Goal: Task Accomplishment & Management: Manage account settings

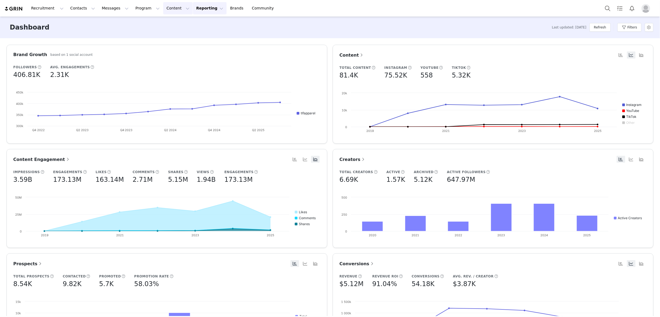
drag, startPoint x: 160, startPoint y: 9, endPoint x: 129, endPoint y: 10, distance: 31.7
click at [163, 9] on button "Content Content" at bounding box center [177, 8] width 29 height 12
click at [132, 10] on button "Program Program" at bounding box center [147, 8] width 31 height 12
click at [134, 22] on p "Activations" at bounding box center [138, 24] width 21 height 6
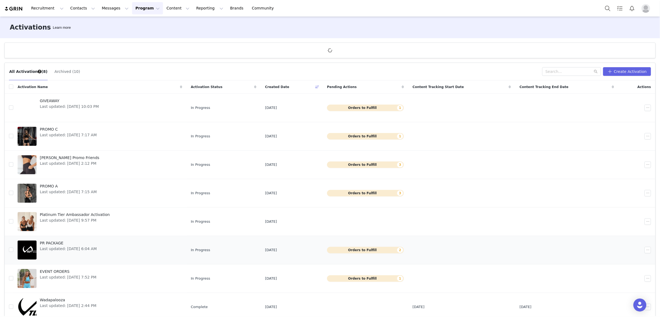
click at [49, 247] on span "Last updated: Jan 30, 2025 6:04 AM" at bounding box center [68, 249] width 57 height 6
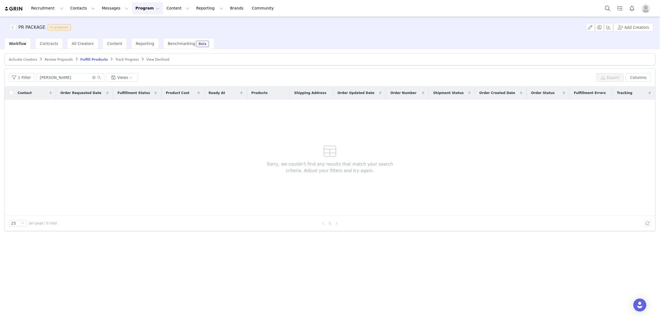
click at [62, 60] on span "Review Proposals" at bounding box center [59, 60] width 28 height 4
click at [28, 61] on span "Activate Creators" at bounding box center [23, 60] width 28 height 4
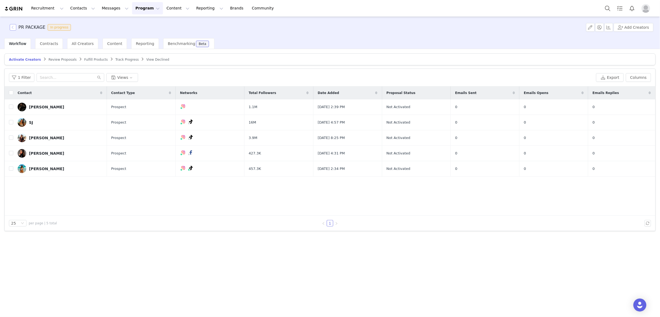
click at [13, 26] on button "button" at bounding box center [13, 27] width 6 height 6
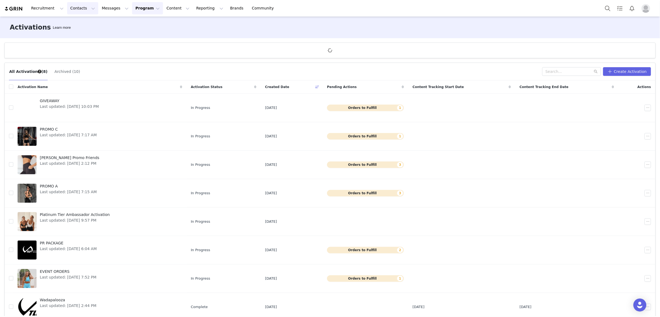
click at [73, 9] on button "Contacts Contacts" at bounding box center [82, 8] width 31 height 12
click at [73, 22] on p "Creators" at bounding box center [76, 24] width 16 height 6
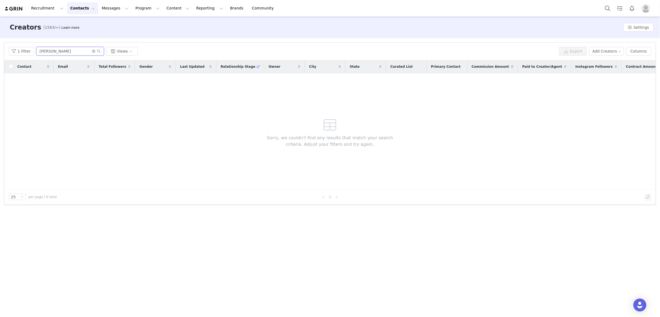
click at [60, 52] on input "susanna" at bounding box center [70, 51] width 68 height 9
drag, startPoint x: 93, startPoint y: 51, endPoint x: 58, endPoint y: 51, distance: 35.2
click at [92, 51] on icon "icon: close-circle" at bounding box center [93, 51] width 3 height 3
click at [53, 52] on input "text" at bounding box center [70, 51] width 68 height 9
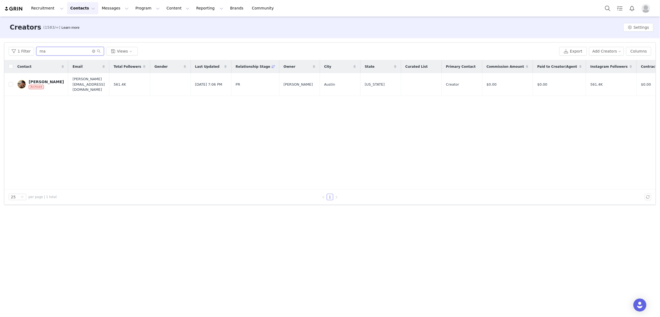
type input "m"
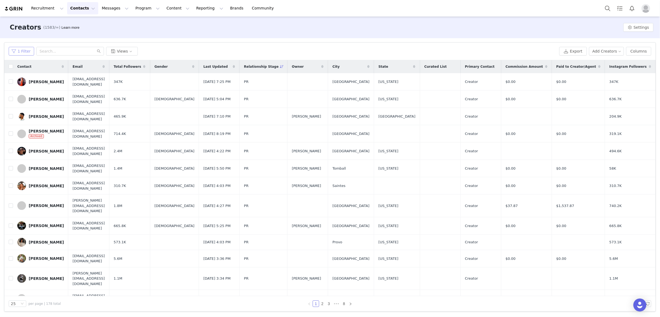
click at [26, 51] on button "1 Filter" at bounding box center [21, 51] width 25 height 9
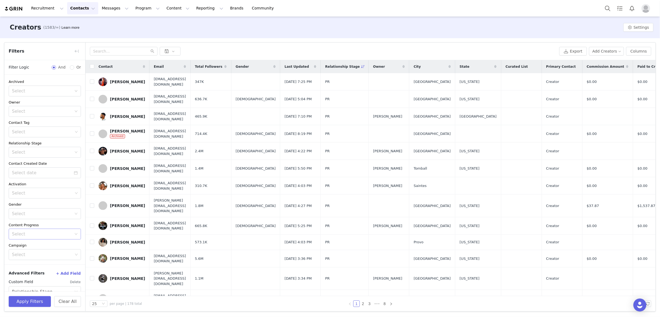
scroll to position [37, 0]
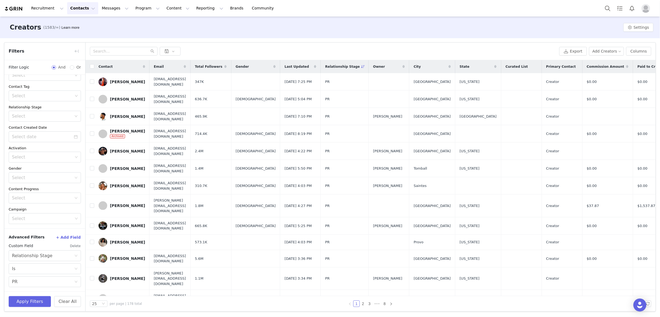
click at [77, 246] on button "Delete" at bounding box center [75, 245] width 11 height 9
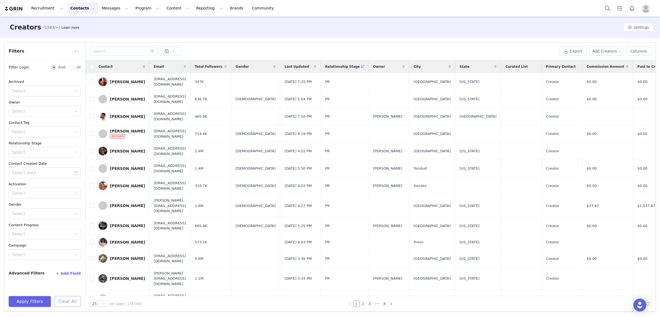
click at [71, 302] on button "Clear All" at bounding box center [67, 301] width 27 height 11
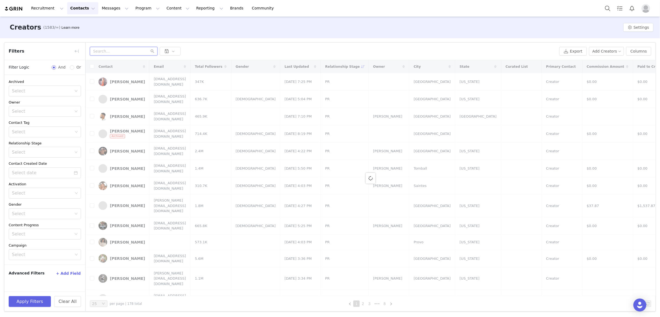
click at [109, 51] on input "text" at bounding box center [124, 51] width 68 height 9
click at [79, 54] on button "button" at bounding box center [76, 51] width 9 height 9
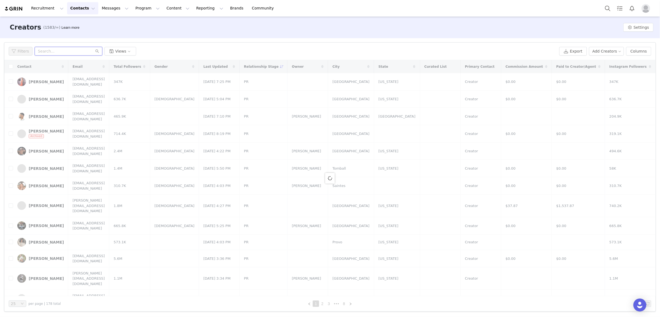
click at [51, 52] on input "text" at bounding box center [69, 51] width 68 height 9
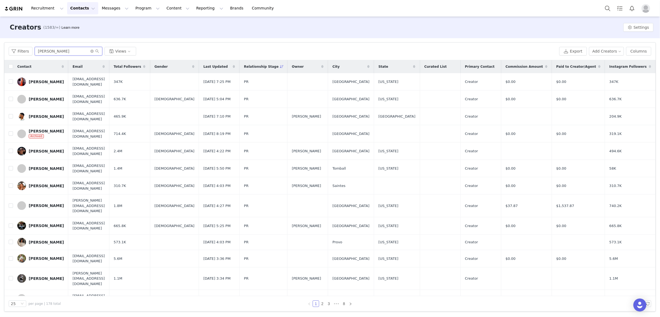
drag, startPoint x: 46, startPoint y: 52, endPoint x: 77, endPoint y: 54, distance: 30.3
click at [47, 52] on input "matt greggo" at bounding box center [69, 51] width 68 height 9
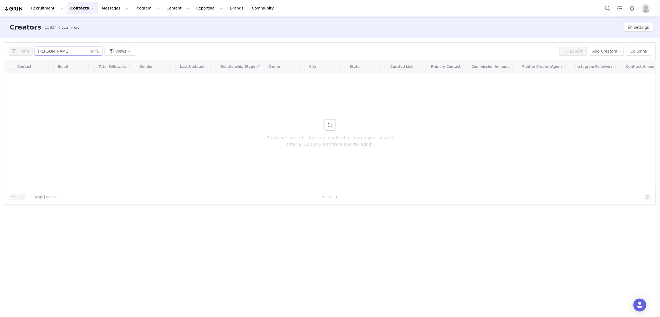
type input "matthew greggo"
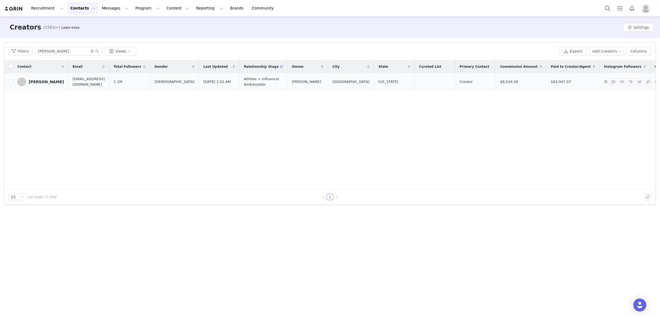
click at [45, 84] on div "Matthew Greggo" at bounding box center [46, 82] width 35 height 4
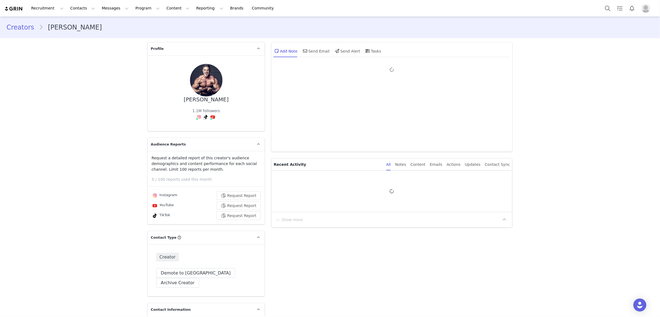
type input "+1 ([GEOGRAPHIC_DATA])"
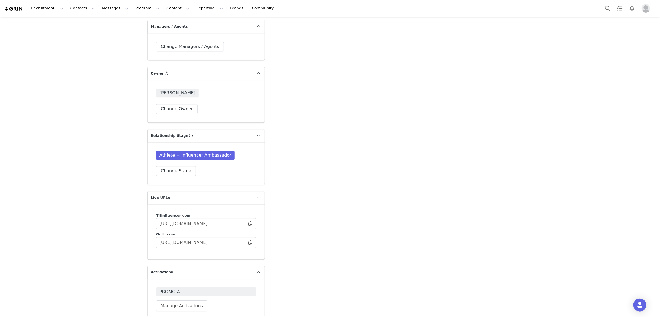
scroll to position [1601, 0]
click at [188, 289] on span "PROMO A" at bounding box center [205, 292] width 93 height 6
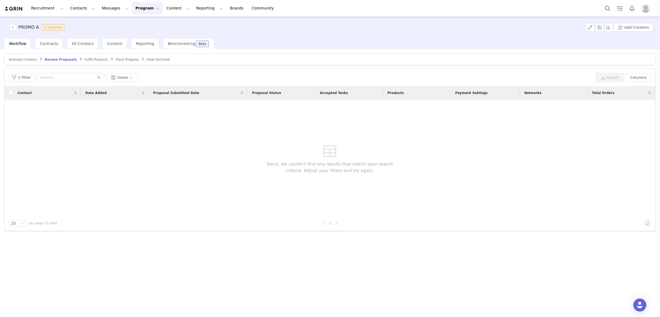
click at [25, 58] on span "Activate Creators" at bounding box center [23, 60] width 28 height 4
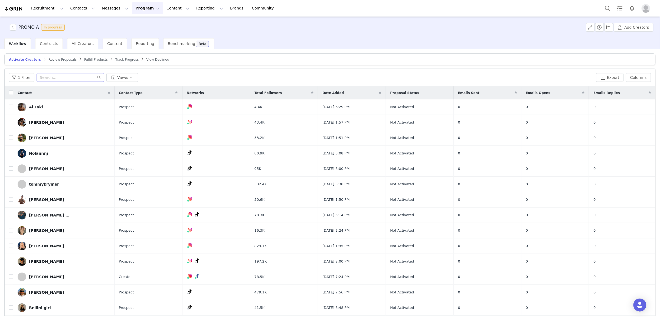
scroll to position [0, 0]
click at [54, 75] on input "text" at bounding box center [71, 77] width 68 height 9
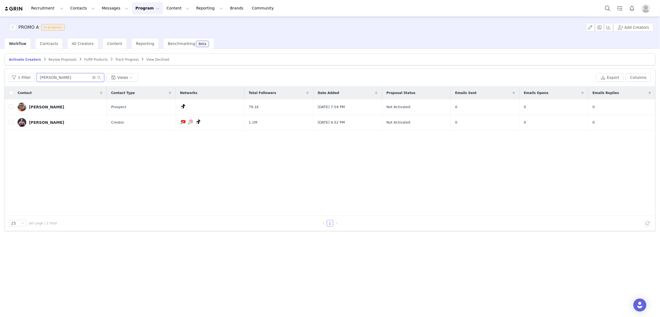
scroll to position [0, 0]
type input "matthew"
click at [649, 122] on button "button" at bounding box center [647, 122] width 6 height 6
click at [590, 142] on div "Contact Contact Type Networks Total Followers Date Added Proposal Status Emails…" at bounding box center [330, 150] width 651 height 129
click at [46, 122] on div "Matthew Greggo" at bounding box center [46, 122] width 35 height 4
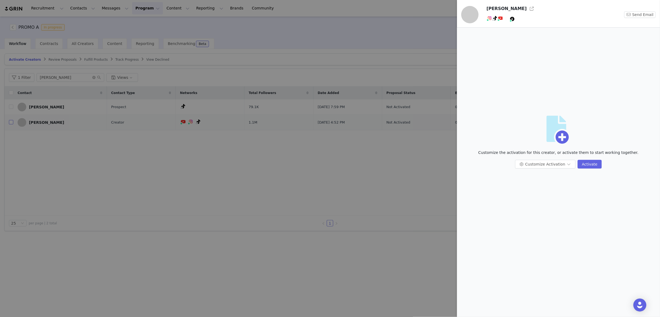
click at [11, 123] on div at bounding box center [330, 158] width 660 height 317
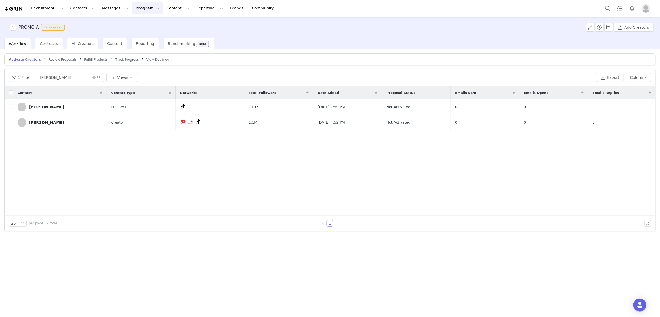
click at [11, 123] on input "checkbox" at bounding box center [11, 122] width 4 height 4
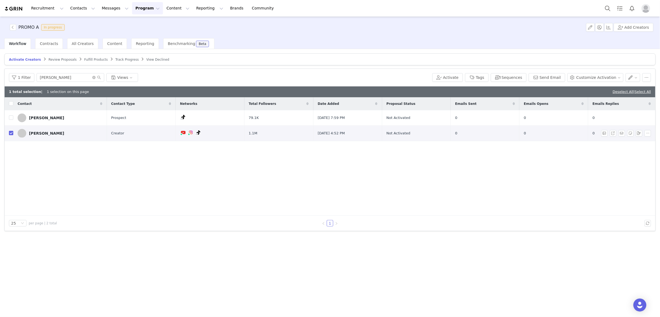
click at [38, 137] on link "Matthew Greggo" at bounding box center [60, 133] width 85 height 9
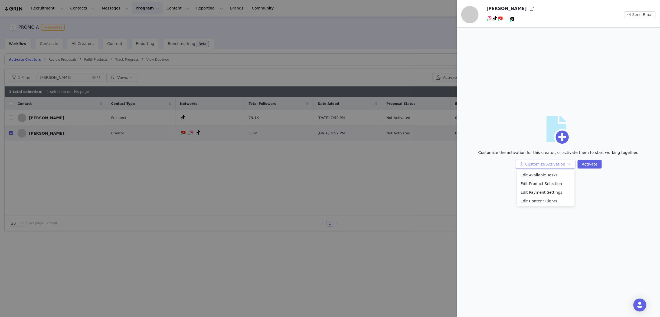
click at [568, 165] on button "Customize Activation" at bounding box center [545, 164] width 60 height 9
click at [335, 175] on div at bounding box center [330, 158] width 660 height 317
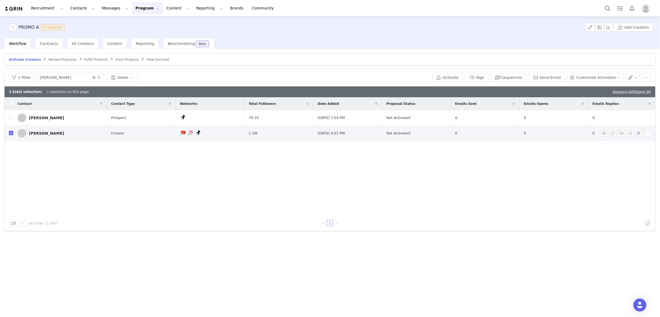
click at [13, 134] on td "Matthew Greggo" at bounding box center [60, 133] width 94 height 15
click at [11, 134] on input "checkbox" at bounding box center [11, 133] width 4 height 4
checkbox input "false"
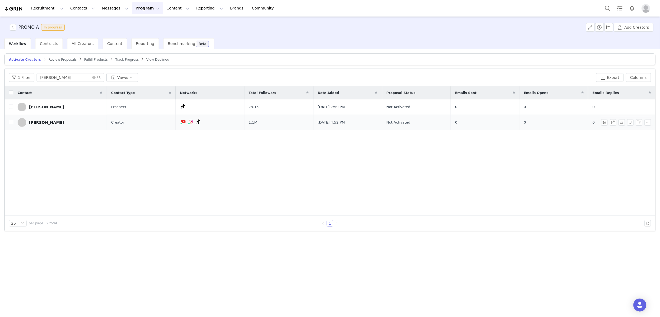
click at [71, 124] on link "Matthew Greggo" at bounding box center [60, 122] width 85 height 9
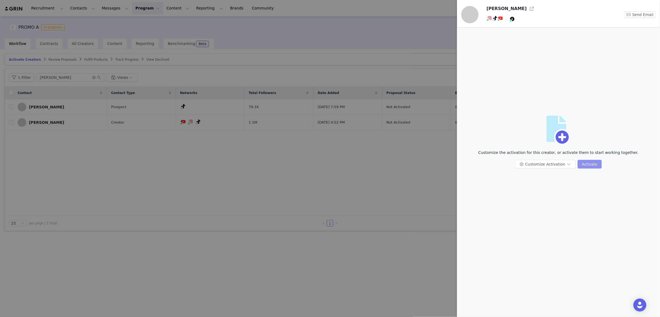
click at [591, 162] on button "Activate" at bounding box center [590, 164] width 24 height 9
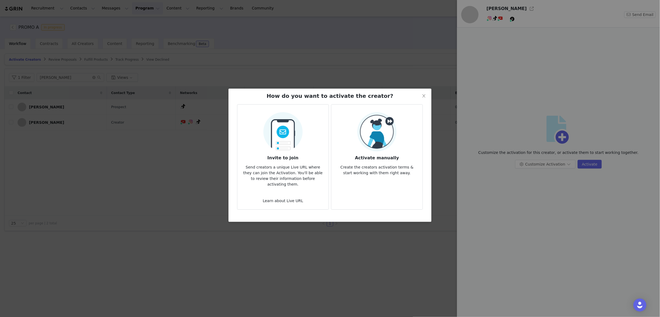
click at [378, 143] on img at bounding box center [376, 131] width 39 height 39
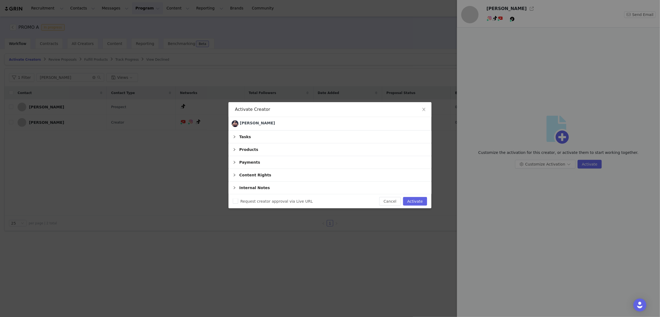
click at [255, 156] on div "Products" at bounding box center [329, 149] width 203 height 12
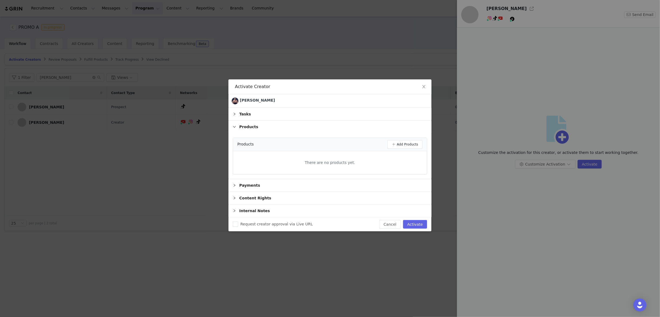
click at [296, 120] on div "Tasks" at bounding box center [329, 114] width 203 height 12
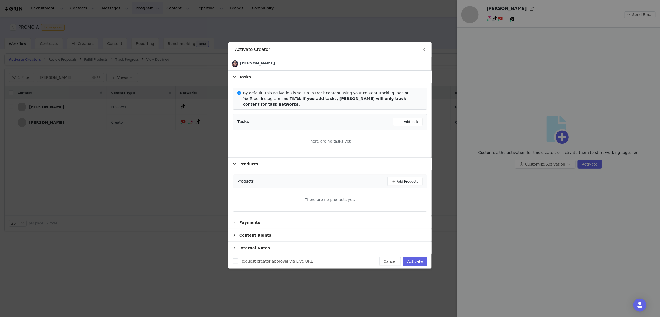
click at [235, 83] on div "Tasks" at bounding box center [329, 77] width 203 height 12
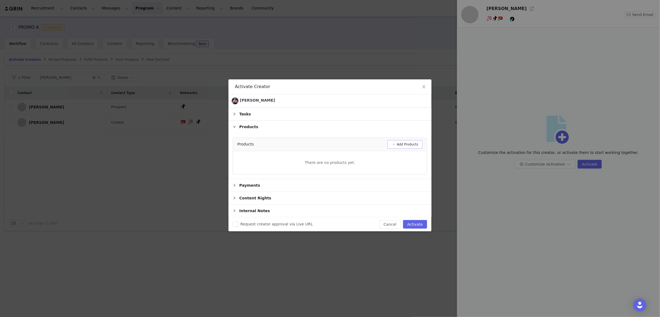
click at [406, 149] on button "Add Products" at bounding box center [404, 144] width 35 height 9
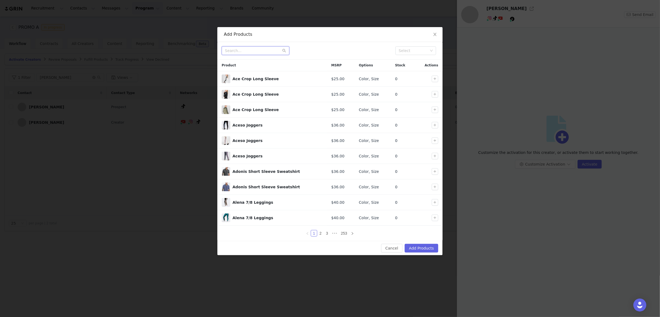
click at [239, 52] on input "text" at bounding box center [256, 50] width 68 height 9
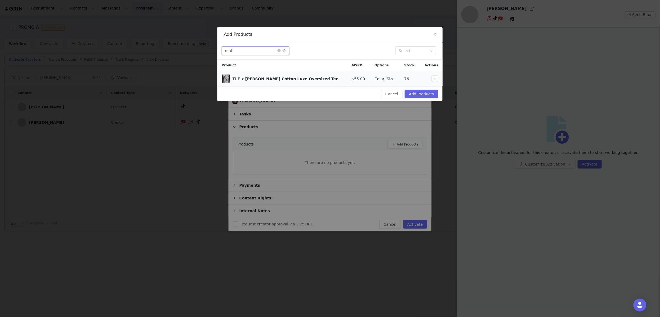
type input "matt"
click at [435, 78] on button "button" at bounding box center [435, 79] width 6 height 6
click at [418, 96] on button "Add Products" at bounding box center [422, 94] width 34 height 9
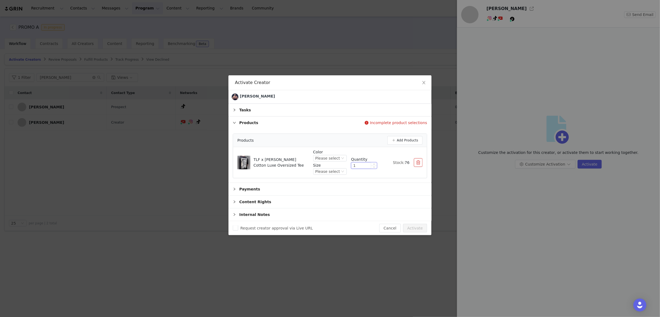
click at [366, 168] on input "1" at bounding box center [363, 165] width 25 height 6
click at [342, 160] on icon "icon: down" at bounding box center [342, 157] width 3 height 3
click at [329, 189] on li "Black" at bounding box center [330, 189] width 32 height 9
click at [332, 174] on div "Please select" at bounding box center [327, 171] width 25 height 6
click at [328, 203] on li "S" at bounding box center [330, 203] width 32 height 9
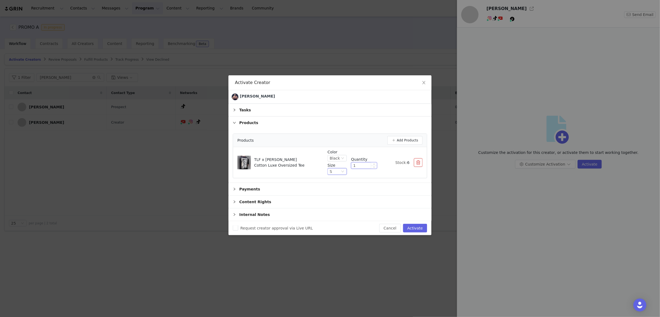
click at [368, 168] on input "1" at bounding box center [363, 165] width 25 height 6
type input "2"
click at [375, 165] on icon "icon: up" at bounding box center [374, 164] width 2 height 2
click at [401, 145] on button "Add Products" at bounding box center [404, 140] width 35 height 9
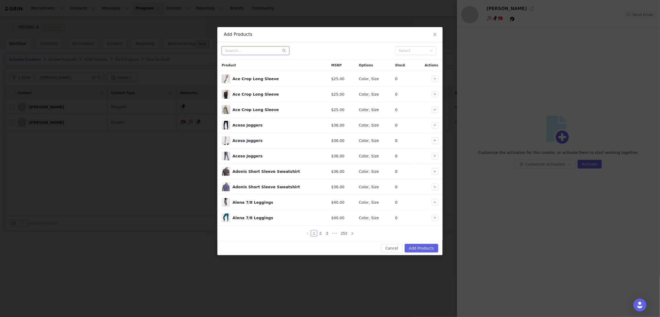
click at [266, 52] on input "text" at bounding box center [256, 50] width 68 height 9
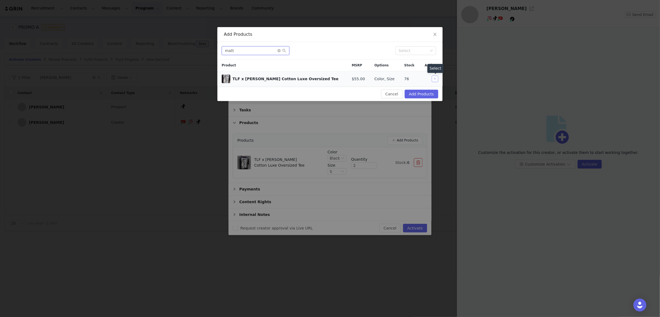
type input "matt"
click at [435, 79] on button "button" at bounding box center [435, 79] width 6 height 6
click at [415, 94] on button "Add Products" at bounding box center [422, 94] width 34 height 9
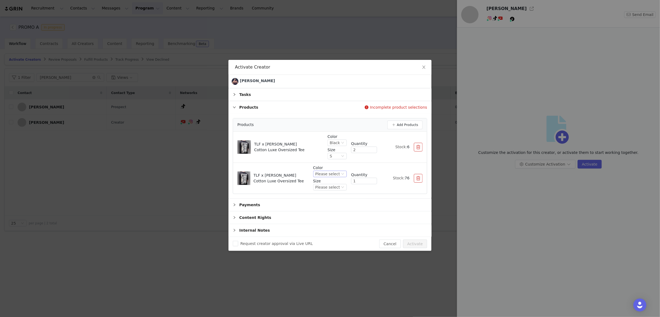
drag, startPoint x: 333, startPoint y: 184, endPoint x: 333, endPoint y: 187, distance: 3.0
click at [333, 177] on div "Please select" at bounding box center [327, 174] width 25 height 6
click at [327, 203] on li "Black" at bounding box center [330, 205] width 32 height 9
click at [328, 190] on div "Please select" at bounding box center [327, 187] width 25 height 6
click at [329, 253] on li "2XL" at bounding box center [330, 253] width 32 height 9
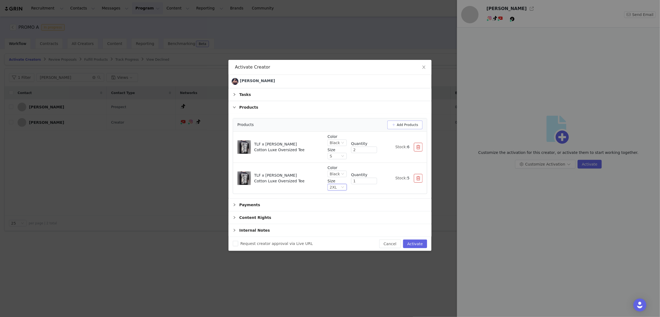
click at [405, 129] on button "Add Products" at bounding box center [404, 124] width 35 height 9
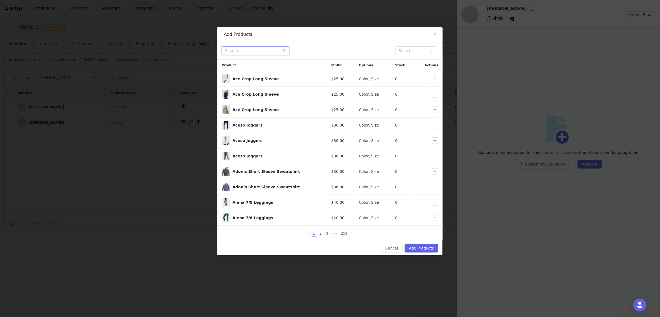
click at [253, 51] on input "text" at bounding box center [256, 50] width 68 height 9
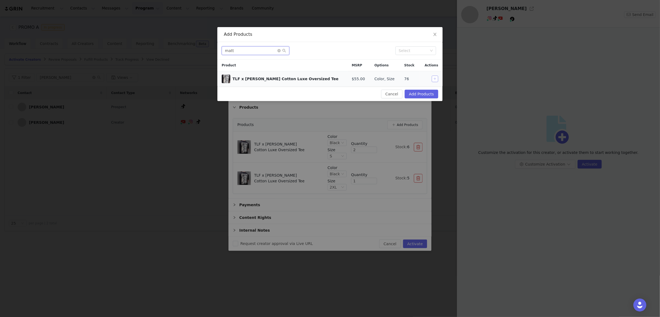
type input "matt"
click at [433, 79] on button "button" at bounding box center [435, 79] width 6 height 6
click at [427, 92] on button "Add Products" at bounding box center [422, 94] width 34 height 9
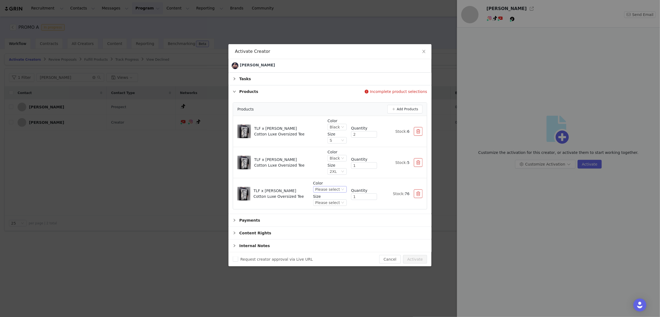
click at [331, 192] on div "Please select" at bounding box center [327, 189] width 25 height 6
click at [333, 211] on li "Please select" at bounding box center [330, 212] width 32 height 9
click at [337, 205] on div "Please select" at bounding box center [327, 202] width 25 height 6
click at [335, 192] on div "Please select" at bounding box center [327, 189] width 25 height 6
click at [330, 218] on li "Black" at bounding box center [330, 221] width 32 height 9
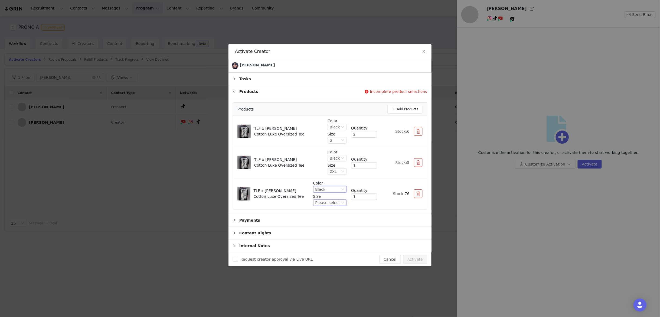
click at [340, 206] on div "Please select" at bounding box center [330, 202] width 34 height 6
click at [345, 199] on p "Size" at bounding box center [330, 197] width 34 height 6
click at [419, 198] on button "button" at bounding box center [418, 193] width 9 height 9
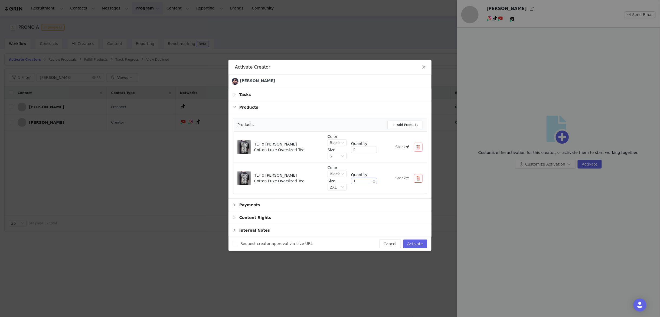
type input "2"
click at [373, 181] on icon "icon: up" at bounding box center [374, 180] width 2 height 2
click at [375, 183] on div "Color Black Size 2XL Quantity 2 Stock: 5" at bounding box center [374, 178] width 95 height 27
click at [248, 211] on div "Payments" at bounding box center [329, 204] width 203 height 12
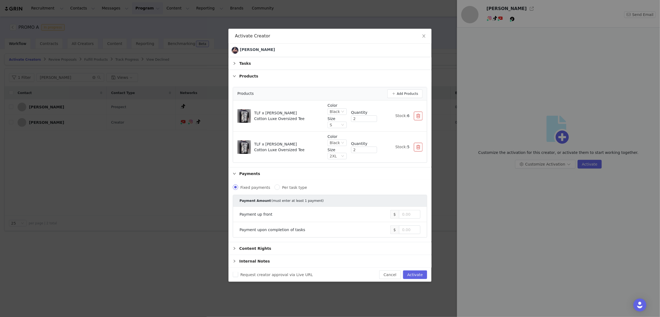
click at [237, 180] on div "Payments" at bounding box center [329, 173] width 203 height 12
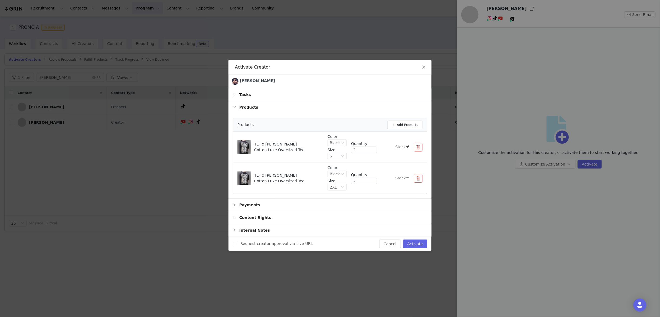
click at [286, 224] on div "Content Rights" at bounding box center [329, 217] width 203 height 12
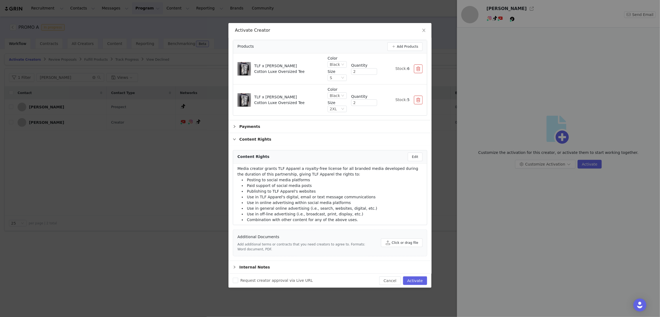
scroll to position [68, 0]
click at [235, 141] on div "Content Rights" at bounding box center [329, 139] width 203 height 12
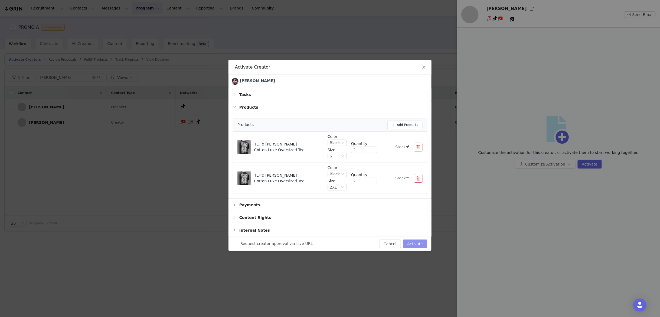
click at [414, 248] on button "Activate" at bounding box center [415, 243] width 24 height 9
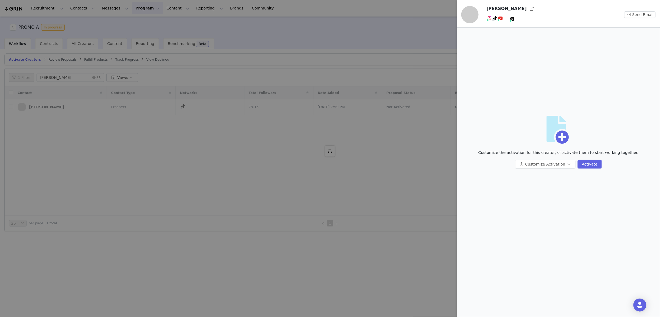
click at [317, 131] on div at bounding box center [330, 158] width 660 height 317
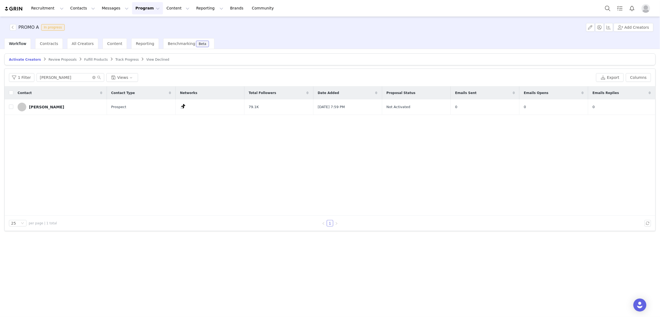
click at [60, 59] on span "Review Proposals" at bounding box center [62, 60] width 28 height 4
click at [91, 58] on span "Fulfill Products" at bounding box center [96, 60] width 24 height 4
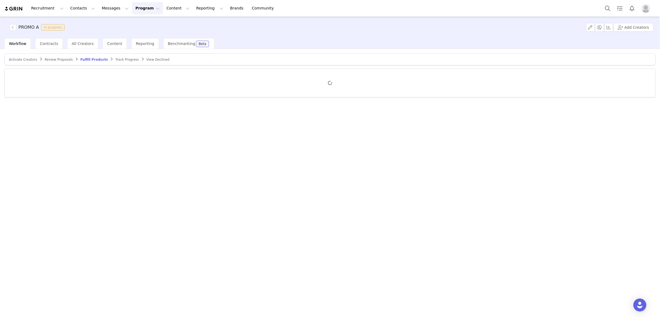
click at [26, 58] on span "Activate Creators" at bounding box center [23, 60] width 28 height 4
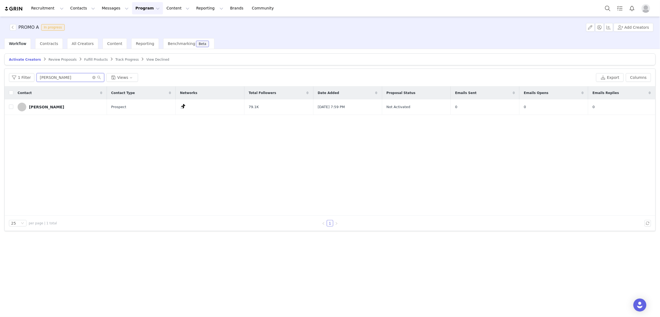
click at [61, 79] on input "matthew" at bounding box center [71, 77] width 68 height 9
type input "m"
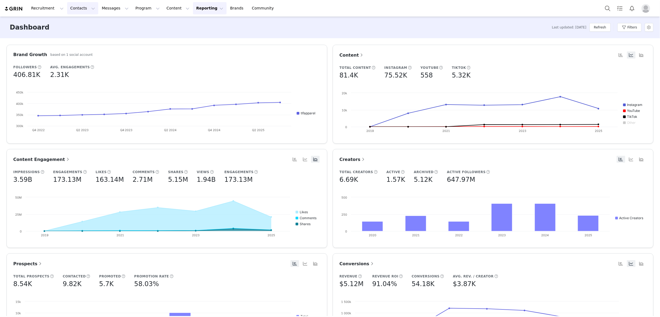
click at [76, 9] on button "Contacts Contacts" at bounding box center [82, 8] width 31 height 12
click at [84, 23] on div "Creators" at bounding box center [85, 24] width 36 height 6
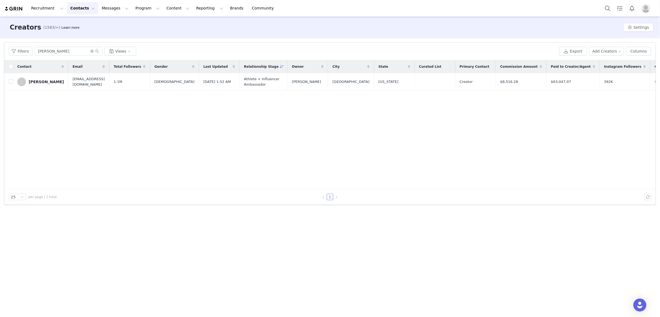
click at [52, 84] on div "Matthew Greggo" at bounding box center [46, 82] width 35 height 4
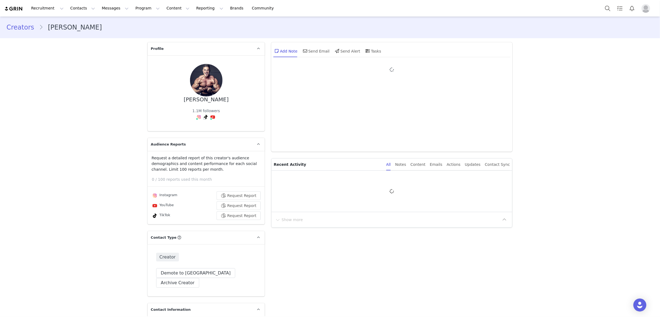
type input "+1 ([GEOGRAPHIC_DATA])"
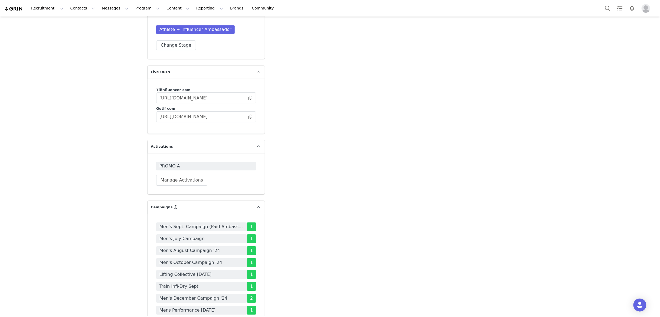
scroll to position [1728, 0]
click at [196, 162] on span "PROMO A" at bounding box center [205, 165] width 93 height 6
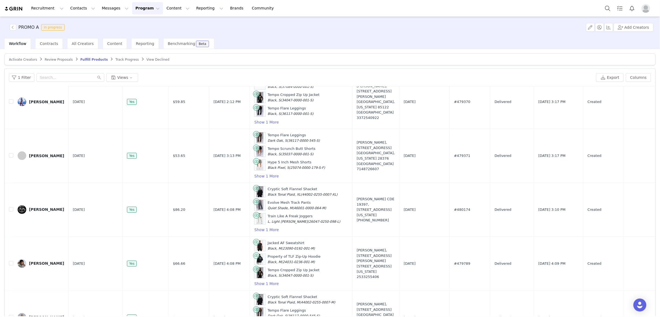
scroll to position [436, 0]
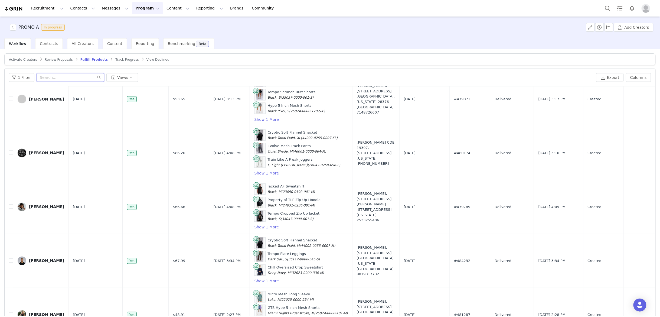
click at [56, 80] on input "text" at bounding box center [71, 77] width 68 height 9
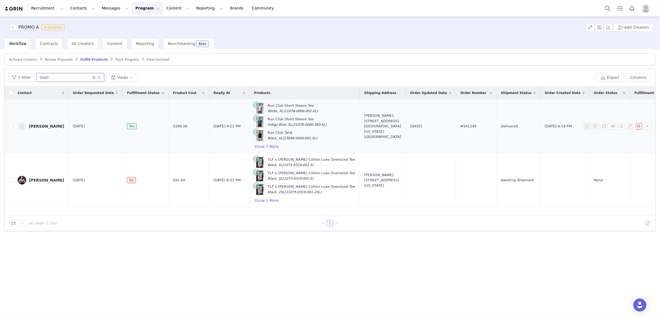
scroll to position [0, 0]
type input "matt"
click at [261, 202] on button "Show 1 More" at bounding box center [266, 200] width 25 height 6
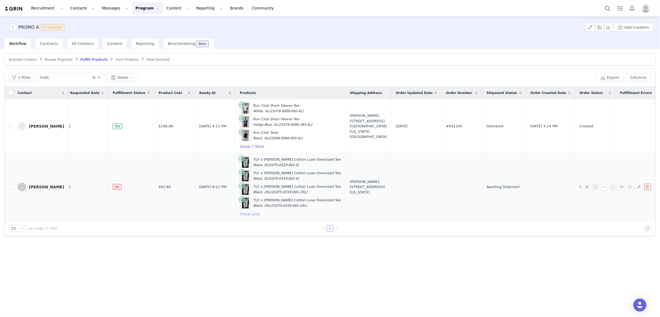
scroll to position [0, 25]
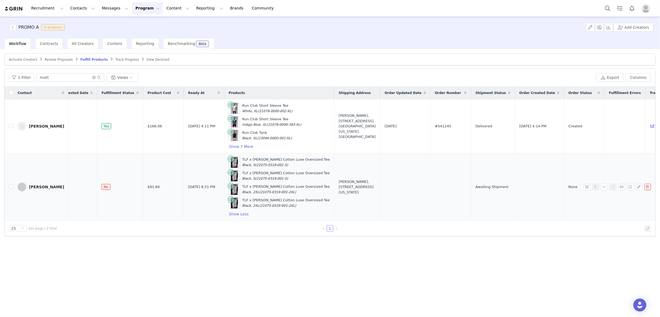
click at [339, 190] on div "Matthew Greggo, 221 Main St N. Apartment 918 St. Petersburg, Florida 33716 Unit…" at bounding box center [357, 187] width 37 height 16
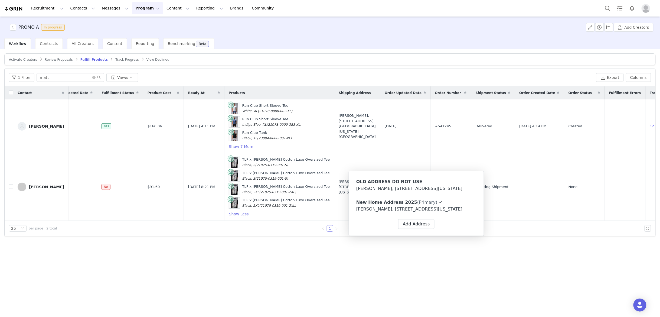
click at [536, 231] on div at bounding box center [557, 228] width 187 height 6
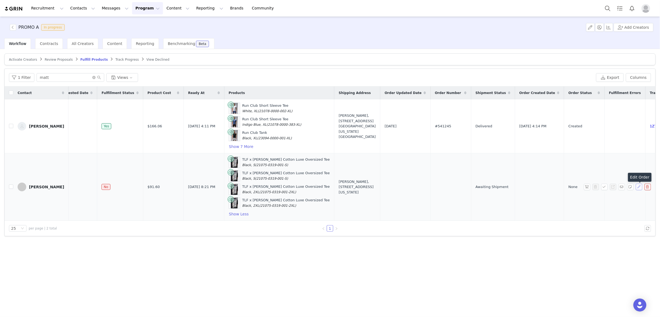
click at [639, 188] on button "button" at bounding box center [639, 186] width 6 height 6
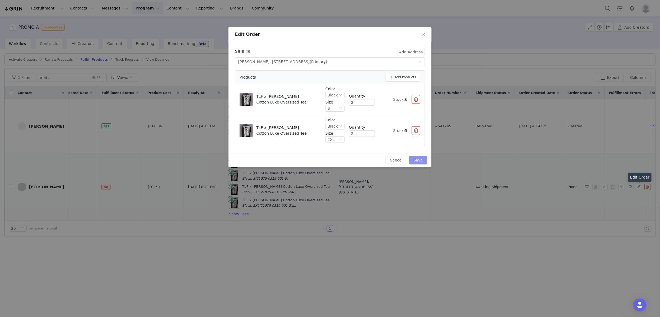
click at [421, 160] on button "Save" at bounding box center [418, 160] width 18 height 9
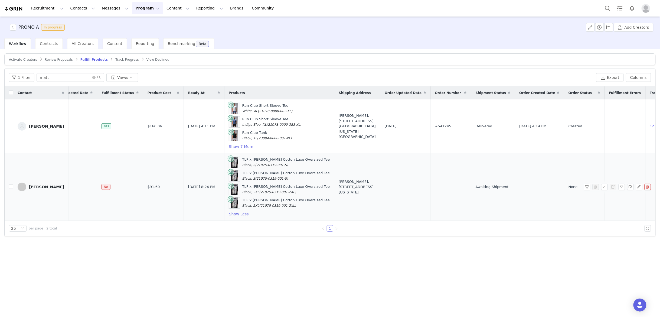
scroll to position [0, 0]
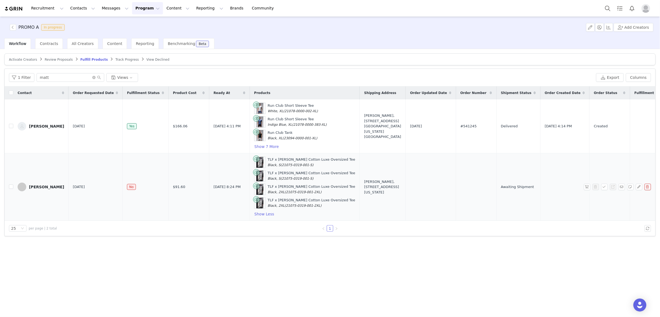
click at [36, 189] on div "Matthew Greggo" at bounding box center [46, 187] width 35 height 4
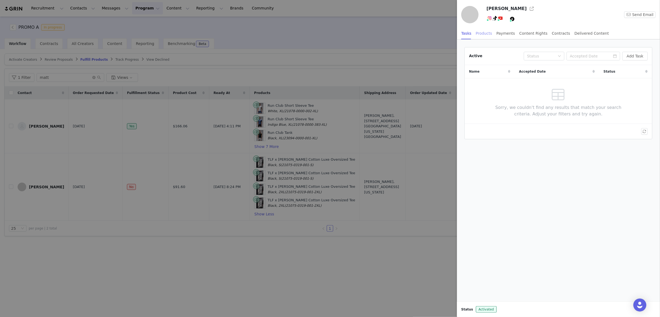
click at [485, 34] on div "Products" at bounding box center [484, 33] width 16 height 12
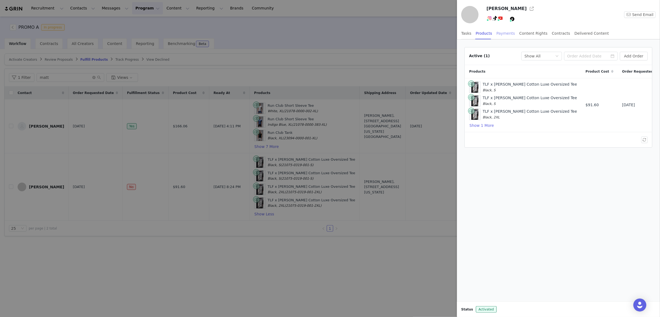
click at [499, 33] on div "Payments" at bounding box center [505, 33] width 19 height 12
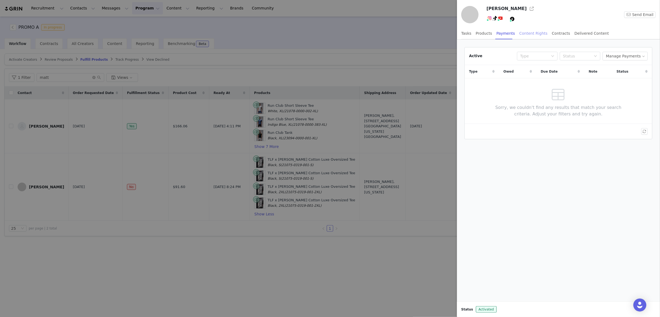
click at [531, 32] on div "Content Rights" at bounding box center [533, 33] width 28 height 12
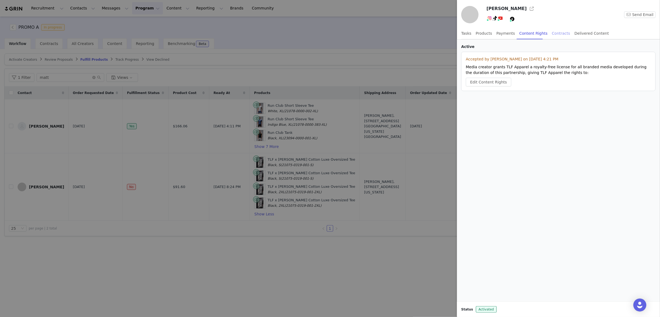
click at [559, 31] on div "Contracts" at bounding box center [561, 33] width 18 height 12
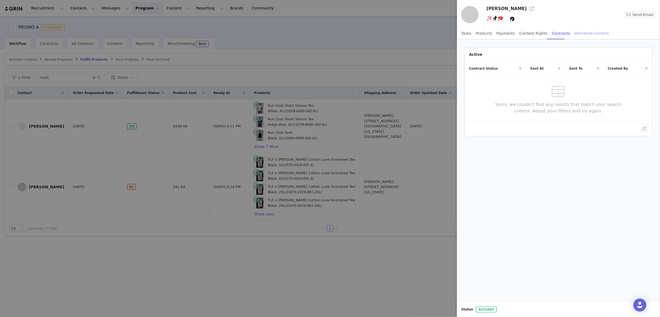
click at [587, 31] on div "Delivered Content" at bounding box center [591, 33] width 34 height 12
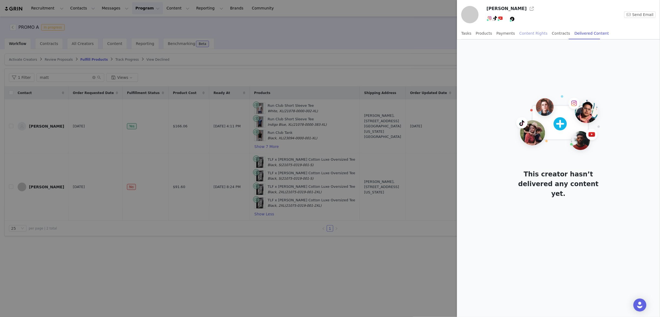
click at [524, 34] on div "Content Rights" at bounding box center [533, 33] width 28 height 12
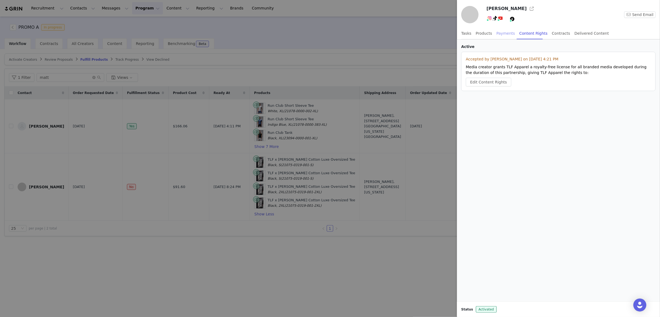
click at [501, 31] on div "Payments" at bounding box center [505, 33] width 19 height 12
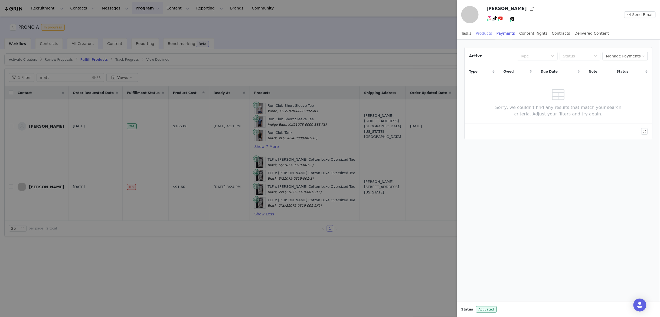
click at [486, 32] on div "Products" at bounding box center [484, 33] width 16 height 12
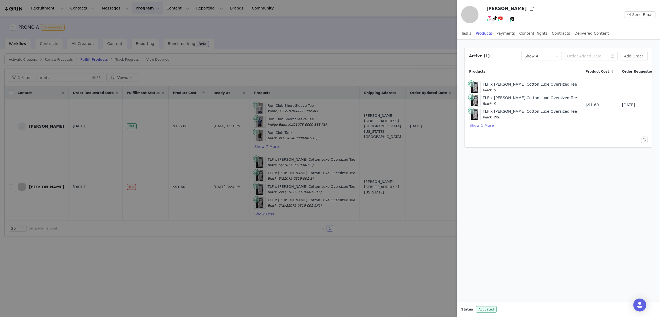
click at [573, 138] on div at bounding box center [558, 139] width 187 height 15
click at [581, 114] on td "$91.60" at bounding box center [599, 105] width 37 height 54
click at [635, 105] on button "button" at bounding box center [635, 105] width 6 height 6
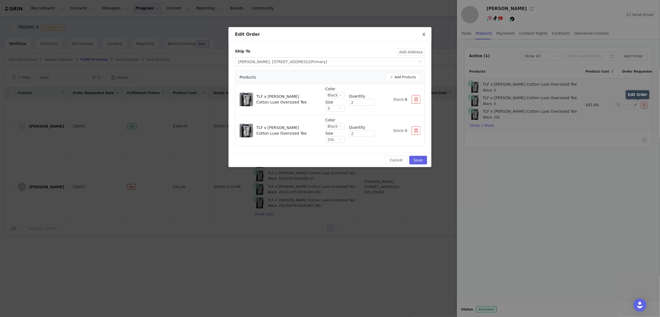
click at [421, 35] on span "Close" at bounding box center [423, 34] width 15 height 15
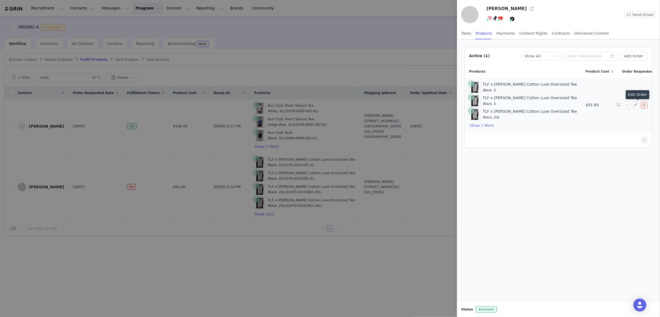
click at [406, 27] on div at bounding box center [330, 158] width 660 height 317
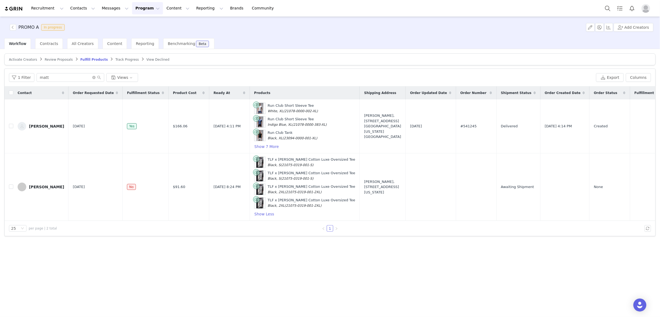
click at [58, 59] on span "Review Proposals" at bounding box center [59, 60] width 28 height 4
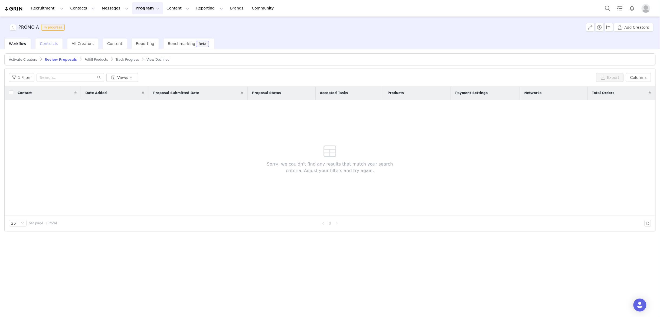
click at [49, 45] on span "Contracts" at bounding box center [49, 43] width 18 height 4
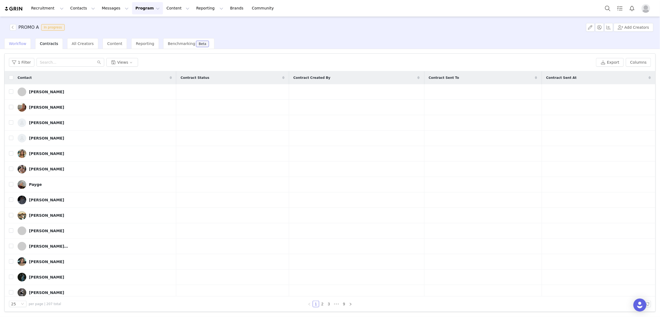
click at [22, 44] on span "Workflow" at bounding box center [17, 43] width 17 height 4
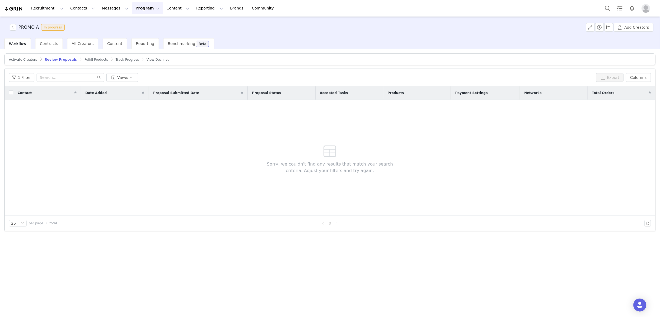
click at [90, 58] on span "Fulfill Products" at bounding box center [96, 60] width 24 height 4
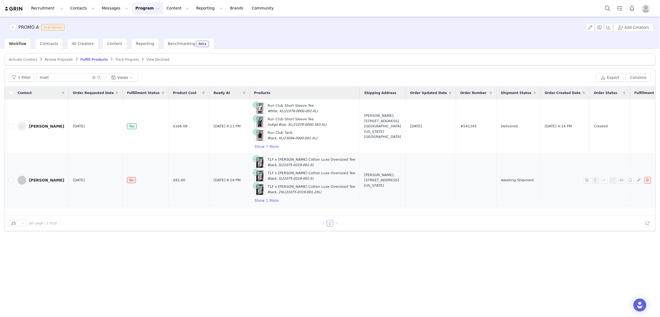
click at [47, 179] on div "Matthew Greggo" at bounding box center [46, 180] width 35 height 4
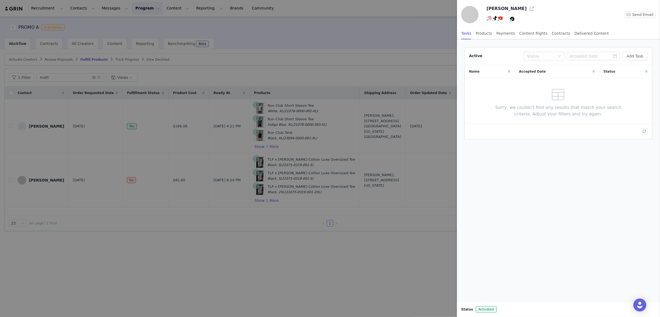
click at [474, 21] on span at bounding box center [469, 14] width 17 height 17
click at [527, 9] on button "button" at bounding box center [531, 8] width 9 height 9
click at [343, 247] on div at bounding box center [330, 158] width 660 height 317
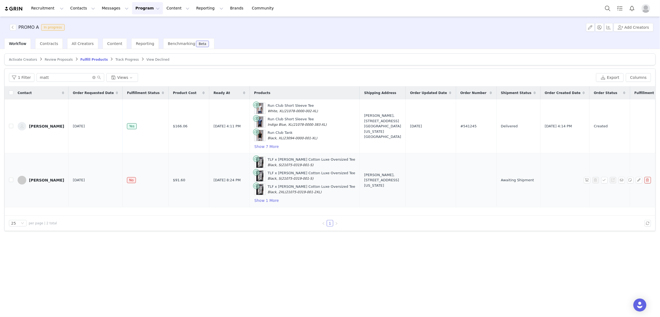
scroll to position [0, 25]
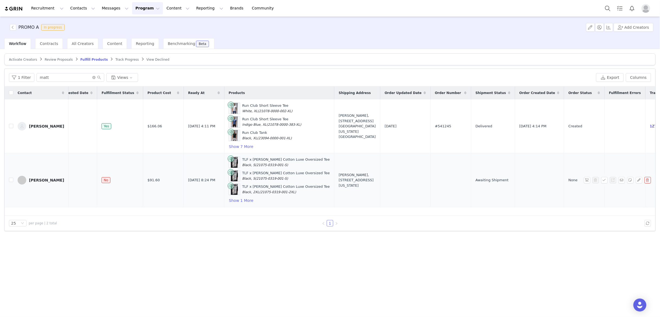
click at [339, 184] on div "Matthew Greggo, 221 Main St N. Apartment 918 St. Petersburg, Florida 33716 Unit…" at bounding box center [357, 180] width 37 height 16
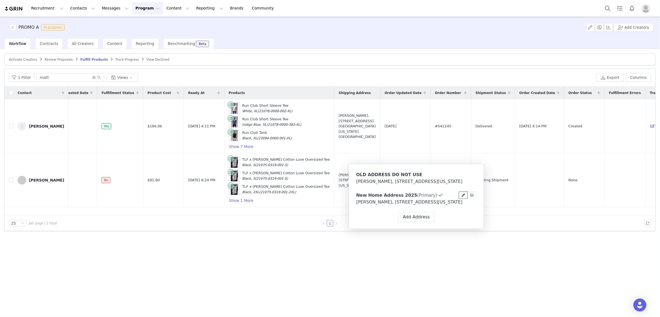
click at [463, 197] on icon at bounding box center [463, 195] width 3 height 3
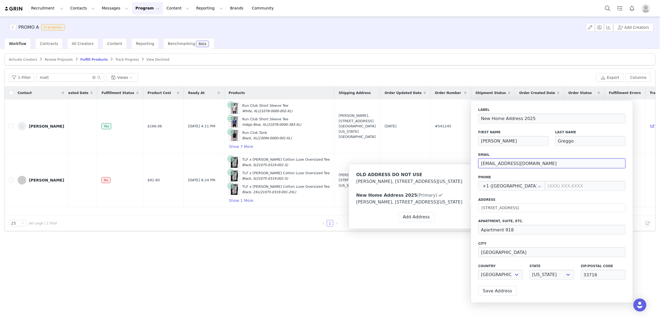
drag, startPoint x: 535, startPoint y: 165, endPoint x: 468, endPoint y: 165, distance: 67.1
click at [468, 165] on body "Recruitment Recruitment Creator Search Curated Lists Landing Pages Web Extensio…" at bounding box center [330, 158] width 660 height 317
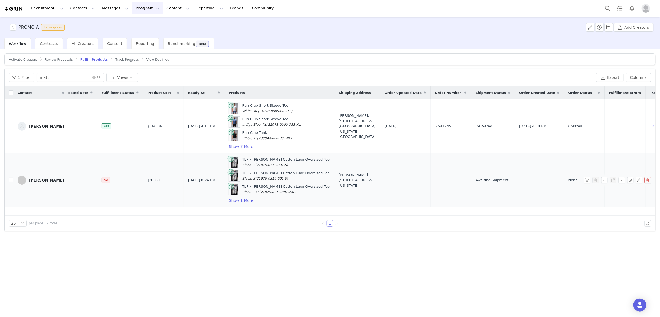
click at [339, 180] on div "Matthew Greggo, 221 Main St N. Apartment 918 St. Petersburg, Florida 33716 Unit…" at bounding box center [357, 180] width 37 height 16
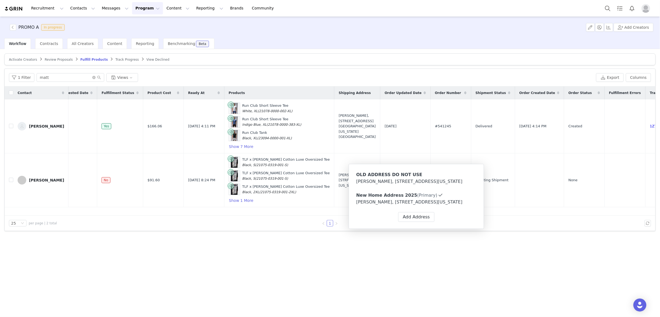
type input "New Home Address 2025"
type input "Matthew"
type input "Greggo"
type input "MGTheTrainer@gmail.com"
type input "+1 ([GEOGRAPHIC_DATA])"
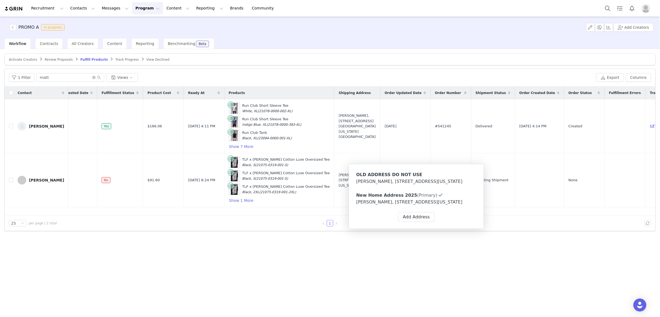
type input "Apartment 918"
type input "St. Petersburg"
select select "[object Object]"
click at [463, 197] on icon at bounding box center [463, 195] width 3 height 3
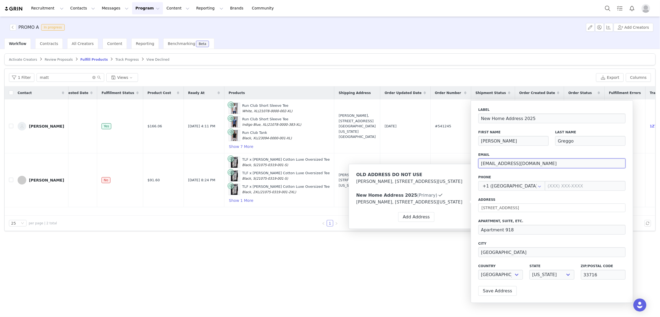
drag, startPoint x: 536, startPoint y: 164, endPoint x: 481, endPoint y: 165, distance: 54.7
click at [481, 165] on input "MGTheTrainer@gmail.com" at bounding box center [551, 163] width 147 height 10
drag, startPoint x: 501, startPoint y: 164, endPoint x: 473, endPoint y: 166, distance: 27.9
click at [473, 166] on div "Label New Home Address 2025 First Name Matthew Last Name Greggo Email influence…" at bounding box center [552, 201] width 162 height 202
paste input "sbucket@tlfapparel.com"
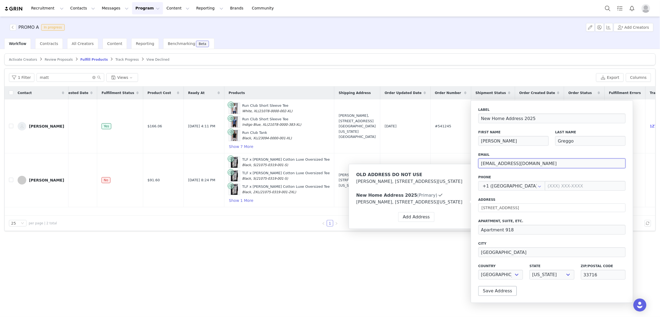
type input "influencersbucket@tlfapparel.com"
click at [498, 289] on button "Save Address" at bounding box center [497, 291] width 38 height 10
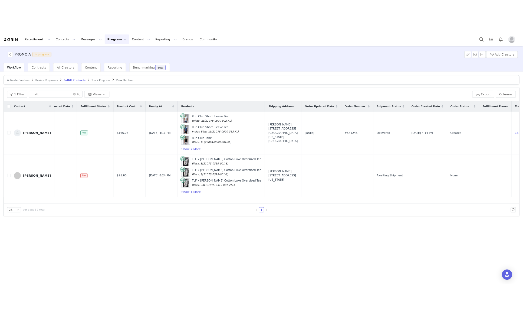
scroll to position [0, 0]
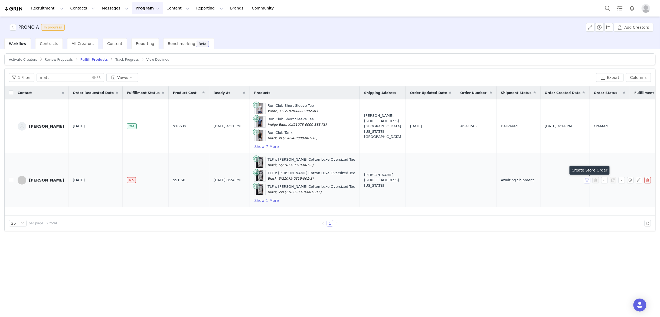
click at [588, 181] on button "button" at bounding box center [587, 180] width 6 height 6
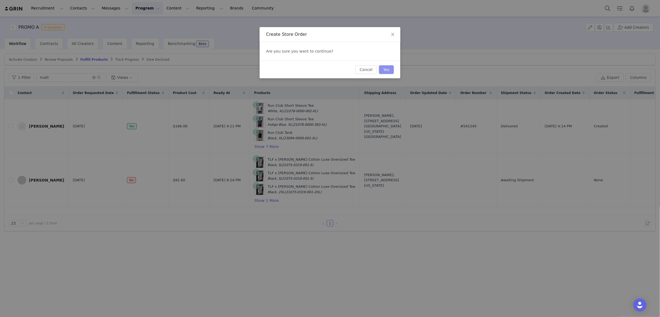
click at [386, 70] on button "Yes" at bounding box center [386, 69] width 15 height 9
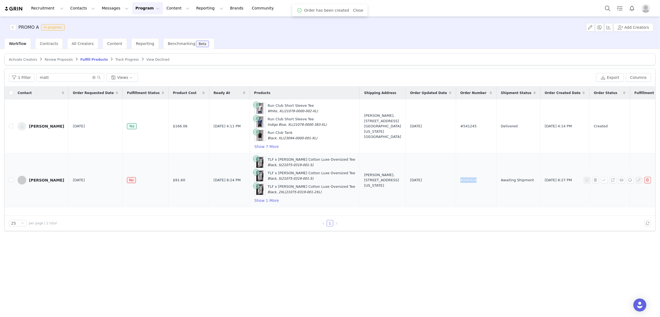
drag, startPoint x: 424, startPoint y: 181, endPoint x: 441, endPoint y: 181, distance: 17.3
click at [456, 181] on td "#545318" at bounding box center [476, 180] width 41 height 54
copy span "#545318"
click at [258, 201] on button "Show 1 More" at bounding box center [266, 200] width 25 height 6
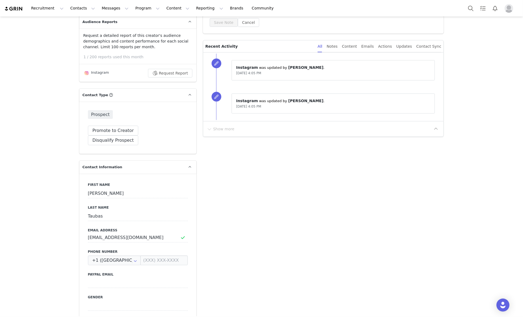
scroll to position [122, 0]
click at [227, 8] on link "Brands Brands" at bounding box center [237, 8] width 21 height 12
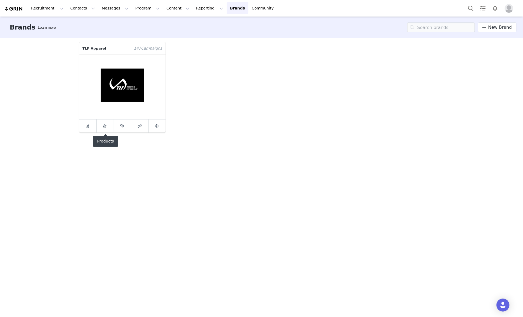
click at [107, 126] on span at bounding box center [105, 126] width 6 height 6
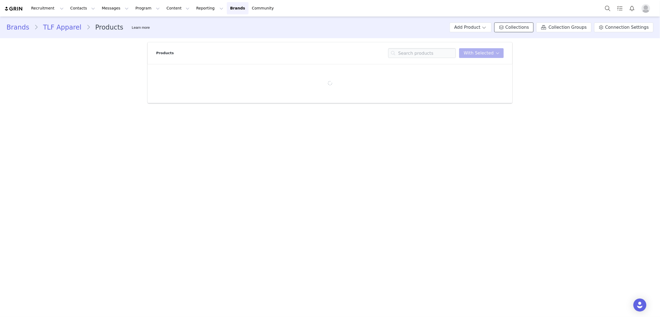
click at [523, 28] on span "Collections" at bounding box center [517, 27] width 24 height 6
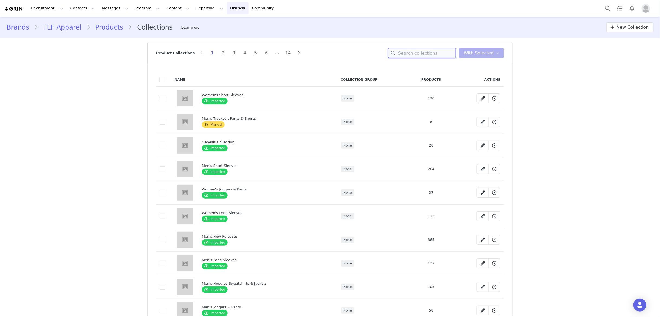
click at [420, 53] on input at bounding box center [422, 53] width 68 height 10
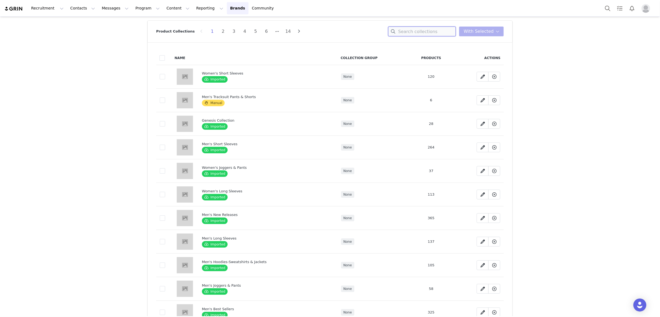
scroll to position [23, 0]
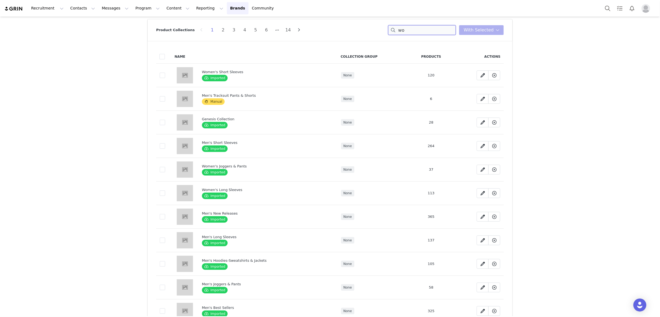
type input "wom"
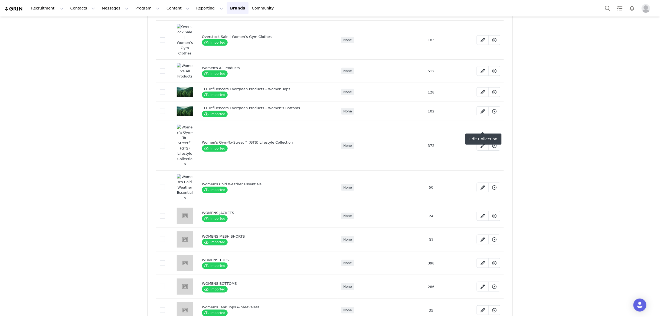
scroll to position [0, 0]
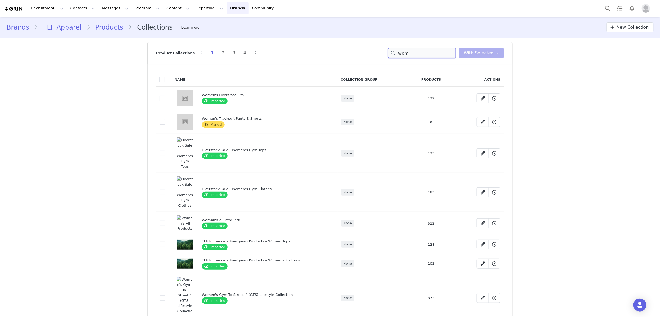
click at [422, 51] on input "wom" at bounding box center [422, 53] width 68 height 10
type input "women's basic"
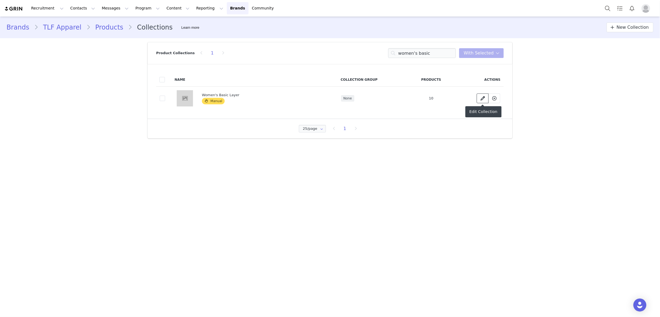
click at [481, 98] on icon at bounding box center [482, 98] width 4 height 4
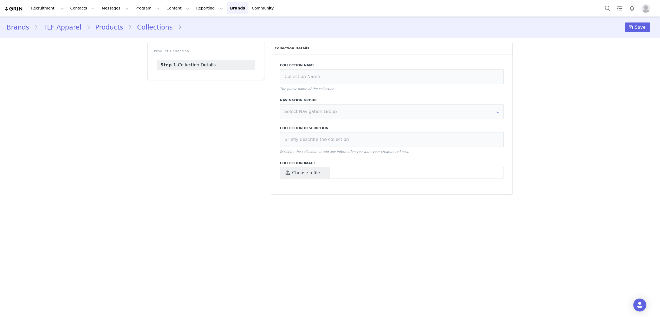
type input "Women's Basic Layer"
type input "Pair underneath tracksuits"
click at [194, 64] on link "Step 1. Collection Details" at bounding box center [206, 65] width 98 height 10
click at [171, 64] on strong "Step 1." at bounding box center [168, 64] width 17 height 5
drag, startPoint x: 342, startPoint y: 80, endPoint x: 336, endPoint y: 93, distance: 15.1
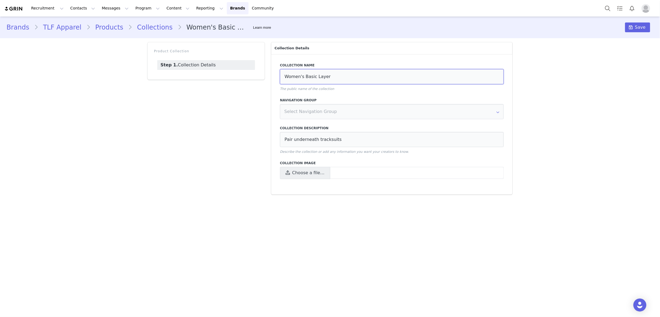
click at [342, 80] on input "Women's Basic Layer" at bounding box center [392, 76] width 224 height 15
click at [142, 24] on link "Collections" at bounding box center [154, 27] width 45 height 10
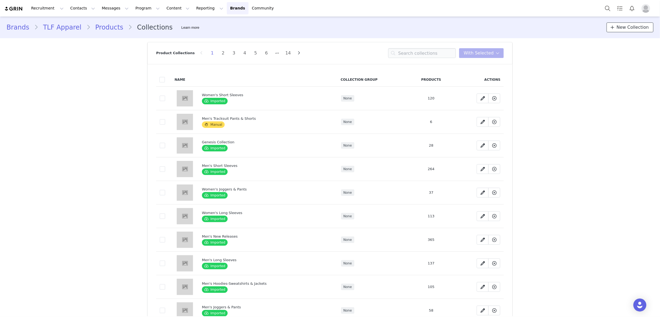
click at [523, 27] on span "New Collection" at bounding box center [633, 27] width 32 height 6
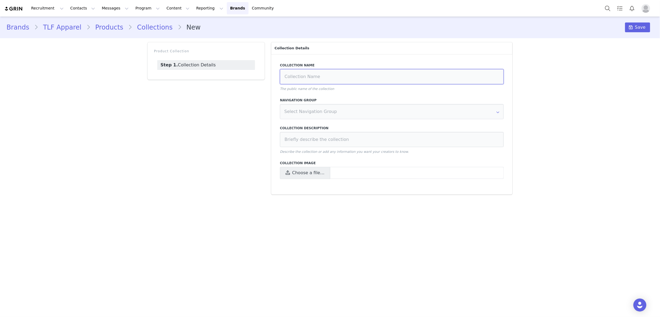
click at [335, 81] on input at bounding box center [392, 76] width 224 height 15
type input "Women's Basic Layer Extended"
click at [523, 27] on span "Save" at bounding box center [640, 27] width 11 height 6
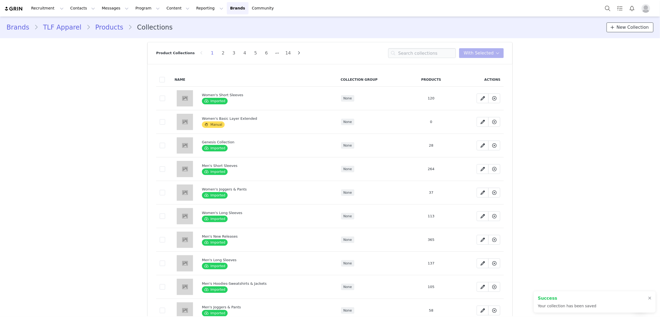
click at [523, 27] on span "New Collection" at bounding box center [633, 27] width 32 height 6
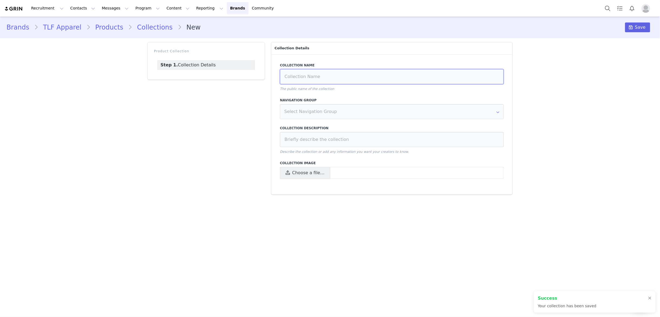
click at [318, 84] on input at bounding box center [392, 76] width 224 height 15
type input "Men's Basic Layer Extended"
click at [523, 27] on span "Save" at bounding box center [640, 27] width 11 height 6
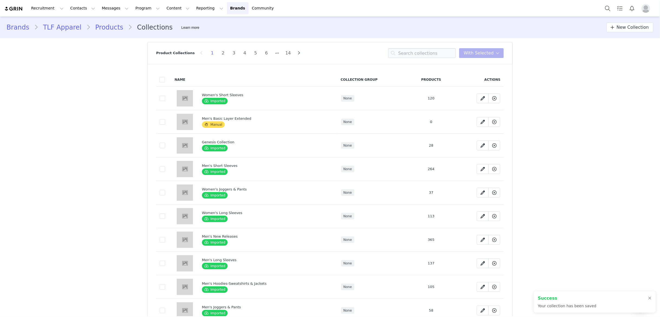
click at [102, 28] on link "Products" at bounding box center [109, 27] width 38 height 10
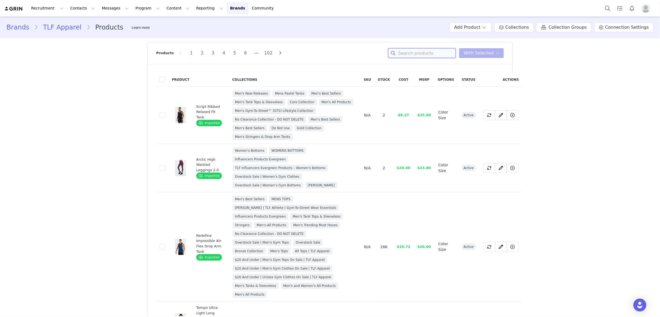
click at [412, 55] on input at bounding box center [422, 53] width 68 height 10
paste input "Essential Seamless Long Sleeve Top"
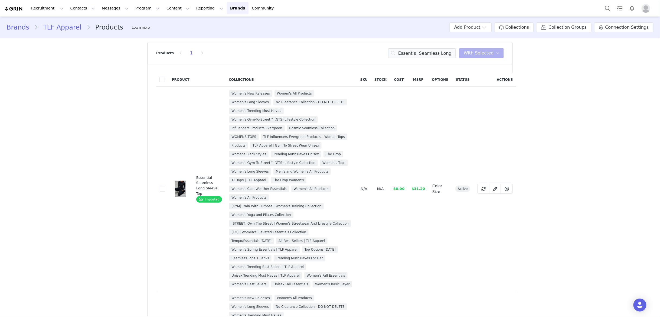
click at [165, 189] on span at bounding box center [162, 188] width 5 height 5
click at [165, 186] on input "1104ee6b-cfcc-4aa5-9217-27821afc0069" at bounding box center [165, 186] width 0 height 0
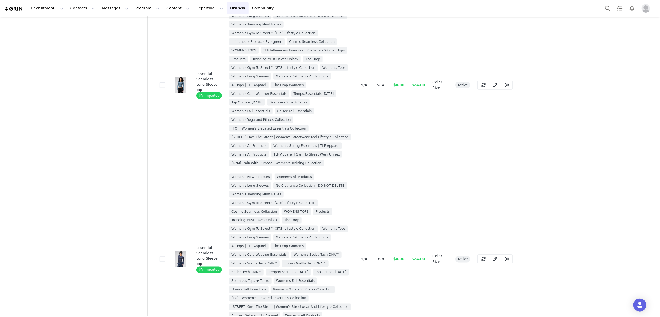
scroll to position [364, 0]
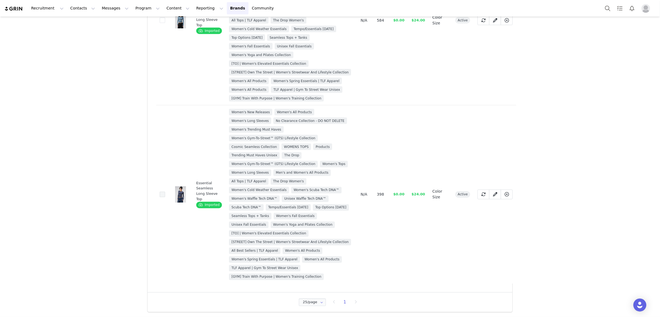
click at [164, 192] on span at bounding box center [162, 194] width 5 height 5
click at [165, 192] on input "f796ef9d-443d-49cf-b5fb-3874654edee5" at bounding box center [165, 192] width 0 height 0
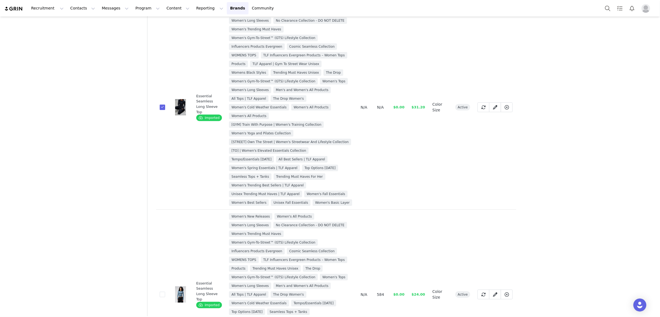
scroll to position [0, 0]
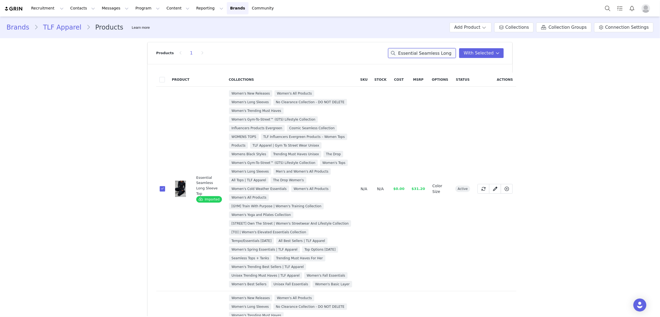
click at [434, 55] on input "Essential Seamless Long Sleeve Top" at bounding box center [422, 53] width 68 height 10
paste input "T Shirt"
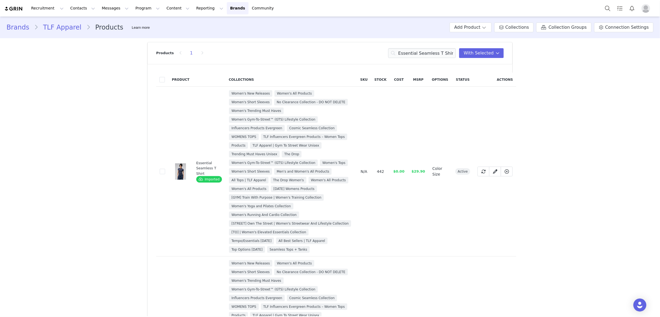
drag, startPoint x: 163, startPoint y: 171, endPoint x: 180, endPoint y: 170, distance: 17.3
click at [163, 171] on span at bounding box center [162, 171] width 5 height 5
click at [165, 169] on input "0982a493-d7a6-42c2-87fb-d399629c2791" at bounding box center [165, 169] width 0 height 0
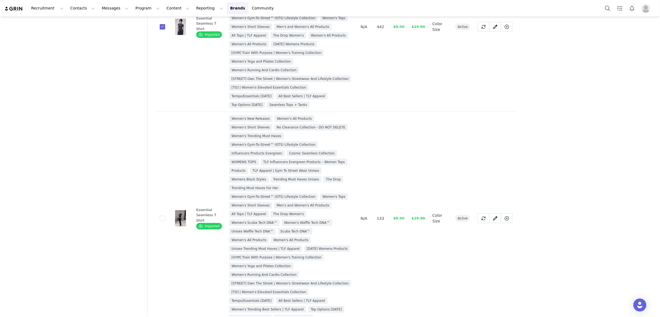
scroll to position [222, 0]
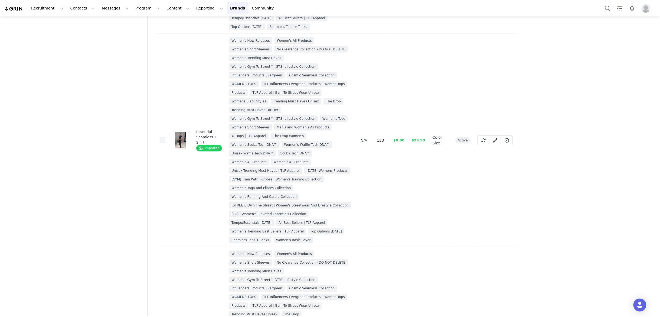
click at [162, 143] on span at bounding box center [162, 139] width 5 height 5
click at [165, 137] on input "0f2c9628-55f9-4bda-9a66-23c4fe087fac" at bounding box center [165, 137] width 0 height 0
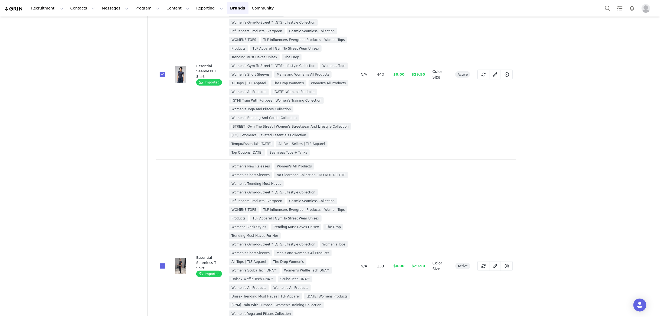
scroll to position [0, 0]
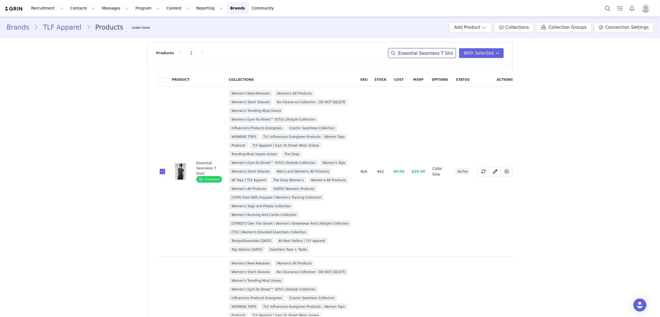
click at [421, 54] on input "Essential Seamless T Shirt" at bounding box center [422, 53] width 68 height 10
paste input "GTS Cropped Baby Tee"
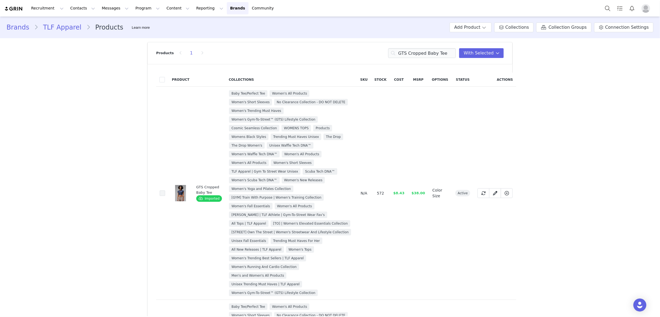
click at [161, 192] on span at bounding box center [162, 192] width 5 height 5
click at [165, 190] on input "07adb6c9-aa2f-49c0-a484-39ad5d5901ac" at bounding box center [165, 190] width 0 height 0
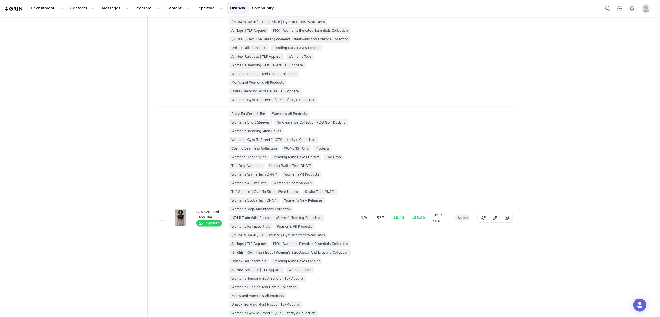
scroll to position [204, 0]
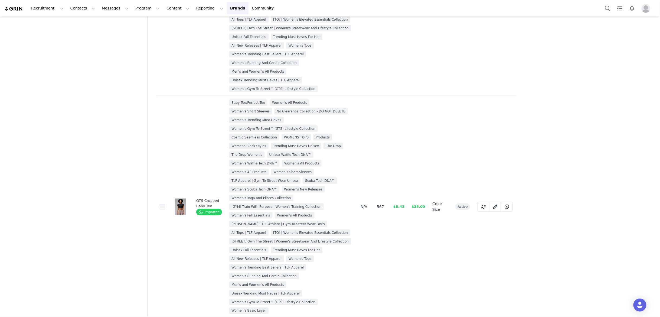
click at [162, 208] on span at bounding box center [162, 206] width 5 height 5
click at [165, 204] on input "af952f5a-8455-410d-bfbf-bebd4db6d648" at bounding box center [165, 204] width 0 height 0
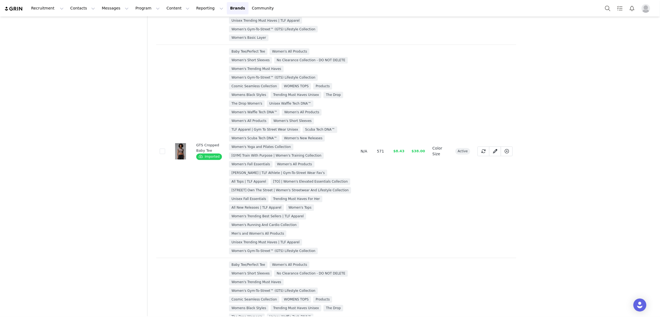
scroll to position [512, 0]
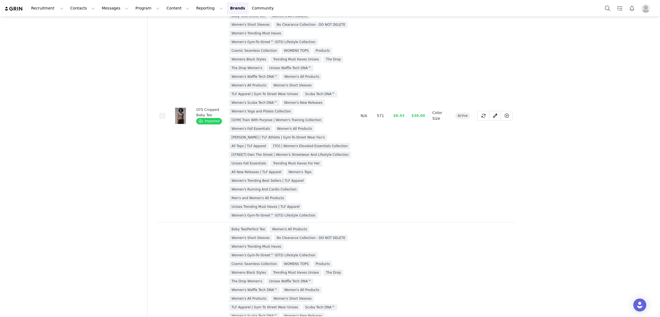
click at [161, 117] on span at bounding box center [162, 115] width 5 height 5
click at [165, 113] on input "d841a394-0244-4e10-8c49-a4065459c645" at bounding box center [165, 113] width 0 height 0
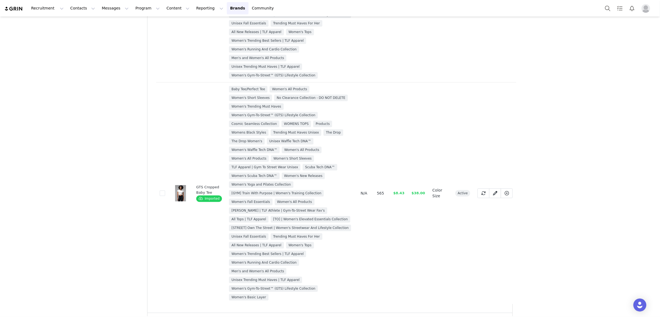
scroll to position [672, 0]
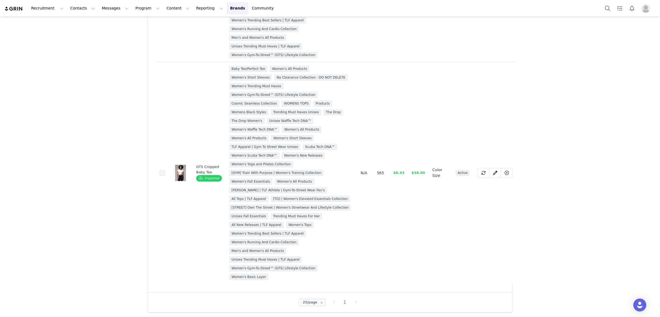
click at [161, 173] on span at bounding box center [162, 172] width 5 height 5
click at [165, 170] on input "fb9e6598-0f68-4011-a940-bf96f50f16d2" at bounding box center [165, 170] width 0 height 0
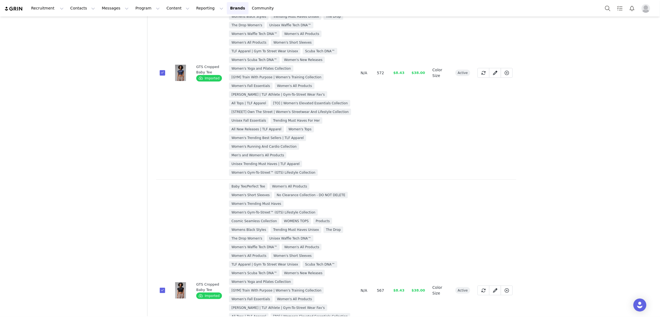
scroll to position [0, 0]
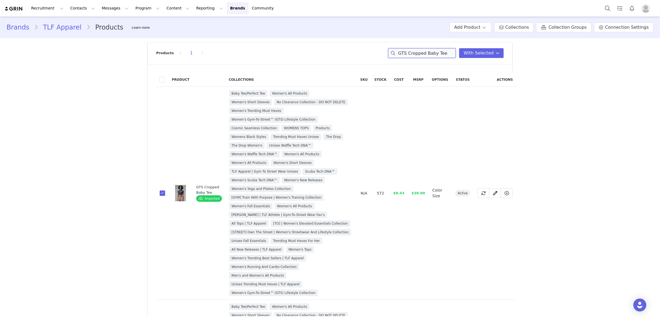
click at [429, 51] on input "GTS Cropped Baby Tee" at bounding box center [422, 53] width 68 height 10
paste input "Fitted Crew Neck T-Shirt"
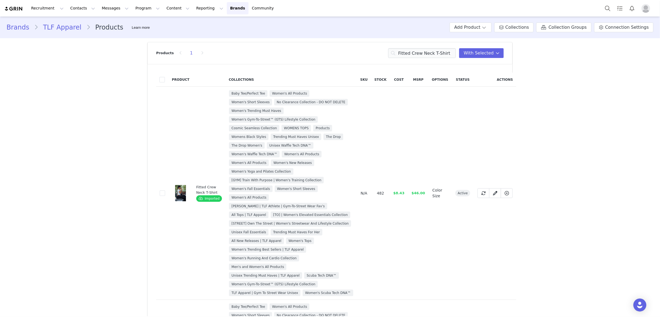
drag, startPoint x: 163, startPoint y: 197, endPoint x: 173, endPoint y: 198, distance: 9.5
click at [163, 196] on span at bounding box center [162, 192] width 5 height 5
click at [165, 190] on input "3d34e919-9240-4e58-8f22-c5bf46134f50" at bounding box center [165, 190] width 0 height 0
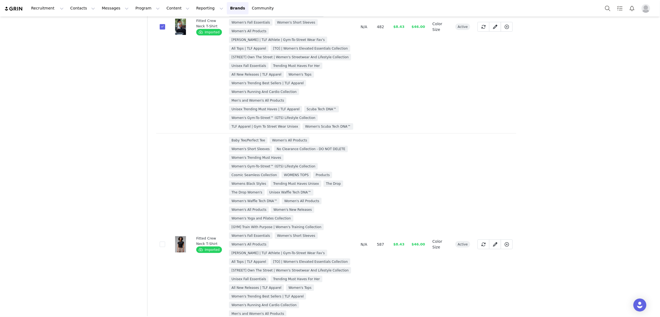
scroll to position [229, 0]
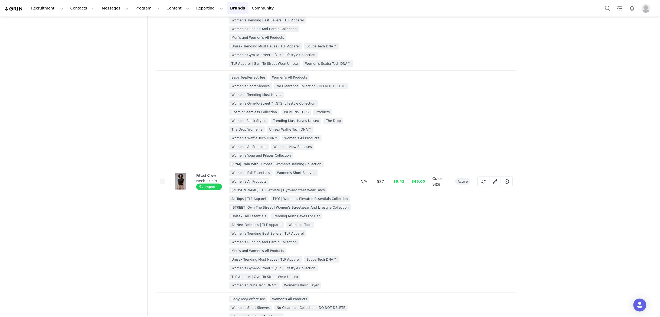
click at [160, 184] on span at bounding box center [162, 181] width 5 height 5
click at [165, 179] on input "46c3e2de-f75f-4c93-94dd-7431005be6dc" at bounding box center [165, 179] width 0 height 0
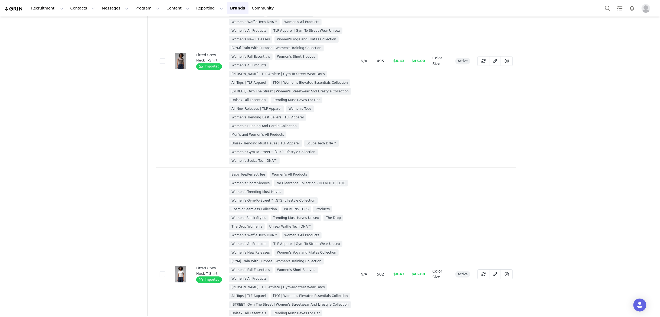
scroll to position [577, 0]
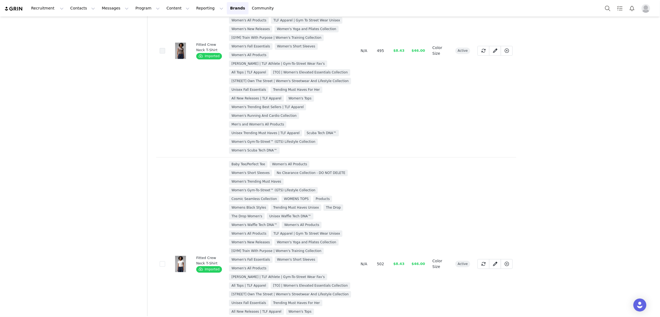
click at [163, 53] on span at bounding box center [162, 50] width 5 height 5
click at [165, 48] on input "6e5043dc-28ba-4520-8fa5-c0c6152e4ba7" at bounding box center [165, 48] width 0 height 0
drag, startPoint x: 163, startPoint y: 271, endPoint x: 171, endPoint y: 266, distance: 10.0
click at [164, 266] on span at bounding box center [162, 263] width 5 height 5
click at [165, 261] on input "7ee7f0e1-69ee-44a8-95e6-d1ec7ae71a3d" at bounding box center [165, 261] width 0 height 0
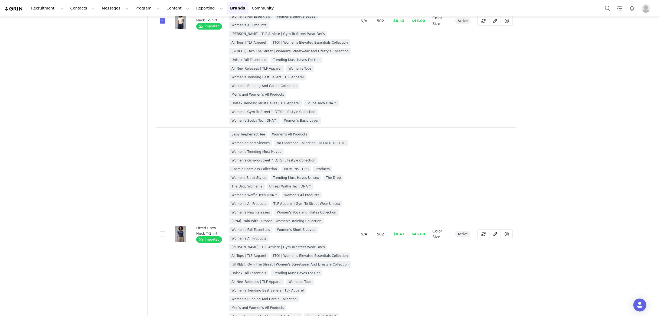
scroll to position [885, 0]
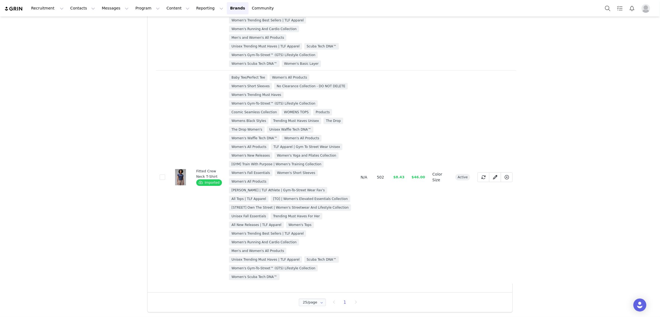
drag, startPoint x: 162, startPoint y: 176, endPoint x: 166, endPoint y: 181, distance: 6.9
click at [161, 176] on span at bounding box center [162, 176] width 5 height 5
click at [165, 174] on input "967054c9-0aef-4d3a-b21a-ea2738e1047b" at bounding box center [165, 174] width 0 height 0
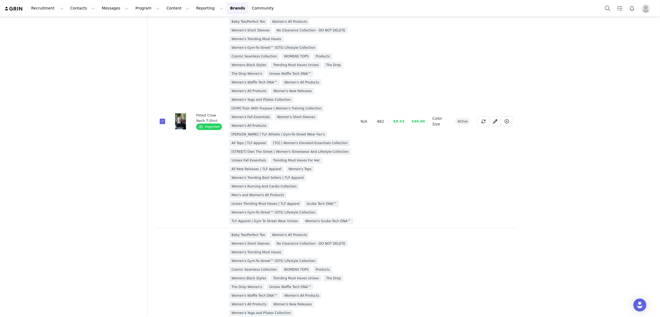
scroll to position [0, 0]
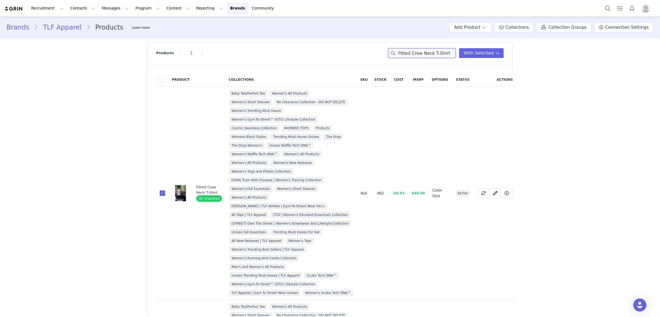
click at [440, 54] on input "Fitted Crew Neck T-Shirt" at bounding box center [422, 53] width 68 height 10
paste input "Dura Cotton Oversized Cropped Tee"
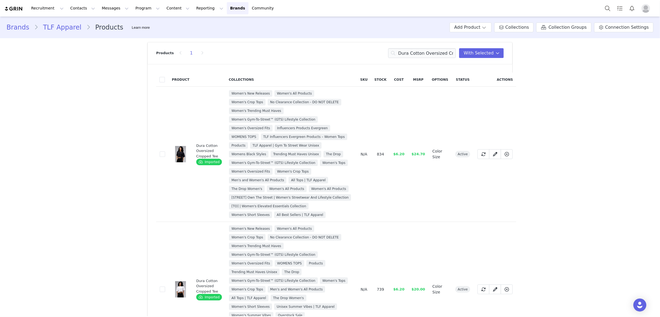
drag, startPoint x: 163, startPoint y: 155, endPoint x: 168, endPoint y: 163, distance: 10.2
click at [163, 155] on span at bounding box center [162, 153] width 5 height 5
click at [165, 151] on input "13729b31-7f87-4406-8cc2-028f0547e20a" at bounding box center [165, 151] width 0 height 0
drag, startPoint x: 163, startPoint y: 288, endPoint x: 182, endPoint y: 276, distance: 23.0
click at [163, 288] on span at bounding box center [162, 288] width 5 height 5
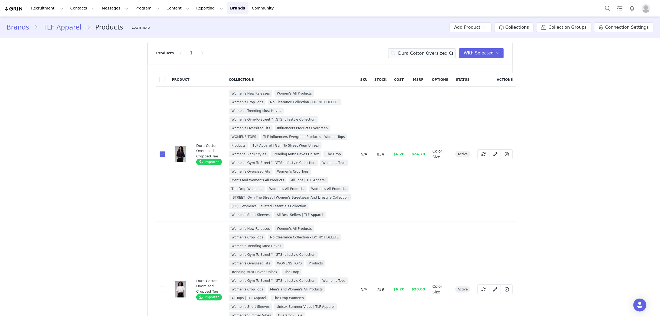
click at [165, 286] on input "21f4e9e4-1946-4d65-932a-d49c8ffd7f85" at bounding box center [165, 286] width 0 height 0
click at [428, 53] on input "Dura Cotton Oversized Cropped Tee" at bounding box center [422, 53] width 68 height 10
paste input "Essential Ribbed Tank Top"
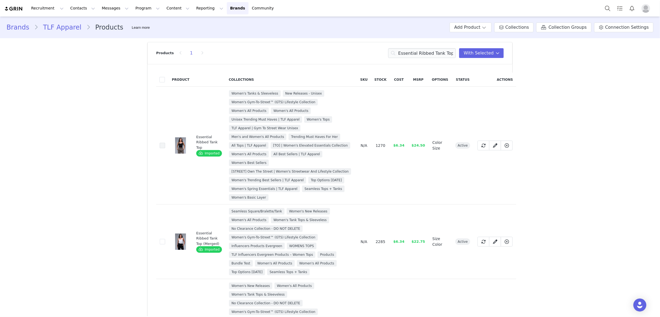
click at [160, 145] on span at bounding box center [162, 145] width 5 height 5
click at [165, 143] on input "1072fd14-7dab-424a-9b15-6078d4f04e97" at bounding box center [165, 143] width 0 height 0
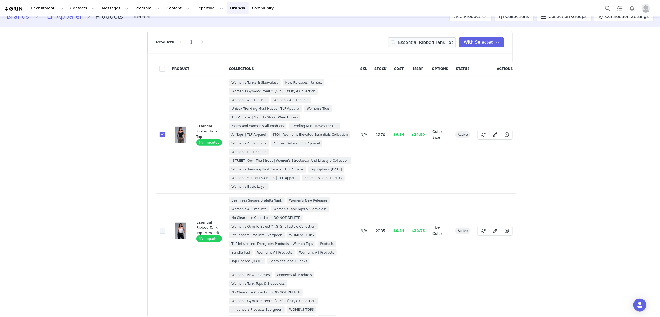
click at [163, 231] on span at bounding box center [162, 230] width 5 height 5
click at [165, 228] on input "190dfbee-43c6-4ae4-9018-12f8df7136a1" at bounding box center [165, 228] width 0 height 0
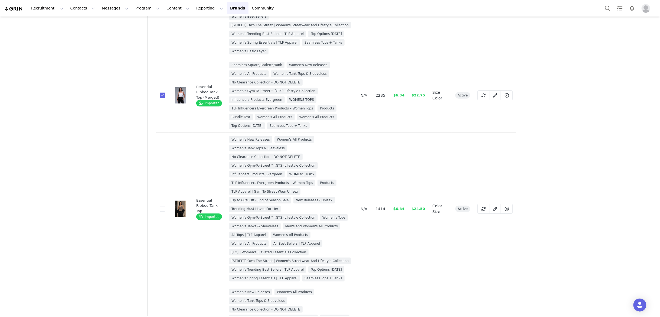
scroll to position [158, 0]
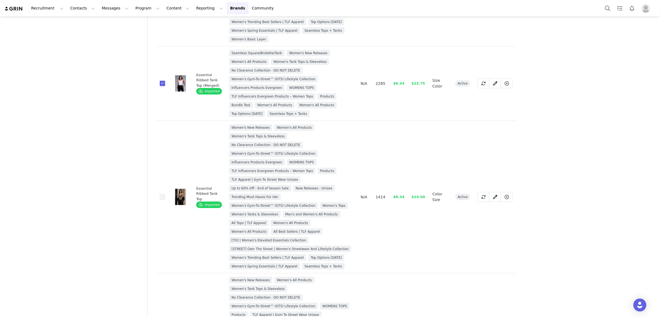
click at [162, 197] on span at bounding box center [162, 196] width 5 height 5
click at [165, 194] on input "49f0d698-c6e4-45c6-8caa-01ed20ef35a5" at bounding box center [165, 194] width 0 height 0
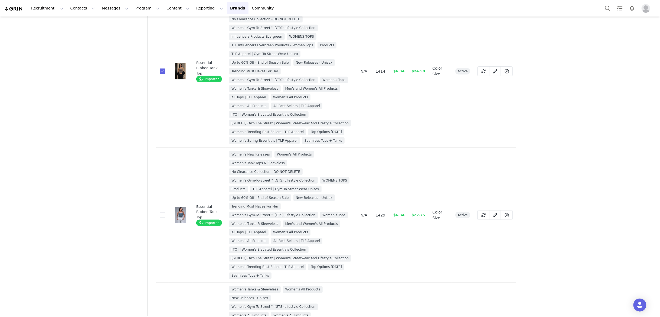
scroll to position [329, 0]
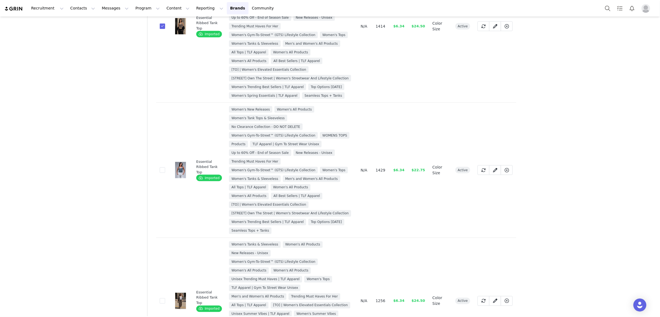
click at [159, 174] on td "64ab6843-1928-49c1-b70e-b1c9d06b2176" at bounding box center [162, 170] width 12 height 135
click at [162, 173] on span at bounding box center [162, 169] width 5 height 5
click at [165, 167] on input "64ab6843-1928-49c1-b70e-b1c9d06b2176" at bounding box center [165, 167] width 0 height 0
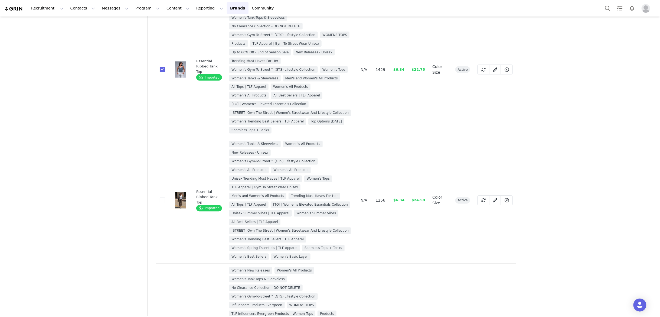
scroll to position [488, 0]
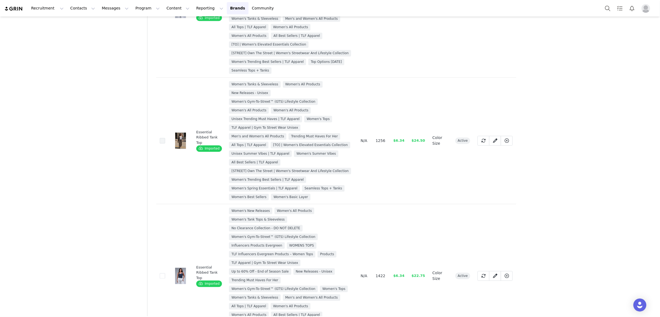
click at [163, 143] on span at bounding box center [162, 140] width 5 height 5
click at [165, 138] on input "cd4d2dcf-c7e2-42e6-9440-32edb2f87863" at bounding box center [165, 138] width 0 height 0
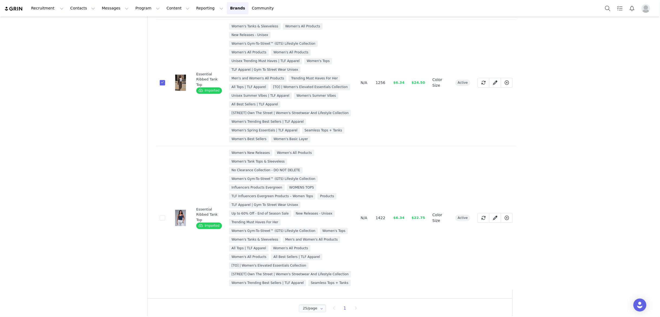
scroll to position [561, 0]
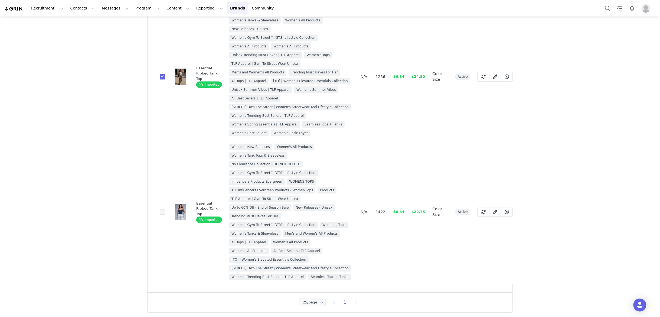
click at [163, 210] on span at bounding box center [162, 211] width 5 height 5
click at [165, 209] on input "e5d3cc20-1e2d-40aa-9f28-71e50f01016f" at bounding box center [165, 209] width 0 height 0
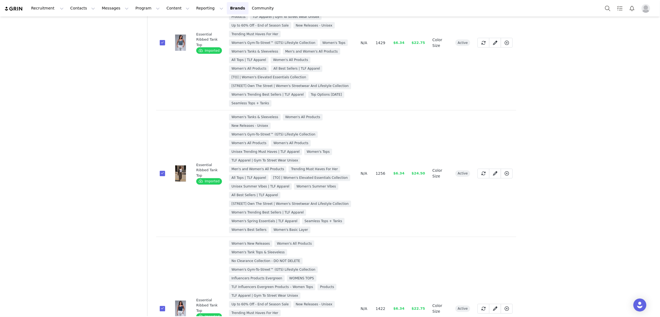
scroll to position [0, 0]
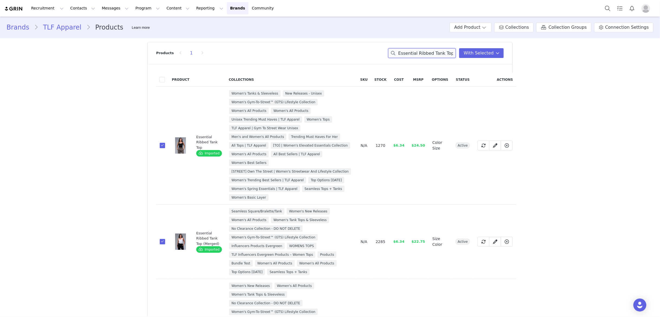
click at [439, 51] on input "Essential Ribbed Tank Top" at bounding box center [422, 53] width 68 height 10
click at [440, 51] on input "Essential Ribbed Tank Top" at bounding box center [422, 53] width 68 height 10
paste input "Seamless T Shirt"
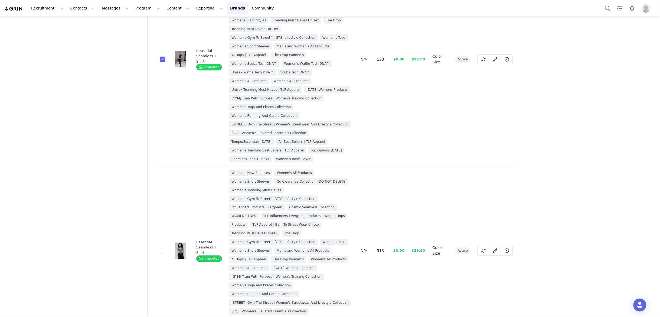
scroll to position [364, 0]
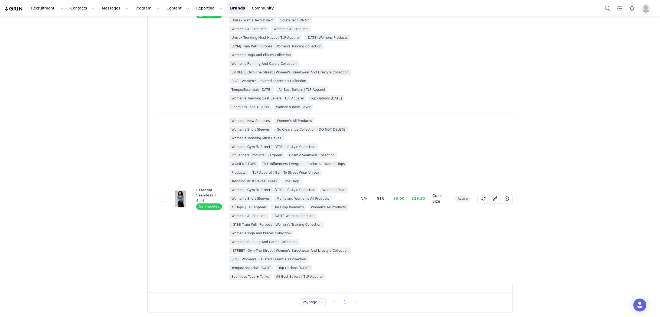
drag, startPoint x: 163, startPoint y: 199, endPoint x: 187, endPoint y: 178, distance: 31.9
click at [163, 199] on span at bounding box center [162, 198] width 5 height 5
click at [165, 196] on input "da765dd7-2517-4099-9bed-5159e8167d9c" at bounding box center [165, 196] width 0 height 0
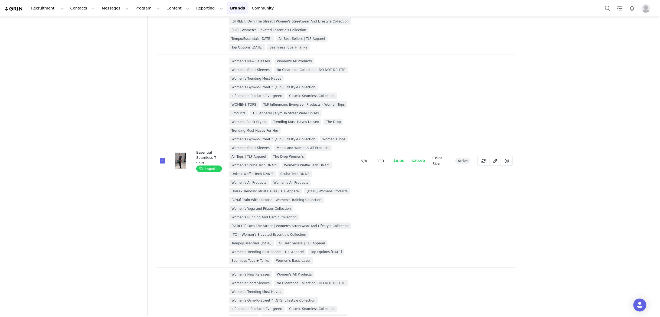
scroll to position [0, 0]
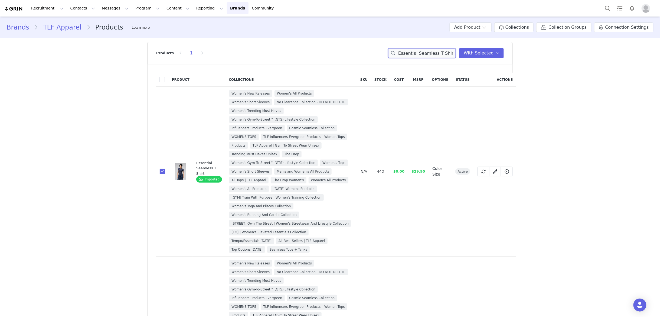
click at [430, 54] on input "Essential Seamless T Shirt" at bounding box center [422, 53] width 68 height 10
paste input "Dura Cotton Oversized Cropped Tee"
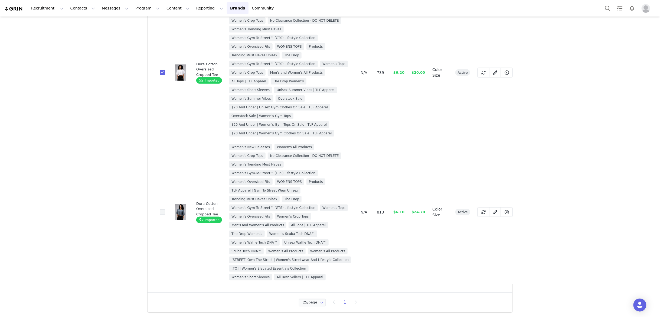
click at [162, 213] on span at bounding box center [162, 211] width 5 height 5
click at [165, 209] on input "4b47f69b-dfa5-4975-a0cb-a493deb5de00" at bounding box center [165, 209] width 0 height 0
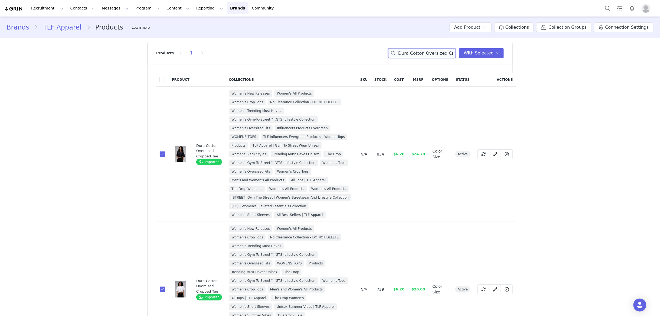
click at [411, 52] on input "Dura Cotton Oversized Cropped Tee" at bounding box center [422, 53] width 68 height 10
paste input "Essential Seamless Long Sleeve Top"
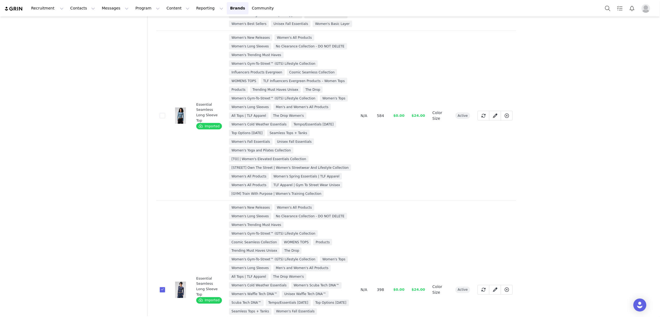
drag, startPoint x: 162, startPoint y: 114, endPoint x: 169, endPoint y: 119, distance: 7.4
click at [163, 115] on span at bounding box center [162, 115] width 5 height 5
click at [165, 113] on input "e6e9aaa6-4272-4f48-9184-d68478397554" at bounding box center [165, 113] width 0 height 0
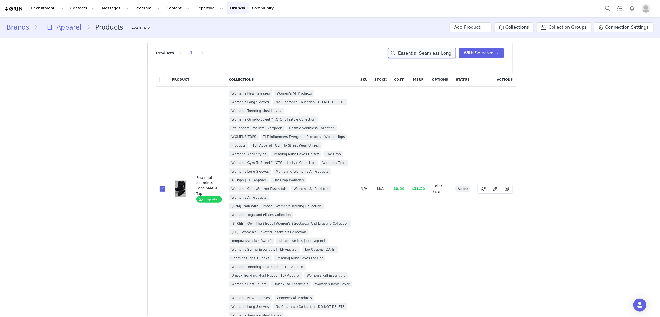
click at [423, 54] on input "Essential Seamless Long Sleeve Top" at bounding box center [422, 53] width 68 height 10
paste input "Tempo High Neck Sports Bra"
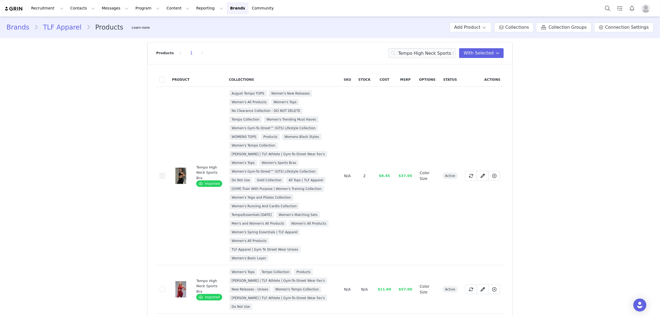
click at [163, 175] on span at bounding box center [162, 175] width 5 height 5
click at [165, 173] on input "07f36da6-7ac7-458d-8b94-766c25474fa1" at bounding box center [165, 173] width 0 height 0
click at [424, 54] on input "Tempo High Neck Sports Bra" at bounding box center [422, 53] width 68 height 10
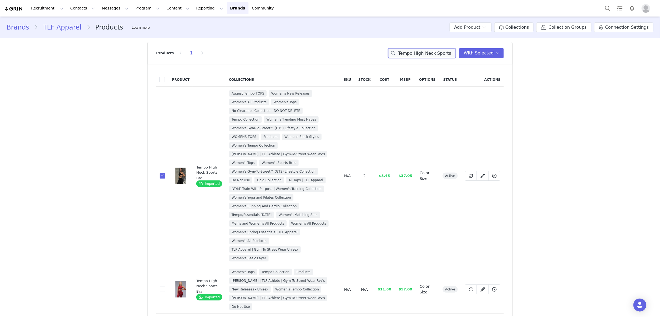
paste input "Multi-Back Strap"
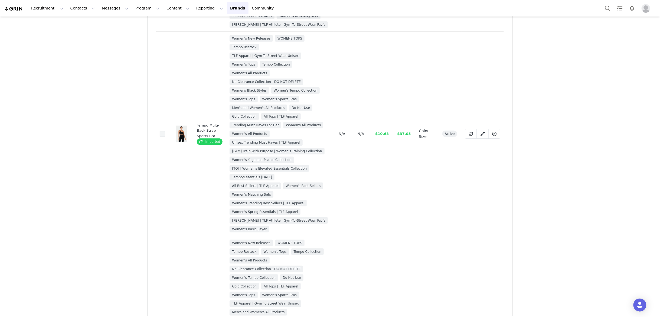
click at [163, 133] on span at bounding box center [162, 133] width 5 height 5
click at [165, 131] on input "3475237a-47b0-484d-87a5-7a2f096a7e6d" at bounding box center [165, 131] width 0 height 0
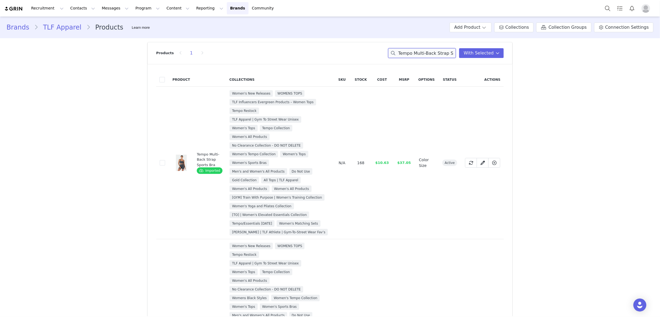
click at [413, 54] on input "Tempo Multi-Back Strap Sports Bra" at bounding box center [422, 53] width 68 height 10
paste input "Racerback"
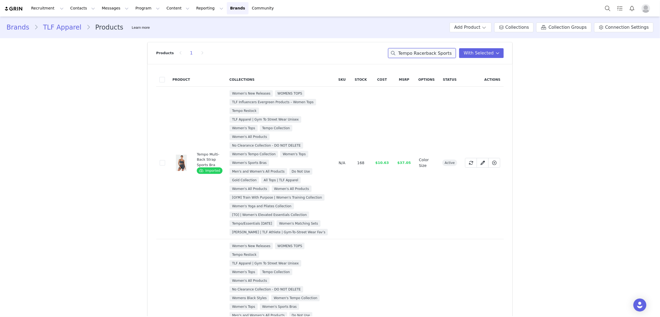
scroll to position [0, 2]
type input "Tempo Racerback Sports Bra"
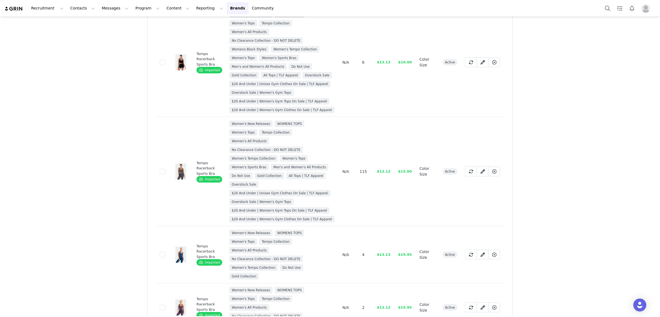
scroll to position [135, 0]
click at [162, 65] on span at bounding box center [162, 62] width 5 height 5
click at [165, 60] on input "206de932-8079-4729-be19-06b7092949e9" at bounding box center [165, 60] width 0 height 0
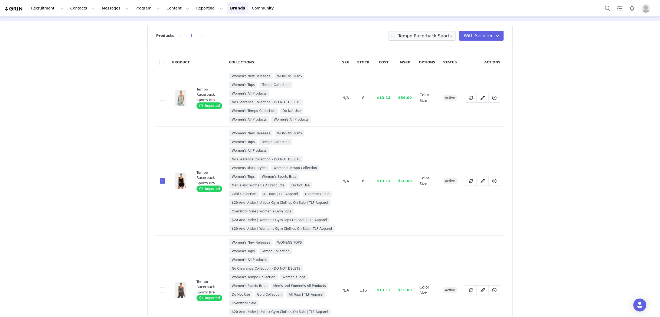
scroll to position [0, 0]
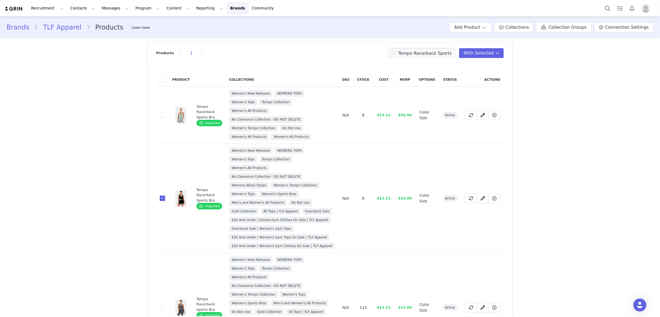
click at [163, 201] on span at bounding box center [162, 197] width 5 height 5
click at [165, 195] on input "206de932-8079-4729-be19-06b7092949e9" at bounding box center [165, 195] width 0 height 0
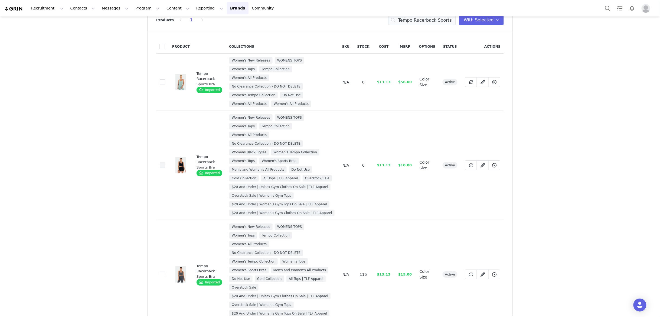
scroll to position [21, 0]
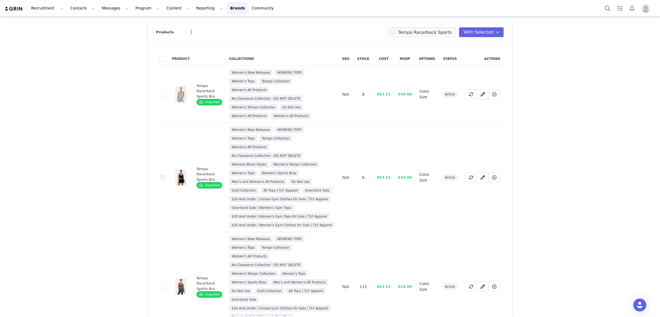
click at [161, 180] on span at bounding box center [162, 177] width 5 height 5
click at [165, 175] on input "206de932-8079-4729-be19-06b7092949e9" at bounding box center [165, 175] width 0 height 0
click at [488, 29] on span "With Selected" at bounding box center [479, 32] width 30 height 6
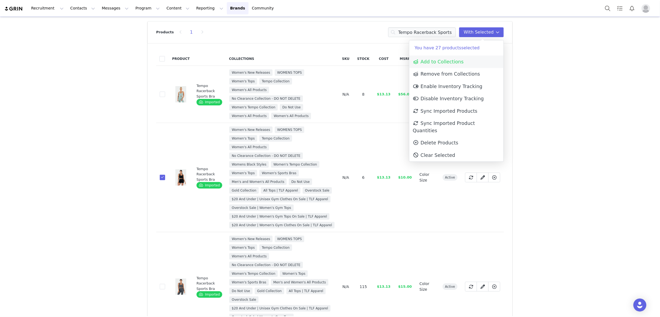
click at [451, 61] on span "Add to Collections" at bounding box center [438, 61] width 51 height 5
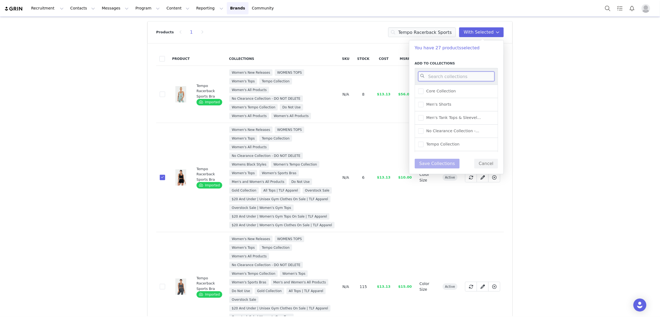
click at [449, 76] on input at bounding box center [456, 76] width 76 height 10
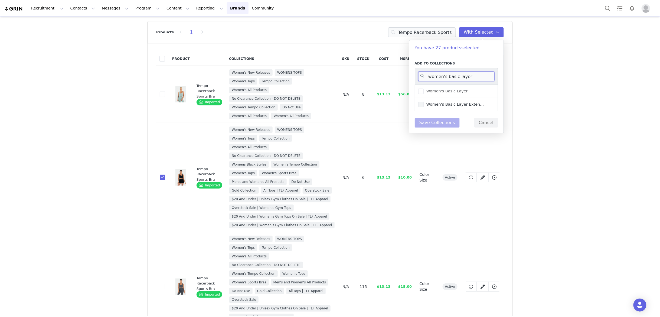
type input "women's basic layer"
click at [428, 106] on span "Women's Basic Layer Exten..." at bounding box center [454, 104] width 60 height 5
click at [424, 102] on input "Women's Basic Layer Exten..." at bounding box center [424, 102] width 0 height 0
click at [444, 123] on button "Save Collections" at bounding box center [437, 123] width 45 height 10
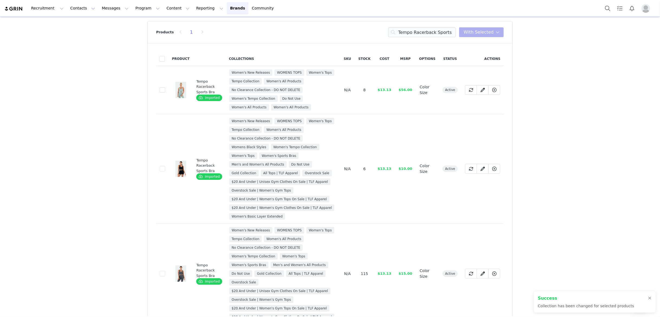
click at [340, 223] on td "N/A" at bounding box center [347, 168] width 15 height 109
click at [481, 171] on icon at bounding box center [482, 168] width 4 height 4
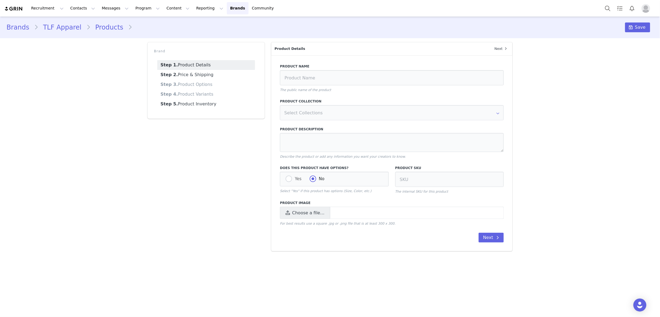
type input "Tempo Racerback Sports Bra"
type textarea "Lorem Ipsum: Dolors Am 5'1”, 422con Adi Elitsed D E-Tempo (Incid Utlaboree Dolo…"
radio input "true"
radio input "false"
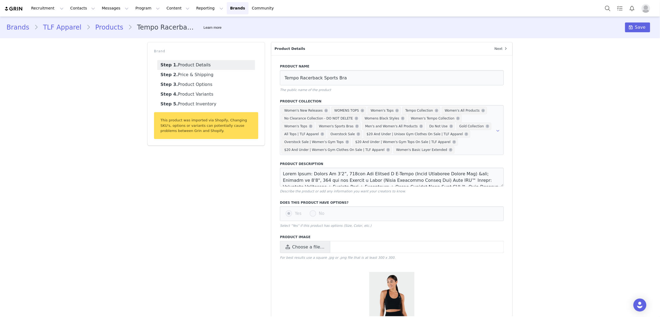
click at [97, 27] on link "Products" at bounding box center [109, 27] width 38 height 10
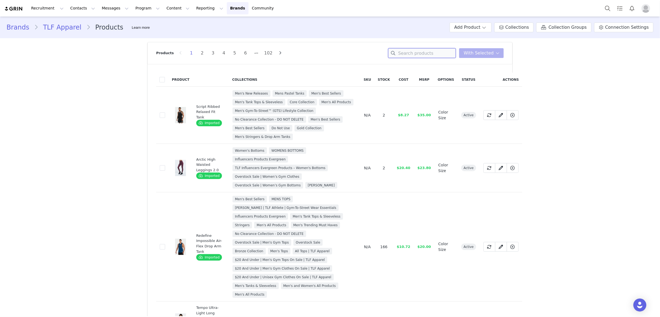
click at [433, 55] on input at bounding box center [422, 53] width 68 height 10
click at [421, 55] on input at bounding box center [422, 53] width 68 height 10
paste input "Infi Cool Workout Tank"
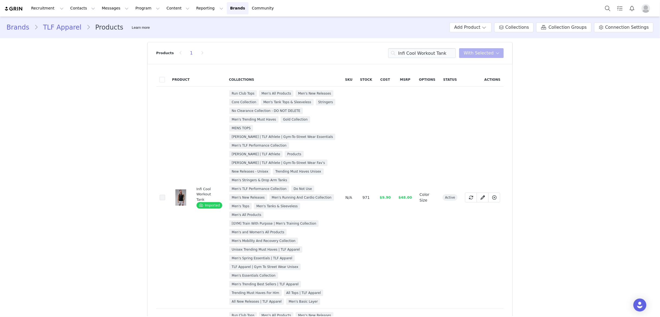
click at [162, 200] on span at bounding box center [162, 197] width 5 height 5
click at [165, 195] on input "2c32d5c3-c2a8-4e4f-add3-123a067104aa" at bounding box center [165, 195] width 0 height 0
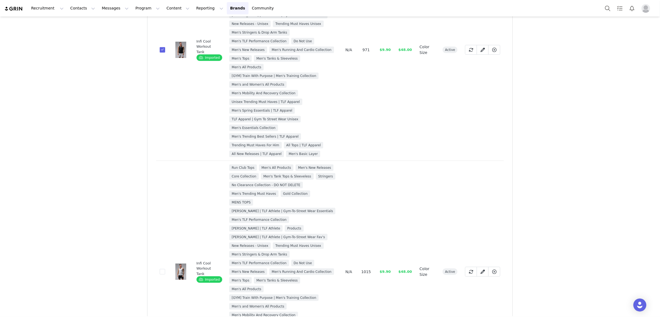
scroll to position [178, 0]
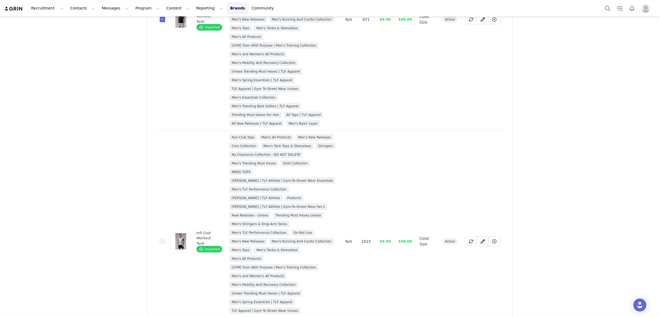
click at [162, 244] on span at bounding box center [162, 240] width 5 height 5
click at [165, 238] on input "c5eb449d-d3d7-435b-8939-ce4991f0d84d" at bounding box center [165, 238] width 0 height 0
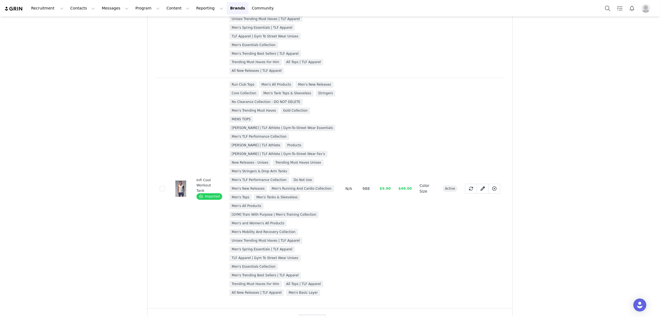
scroll to position [465, 0]
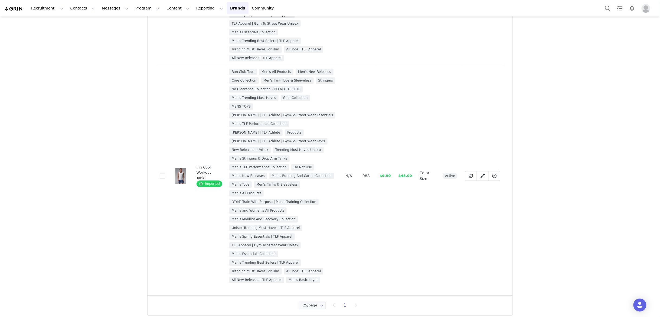
drag, startPoint x: 162, startPoint y: 197, endPoint x: 179, endPoint y: 213, distance: 23.2
click at [162, 179] on span at bounding box center [162, 175] width 5 height 5
click at [165, 173] on input "e5c1421f-65c4-4d1c-a2f8-4048a9d520a5" at bounding box center [165, 173] width 0 height 0
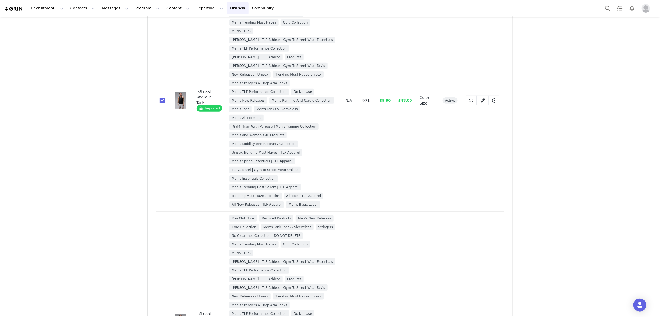
scroll to position [0, 0]
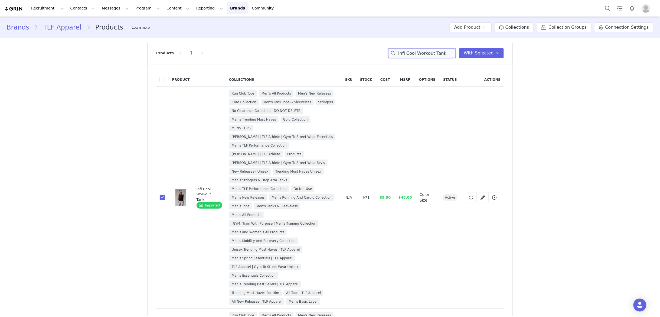
click at [435, 53] on input "Infi Cool Workout Tank" at bounding box center [422, 53] width 68 height 10
paste input "con Muscle"
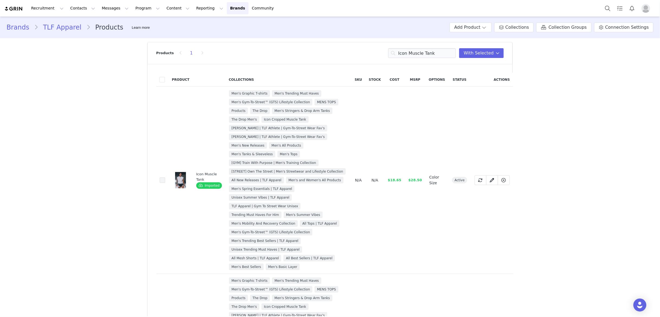
click at [162, 181] on span at bounding box center [162, 179] width 5 height 5
click at [165, 177] on input "0454f5f4-8c9b-4d16-9a75-10b1e7440725" at bounding box center [165, 177] width 0 height 0
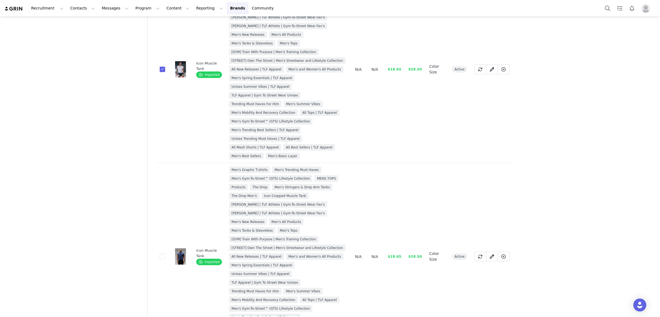
scroll to position [159, 0]
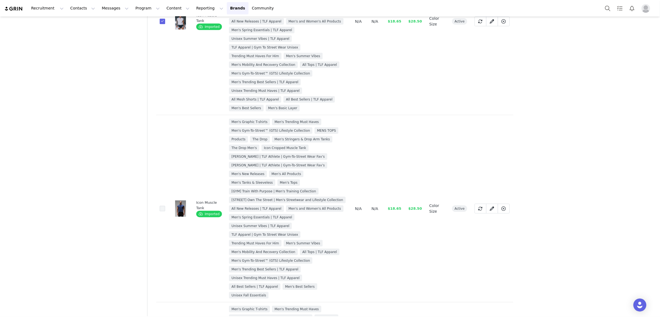
click at [163, 206] on span at bounding box center [162, 208] width 5 height 5
click at [165, 206] on input "517b8664-ba7f-4cb9-9a1b-7726cce1cfb5" at bounding box center [165, 206] width 0 height 0
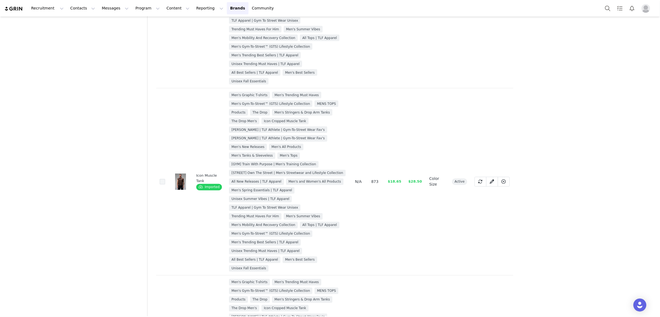
click at [164, 183] on span at bounding box center [162, 181] width 5 height 5
click at [165, 179] on input "77bbfe9a-2c7b-4313-a18b-8994887d6258" at bounding box center [165, 179] width 0 height 0
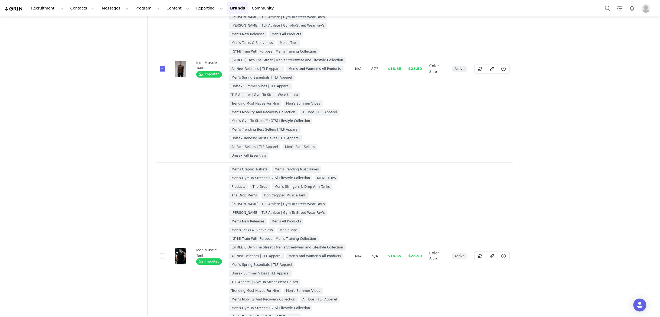
scroll to position [551, 0]
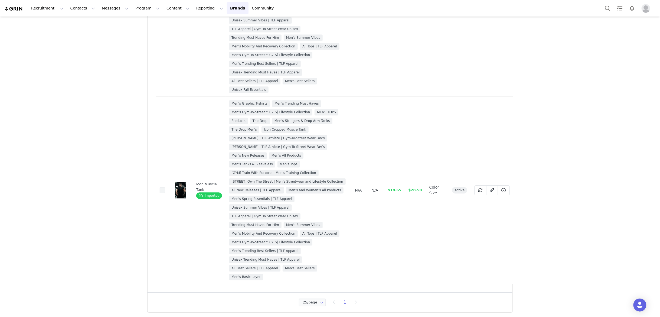
click at [162, 190] on span at bounding box center [162, 189] width 5 height 5
click at [165, 187] on input "f85da634-d480-4ce2-b5f8-770fb21c86a4" at bounding box center [165, 187] width 0 height 0
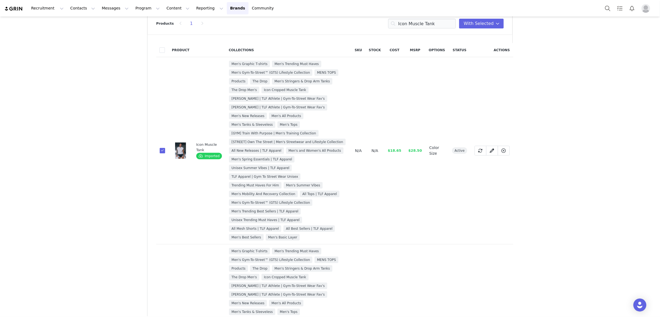
scroll to position [0, 0]
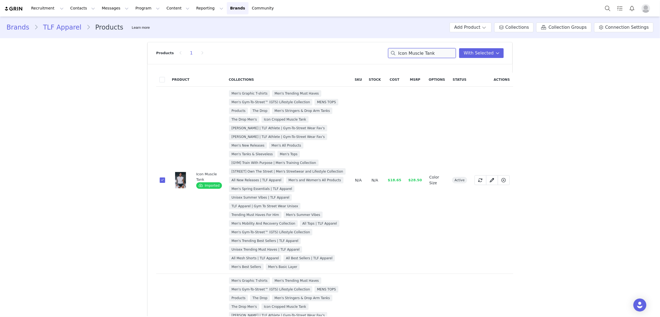
click at [438, 55] on input "Icon Muscle Tank" at bounding box center [422, 53] width 68 height 10
paste input "Ribbed Straight Hem"
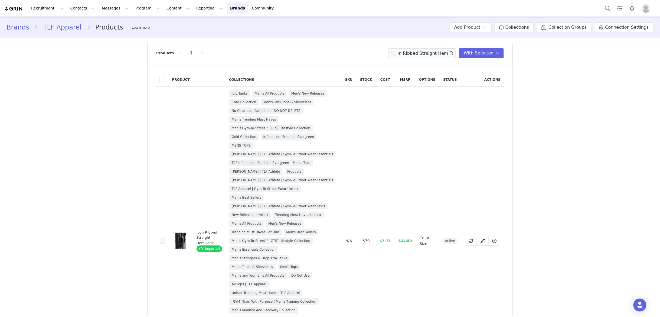
click at [163, 242] on span at bounding box center [162, 240] width 5 height 5
click at [165, 238] on input "0dd15112-3164-49a0-84c0-d850ae61688c" at bounding box center [165, 238] width 0 height 0
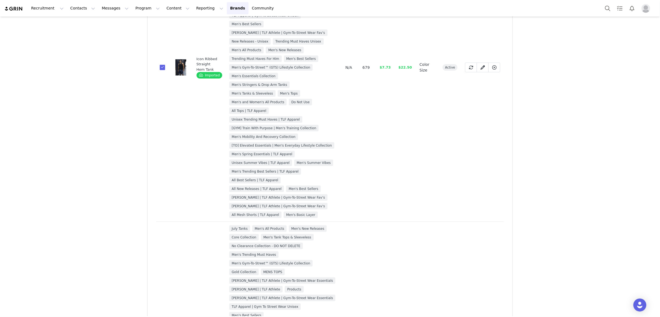
scroll to position [258, 0]
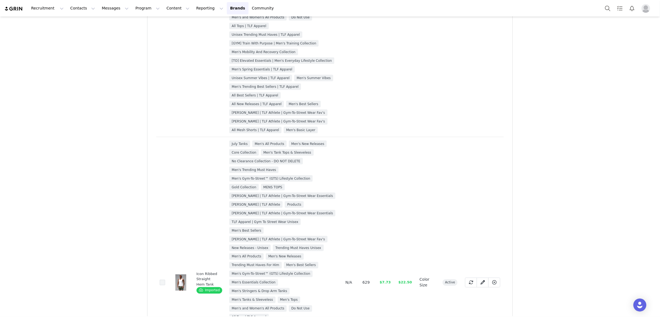
click at [161, 283] on span at bounding box center [162, 282] width 5 height 5
click at [165, 280] on input "a1f8763a-fc67-40c7-87df-2fa1ec2d9601" at bounding box center [165, 280] width 0 height 0
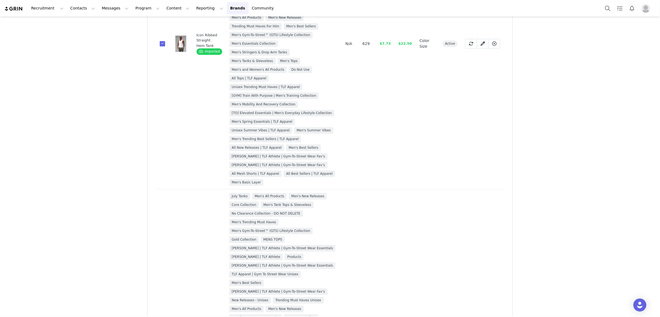
scroll to position [536, 0]
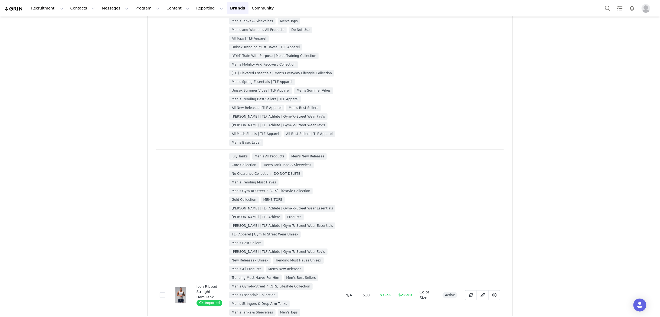
drag, startPoint x: 163, startPoint y: 294, endPoint x: 166, endPoint y: 288, distance: 5.9
click at [163, 294] on span at bounding box center [162, 294] width 5 height 5
click at [165, 292] on input "b9238237-f72b-4c12-97cc-056f25c90bf3" at bounding box center [165, 292] width 0 height 0
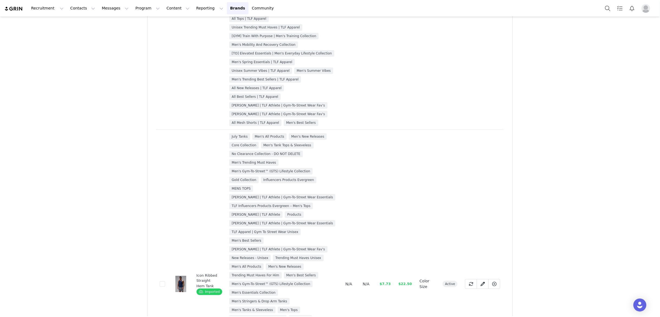
scroll to position [855, 0]
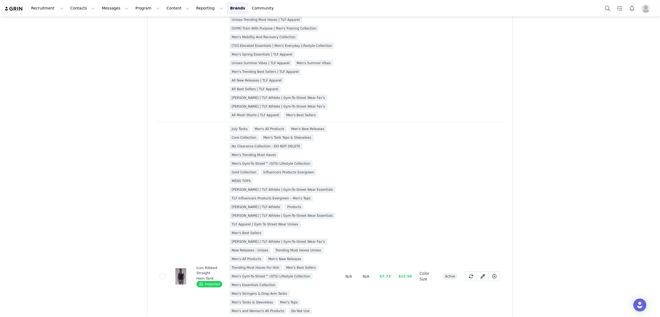
drag, startPoint x: 162, startPoint y: 278, endPoint x: 173, endPoint y: 269, distance: 14.7
click at [162, 277] on span at bounding box center [162, 275] width 5 height 5
click at [165, 273] on input "dbb65180-88db-456e-a4bc-7fda5aa2b28e" at bounding box center [165, 273] width 0 height 0
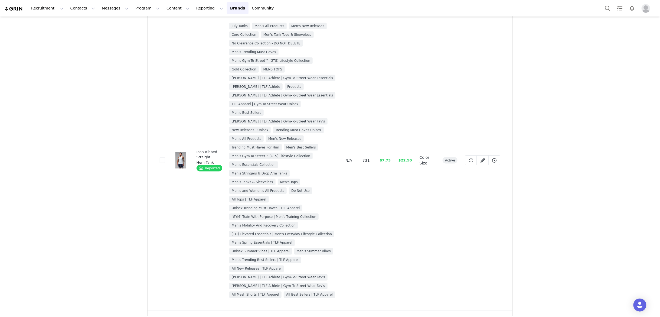
scroll to position [1283, 0]
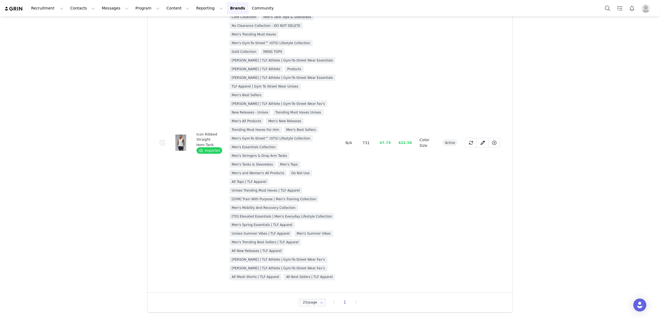
click at [162, 143] on span at bounding box center [162, 142] width 5 height 5
click at [165, 140] on input "e089e953-93b1-44ec-8a11-6752d2f12edb" at bounding box center [165, 140] width 0 height 0
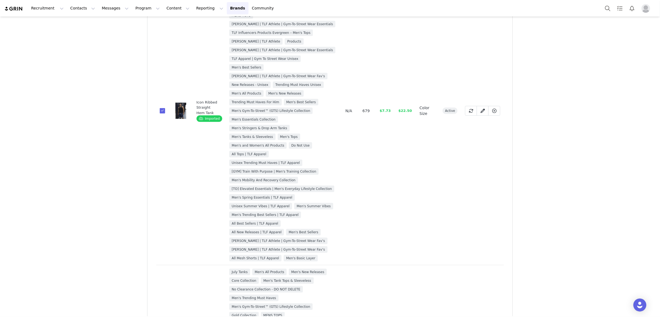
scroll to position [0, 0]
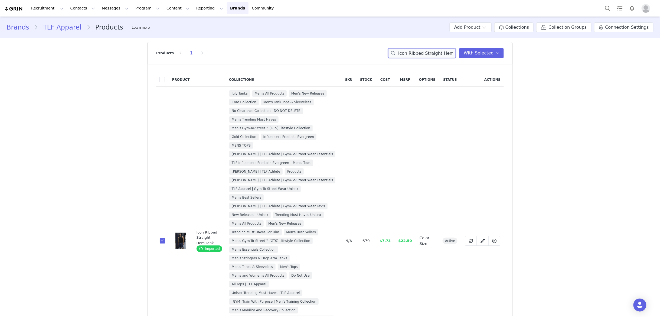
click at [419, 54] on input "Icon Ribbed Straight Hem Tank" at bounding box center [422, 53] width 68 height 10
paste input "nfi Cool Lightweight Cooling Shirt"
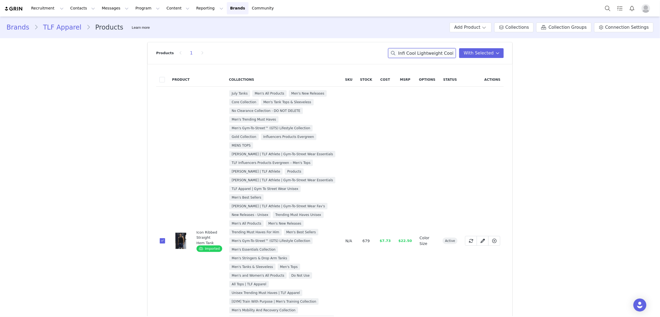
scroll to position [0, 12]
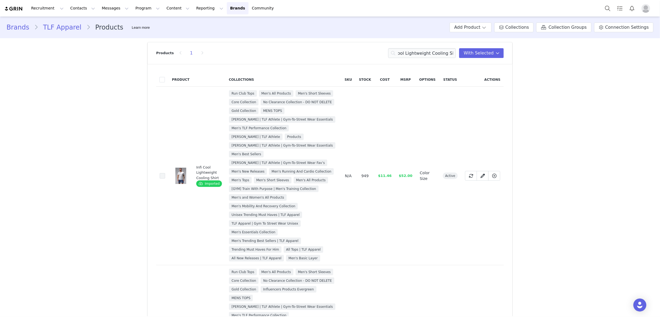
click at [164, 178] on span at bounding box center [162, 175] width 5 height 5
click at [165, 173] on input "1f8ff0bb-8d54-49de-a82f-98a39c5d7762" at bounding box center [165, 173] width 0 height 0
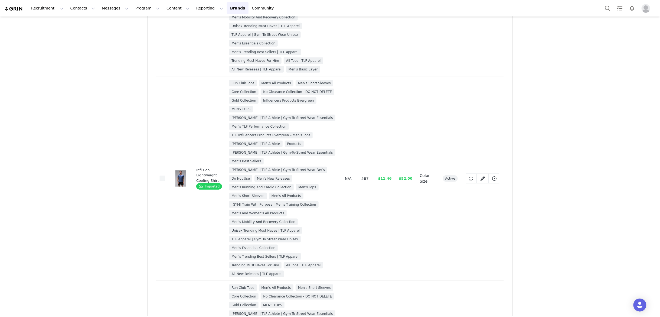
click at [161, 181] on span at bounding box center [162, 178] width 5 height 5
click at [165, 176] on input "282efd23-7a0b-426c-af5b-08c9ff11e9f8" at bounding box center [165, 176] width 0 height 0
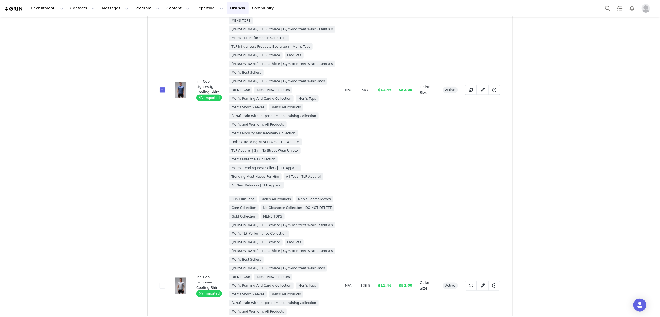
scroll to position [317, 0]
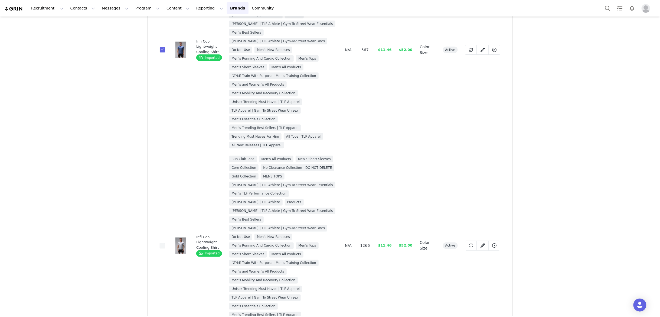
click at [164, 248] on span at bounding box center [162, 245] width 5 height 5
click at [165, 243] on input "36f2b647-fe0f-425c-abe2-0c398a54b33c" at bounding box center [165, 243] width 0 height 0
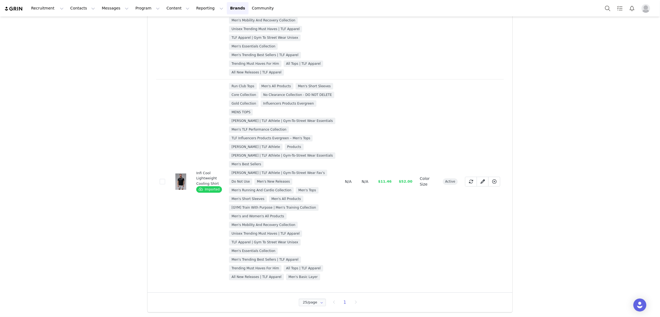
scroll to position [620, 0]
drag, startPoint x: 164, startPoint y: 178, endPoint x: 205, endPoint y: 194, distance: 44.0
click at [164, 179] on span at bounding box center [162, 181] width 5 height 5
click at [165, 179] on input "7b242781-0165-4709-af43-76b563976bdd" at bounding box center [165, 179] width 0 height 0
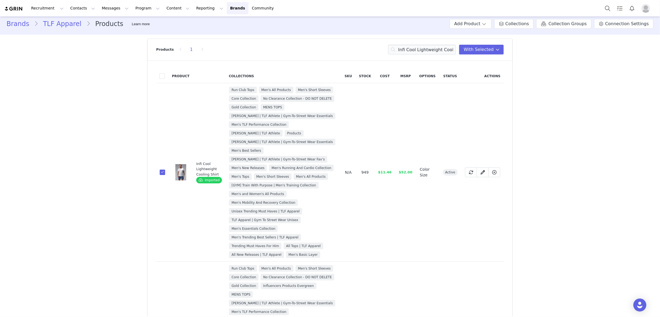
scroll to position [0, 0]
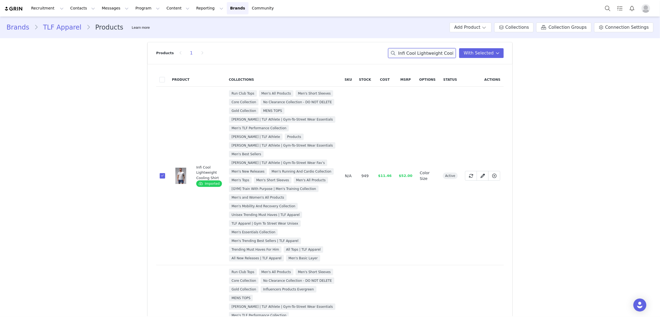
click at [419, 54] on input "Infi Cool Lightweight Cooling Shirt" at bounding box center [422, 53] width 68 height 10
paste input "Micro Mesh Tee"
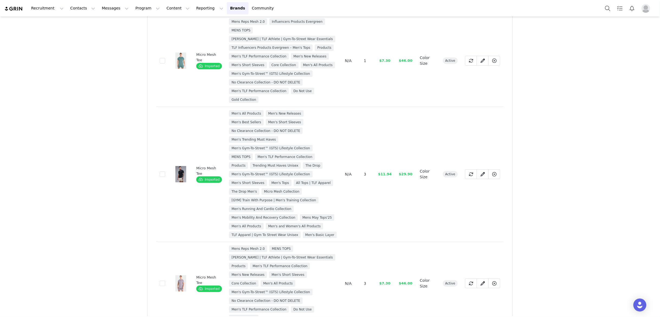
scroll to position [75, 0]
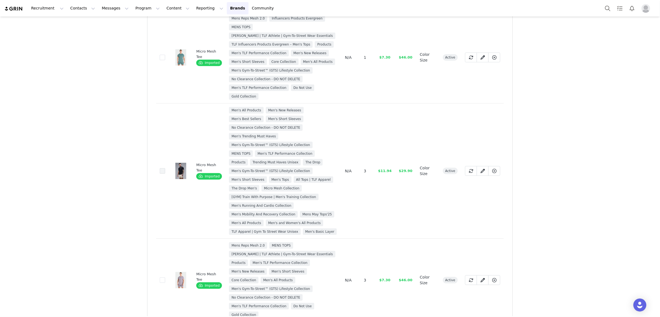
click at [162, 173] on span at bounding box center [162, 170] width 5 height 5
click at [165, 168] on input "45d089ae-a757-40e4-86cb-ab5b2b30e21c" at bounding box center [165, 168] width 0 height 0
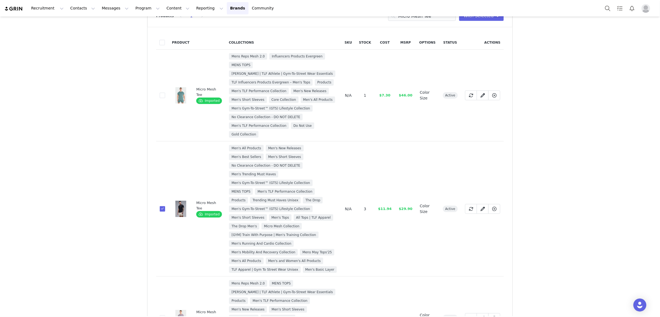
scroll to position [0, 0]
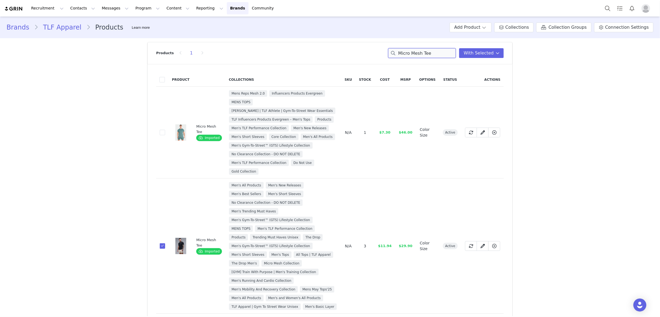
click at [431, 55] on input "Micro Mesh Tee" at bounding box center [422, 53] width 68 height 10
paste input "Train Infi Dry Long Sleev"
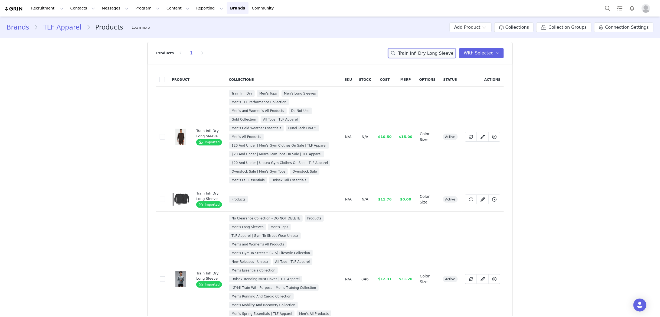
type input "Train Infi Dry Long Sleeve"
click at [161, 137] on span at bounding box center [162, 136] width 5 height 5
click at [165, 134] on input "648fd6f3-e9ea-4839-9337-1aa1b34ac803" at bounding box center [165, 134] width 0 height 0
click at [161, 136] on span at bounding box center [162, 136] width 5 height 5
click at [165, 134] on input "648fd6f3-e9ea-4839-9337-1aa1b34ac803" at bounding box center [165, 134] width 0 height 0
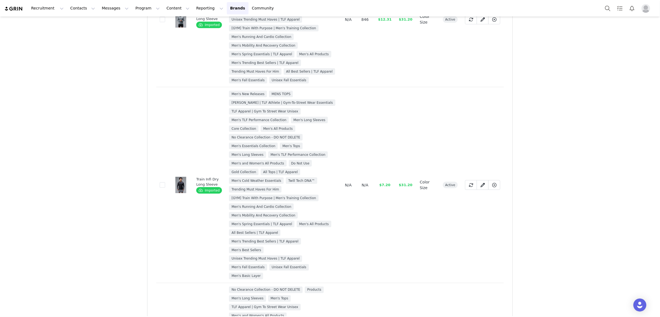
scroll to position [341, 0]
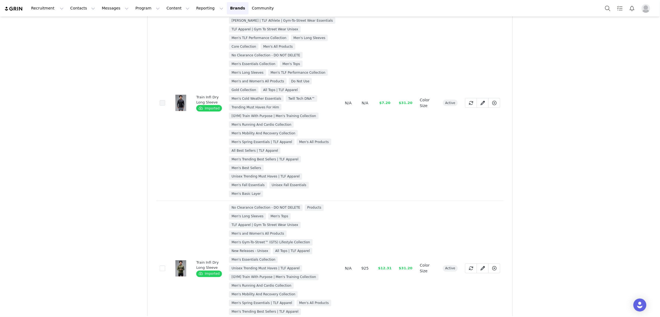
click at [162, 106] on span at bounding box center [162, 102] width 5 height 5
click at [165, 100] on input "b9c71cb6-9c30-49c4-941b-cf9776729eac" at bounding box center [165, 100] width 0 height 0
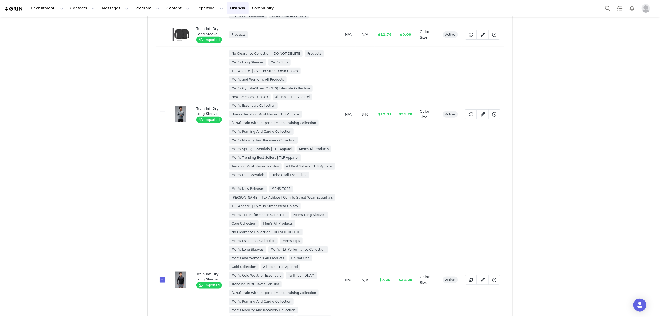
scroll to position [150, 0]
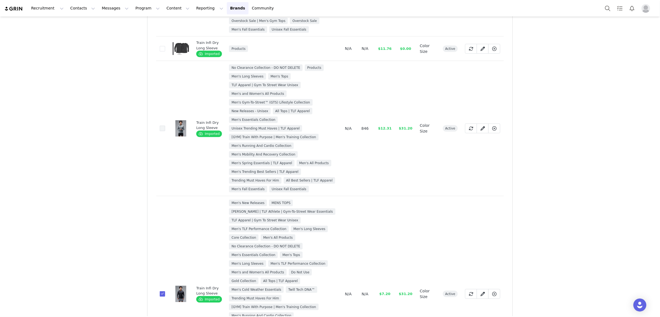
click at [164, 131] on span at bounding box center [162, 128] width 5 height 5
click at [165, 126] on input "a62994ad-56ac-4fb7-9064-017644603dd5" at bounding box center [165, 126] width 0 height 0
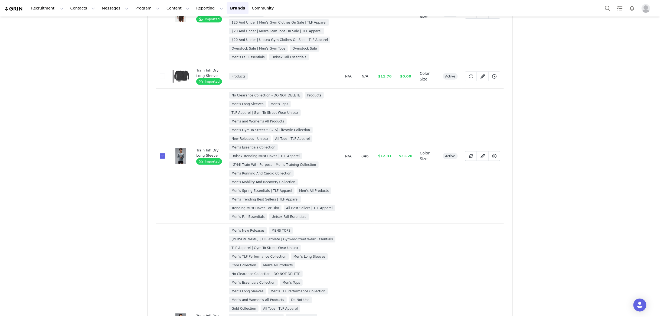
scroll to position [0, 0]
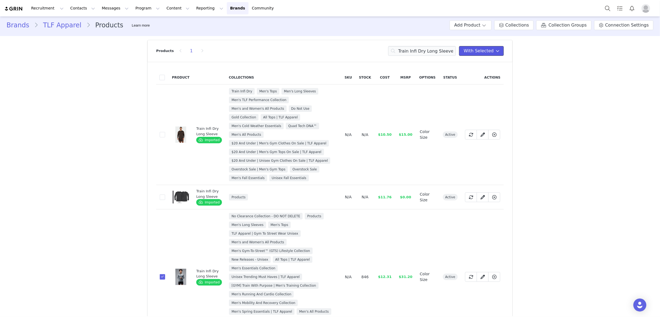
click at [481, 54] on button "With Selected" at bounding box center [481, 51] width 45 height 10
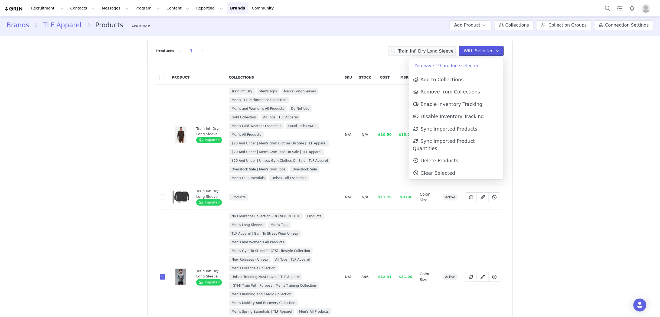
scroll to position [3, 0]
click at [447, 80] on span "Add to Collections" at bounding box center [438, 79] width 51 height 5
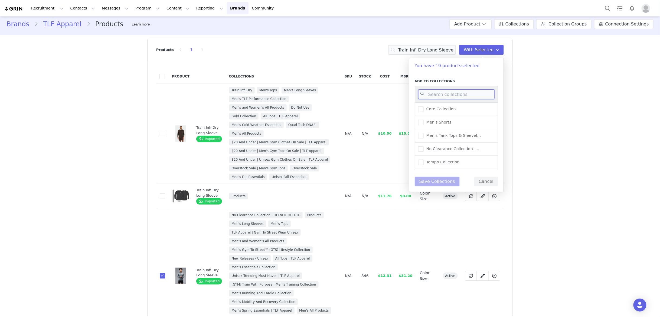
click at [445, 92] on input at bounding box center [456, 94] width 76 height 10
type input "Men's basic"
click at [453, 136] on span "Women's Basic Layer Exten..." at bounding box center [454, 135] width 60 height 5
click at [424, 133] on input "Women's Basic Layer Exten..." at bounding box center [424, 133] width 0 height 0
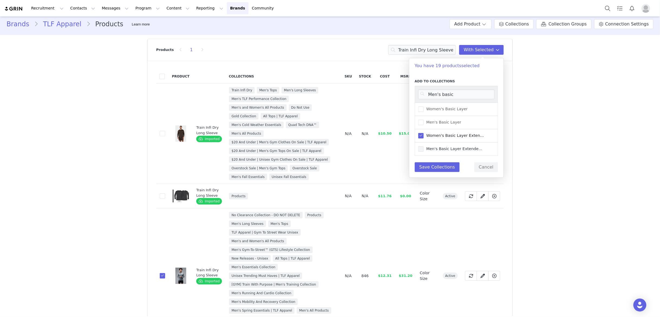
click at [445, 148] on span "Men's Basic Layer Extende..." at bounding box center [453, 148] width 59 height 5
click at [424, 146] on input "Men's Basic Layer Extende..." at bounding box center [424, 146] width 0 height 0
click at [421, 137] on span at bounding box center [420, 135] width 5 height 5
click at [424, 133] on input "Women's Basic Layer Exten..." at bounding box center [424, 133] width 0 height 0
click at [444, 169] on button "Save Collections" at bounding box center [437, 167] width 45 height 10
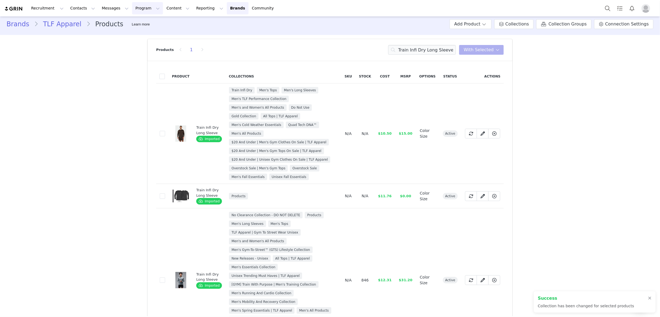
click at [138, 7] on button "Program Program" at bounding box center [147, 8] width 31 height 12
click at [141, 36] on p "Campaigns" at bounding box center [138, 34] width 21 height 6
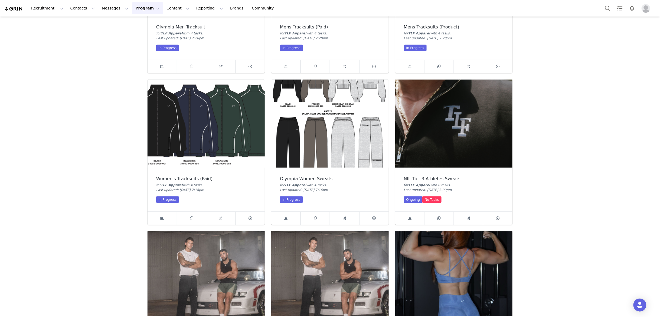
scroll to position [266, 0]
click at [221, 218] on icon at bounding box center [221, 218] width 4 height 4
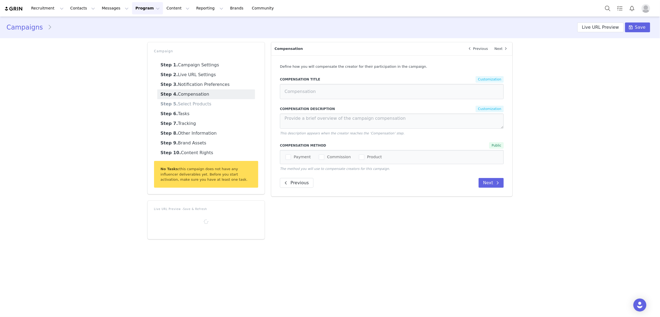
type input "Products"
type textarea "Color selection is up to your preference. *Please ensure that you include a var…"
select select "1430"
select select "1531"
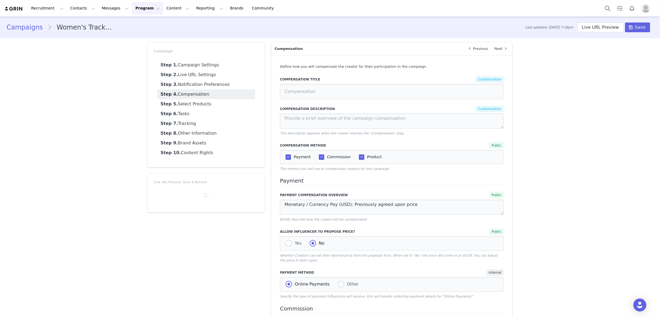
select select "in"
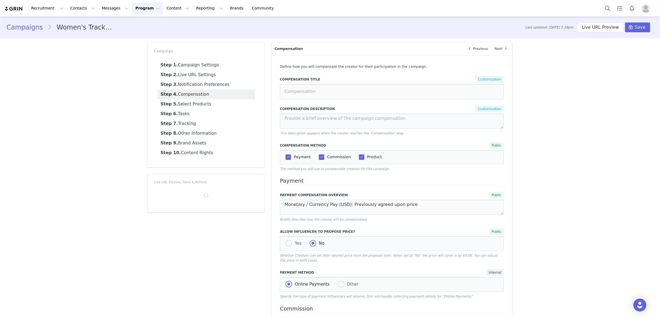
select select "in"
click at [199, 103] on link "Step 5. Select Products" at bounding box center [206, 104] width 98 height 10
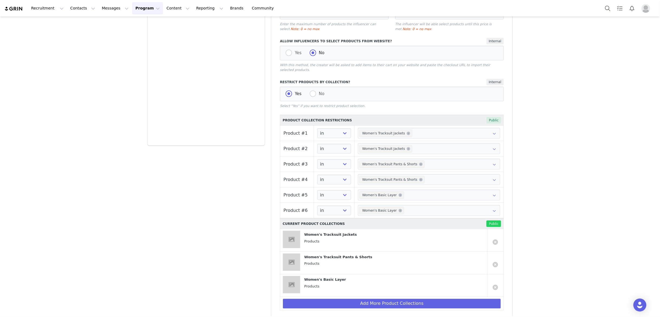
scroll to position [279, 0]
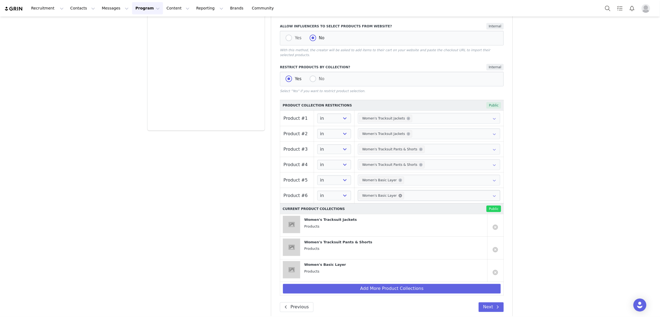
click at [399, 197] on icon at bounding box center [401, 196] width 4 height 4
click at [399, 183] on span "Women's Basic Layer" at bounding box center [381, 180] width 45 height 8
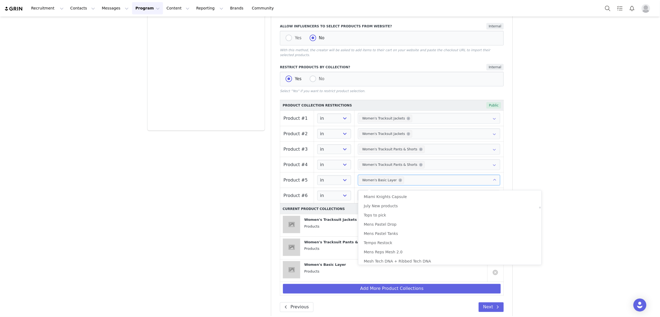
scroll to position [645, 0]
click at [523, 239] on div "Campaigns Women's Tracksuits (Paid) Last updated: [DATE] 7:18pm Live URL Previe…" at bounding box center [330, 30] width 660 height 587
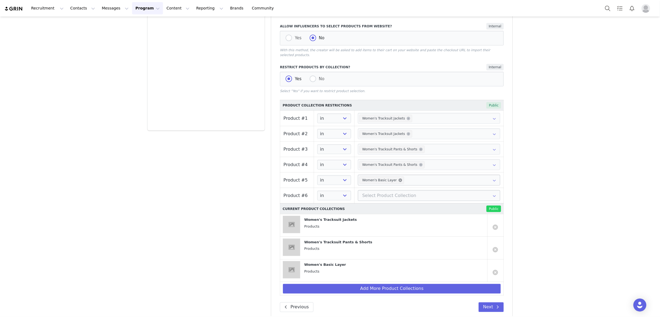
click at [400, 182] on icon at bounding box center [401, 180] width 4 height 4
click at [497, 275] on link at bounding box center [495, 272] width 5 height 5
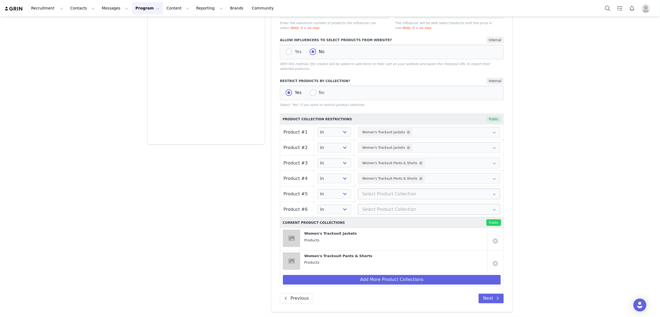
scroll to position [268, 0]
click at [394, 281] on button "Add More Product Collections" at bounding box center [392, 280] width 218 height 10
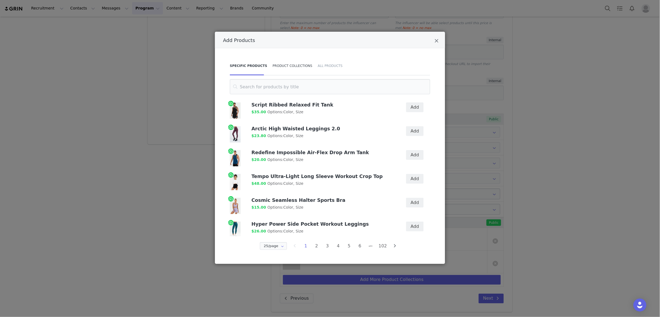
drag, startPoint x: 278, startPoint y: 85, endPoint x: 277, endPoint y: 73, distance: 12.3
click at [278, 84] on input "Add Products" at bounding box center [330, 86] width 200 height 15
click at [279, 64] on div "Product Collections" at bounding box center [292, 65] width 45 height 19
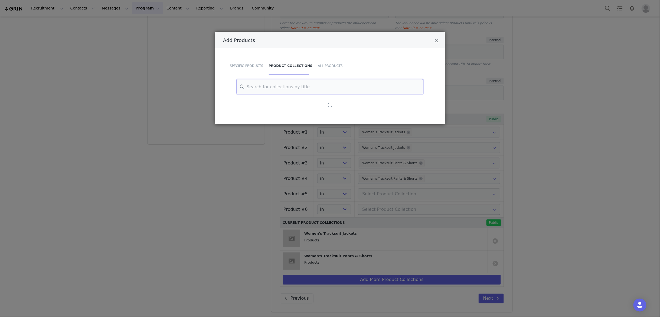
click at [272, 85] on input "Add Products" at bounding box center [330, 86] width 187 height 15
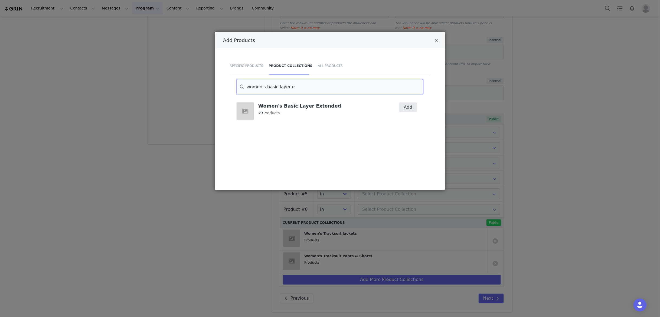
type input "women's basic layer e"
click at [408, 109] on button "Add" at bounding box center [408, 107] width 18 height 10
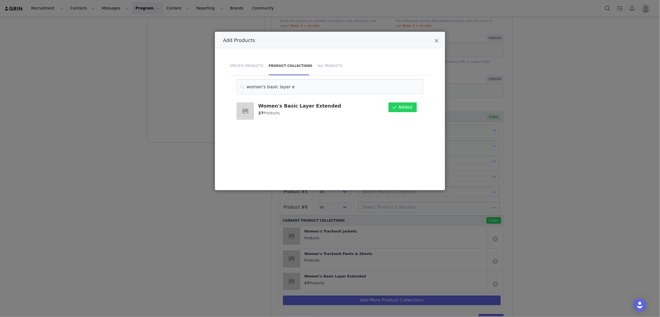
drag, startPoint x: 525, startPoint y: 199, endPoint x: 439, endPoint y: 198, distance: 86.1
click at [523, 199] on div "Add Products Specific Products Product Collections All Products women's basic l…" at bounding box center [330, 158] width 660 height 317
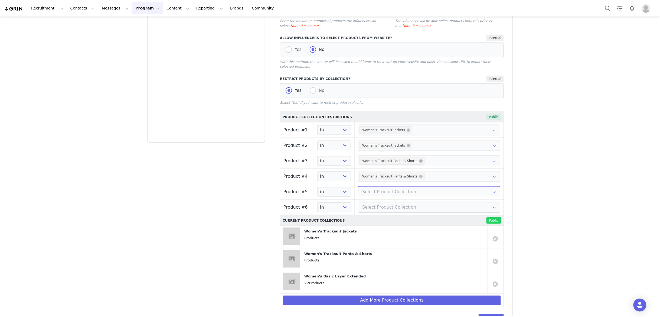
click at [403, 194] on input "text" at bounding box center [429, 191] width 142 height 11
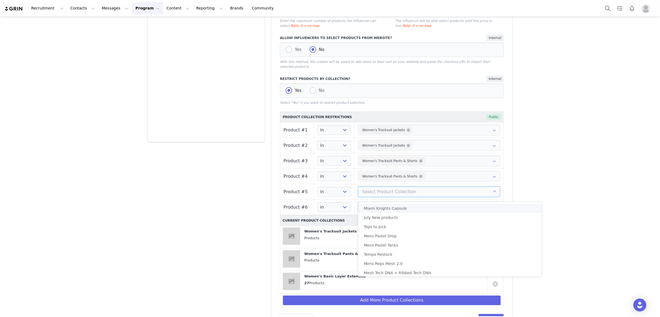
scroll to position [714, 0]
click at [396, 242] on li "Women's Basic Layer Extended" at bounding box center [449, 239] width 183 height 9
drag, startPoint x: 551, startPoint y: 188, endPoint x: 458, endPoint y: 212, distance: 96.1
click at [523, 188] on div "Campaigns Women's Tracksuits (Paid) Last updated: [DATE] 7:18pm Live URL Previe…" at bounding box center [330, 42] width 660 height 587
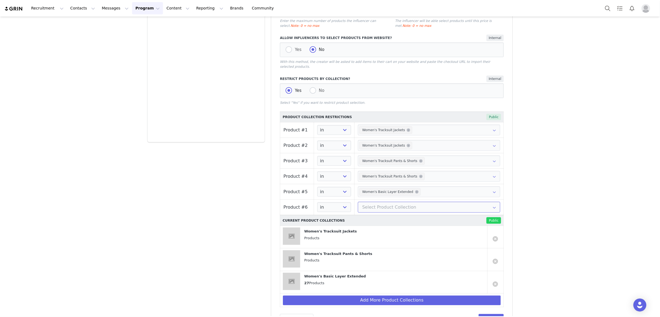
click at [402, 208] on input "text" at bounding box center [429, 207] width 142 height 11
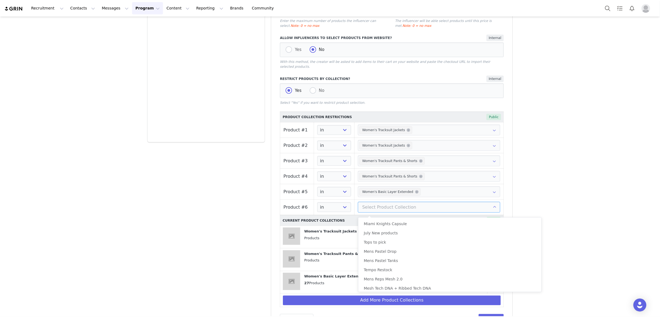
scroll to position [714, 0]
click at [406, 255] on li "Women's Basic Layer Extended" at bounding box center [449, 254] width 183 height 9
click at [523, 177] on div "Campaigns Women's Tracksuits (Paid) Last updated: [DATE] 7:18pm Live URL Previe…" at bounding box center [330, 42] width 660 height 587
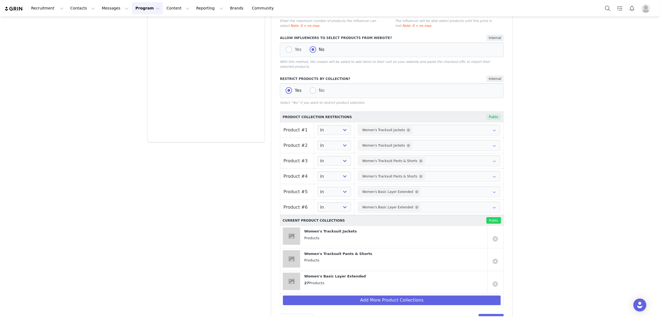
drag, startPoint x: 548, startPoint y: 192, endPoint x: 545, endPoint y: 194, distance: 2.9
click at [523, 192] on div "Campaigns Women's Tracksuits (Paid) Last updated: [DATE] 7:18pm Live URL Previe…" at bounding box center [330, 42] width 660 height 587
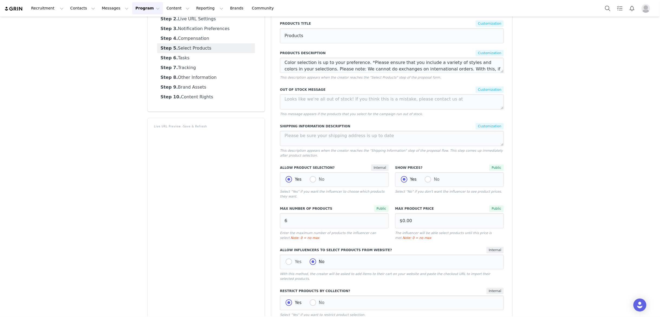
scroll to position [0, 0]
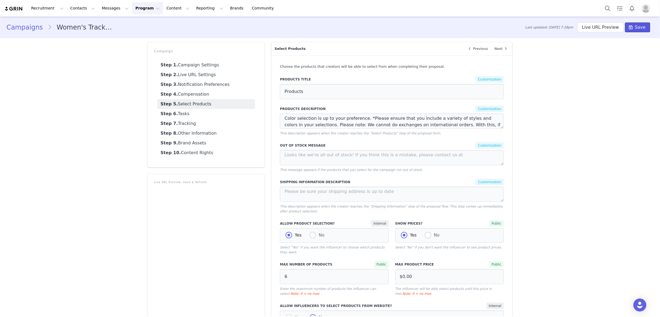
click at [523, 26] on span "Save" at bounding box center [640, 27] width 11 height 6
click at [35, 26] on link "Campaigns" at bounding box center [26, 27] width 41 height 10
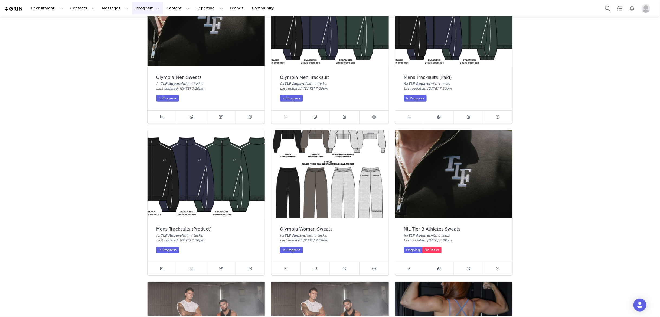
scroll to position [215, 0]
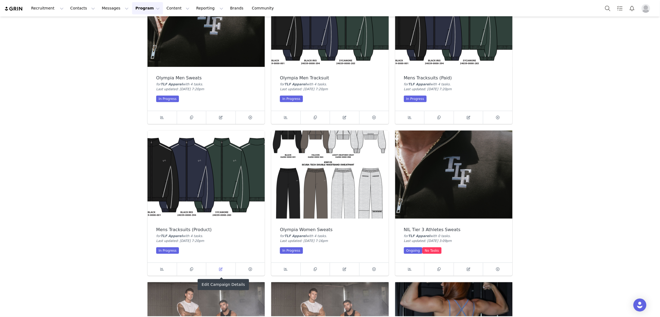
click at [219, 266] on span at bounding box center [221, 269] width 6 height 6
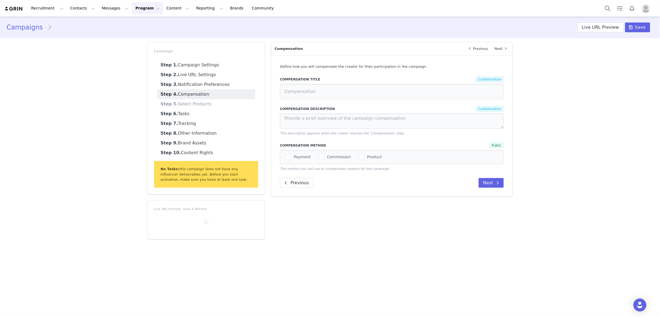
select select "1430"
select select "1531"
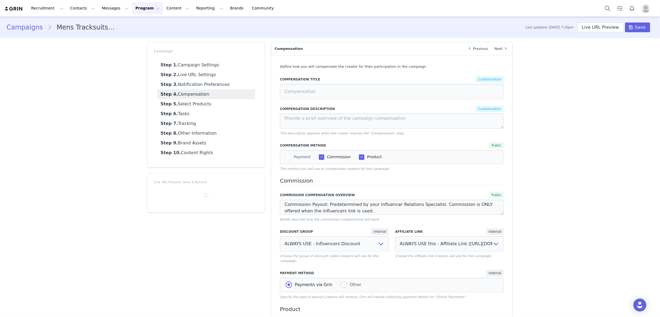
select select "in"
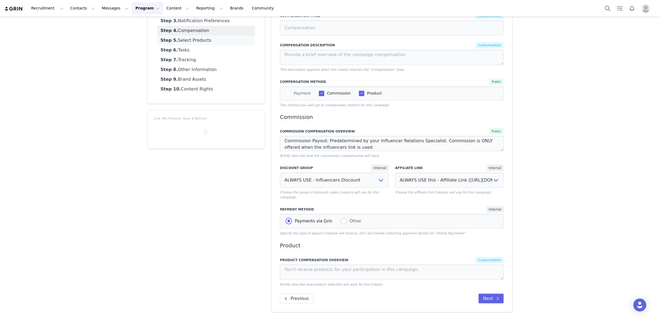
click at [222, 39] on link "Step 5. Select Products" at bounding box center [206, 40] width 98 height 10
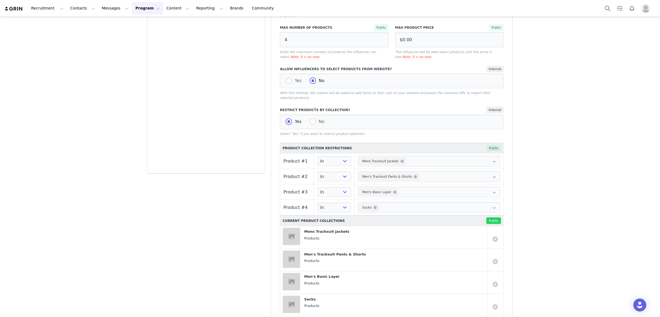
scroll to position [283, 0]
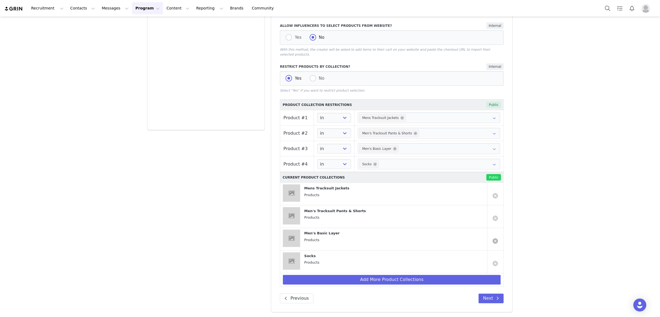
click at [497, 241] on link at bounding box center [495, 240] width 5 height 5
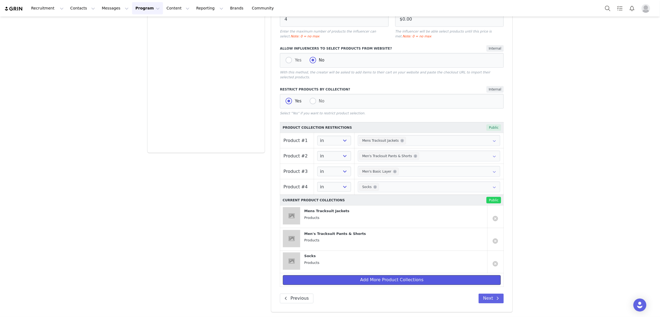
click at [372, 280] on button "Add More Product Collections" at bounding box center [392, 280] width 218 height 10
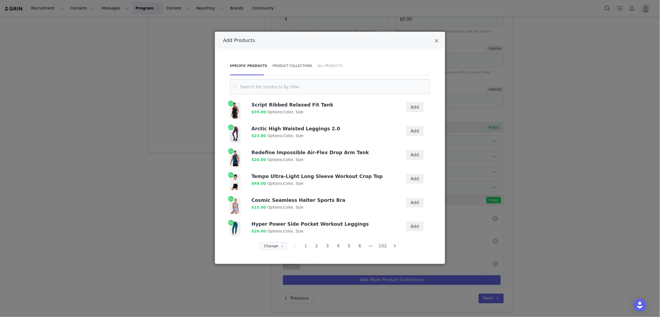
click at [289, 65] on div "Product Collections" at bounding box center [292, 65] width 45 height 19
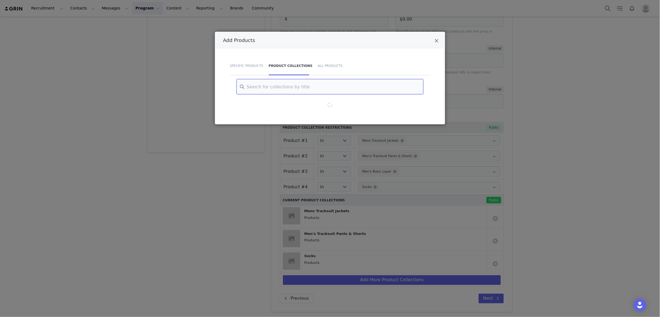
click at [276, 86] on input "Add Products" at bounding box center [330, 86] width 187 height 15
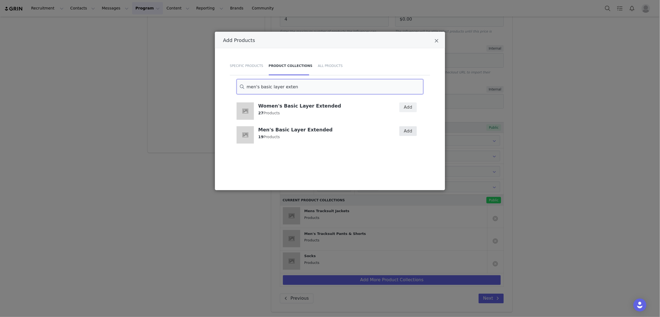
type input "men's basic layer exten"
click at [407, 133] on button "Add" at bounding box center [408, 131] width 18 height 10
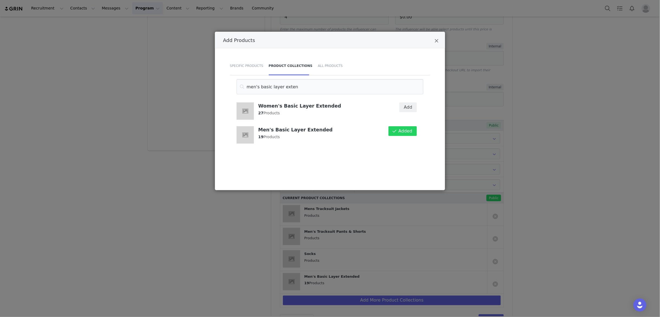
drag, startPoint x: 541, startPoint y: 162, endPoint x: 538, endPoint y: 162, distance: 3.6
click at [523, 162] on div "Add Products Specific Products Product Collections All Products men's basic lay…" at bounding box center [330, 158] width 660 height 317
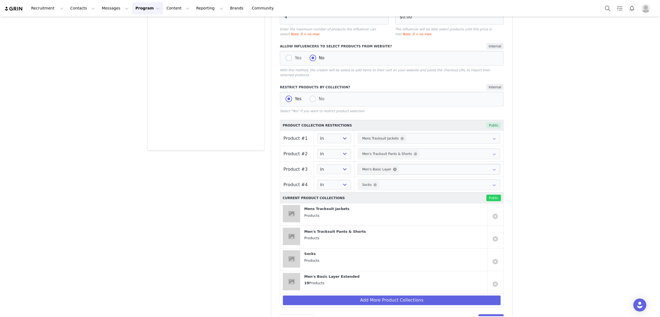
click at [393, 170] on icon at bounding box center [395, 170] width 4 height 4
click at [389, 170] on input "text" at bounding box center [429, 169] width 142 height 11
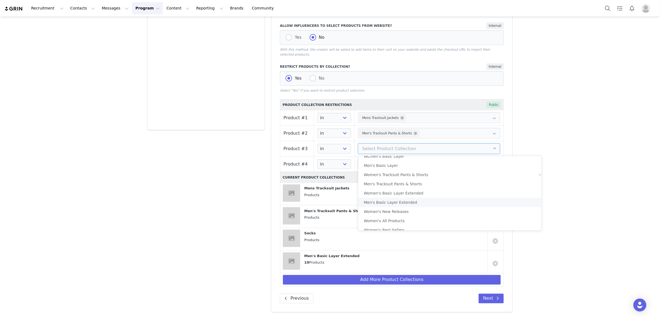
scroll to position [718, 0]
click at [405, 201] on li "Men's Basic Layer Extended" at bounding box center [449, 198] width 183 height 9
click at [523, 270] on div "Campaigns Mens Tracksuits (Product) Last updated: [DATE] 7:20pm Live URL Previe…" at bounding box center [330, 26] width 660 height 579
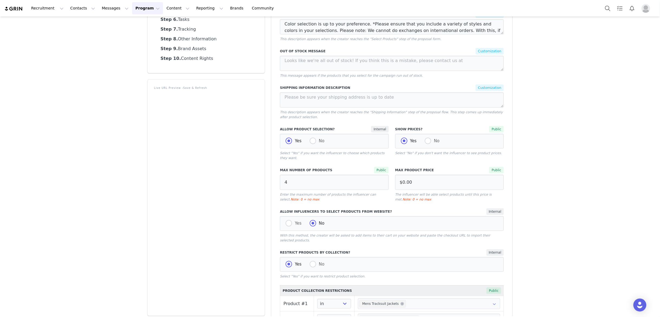
scroll to position [0, 0]
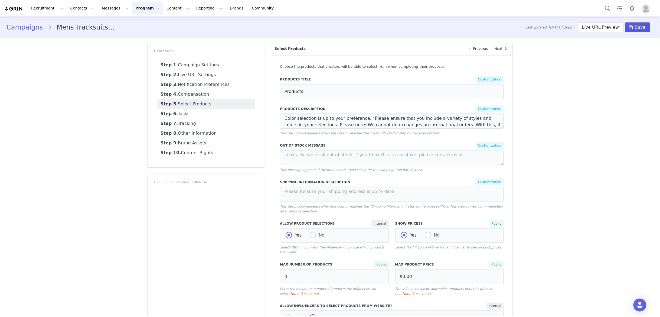
click at [523, 29] on span "Save" at bounding box center [640, 27] width 11 height 6
click at [26, 26] on link "Campaigns" at bounding box center [26, 27] width 41 height 10
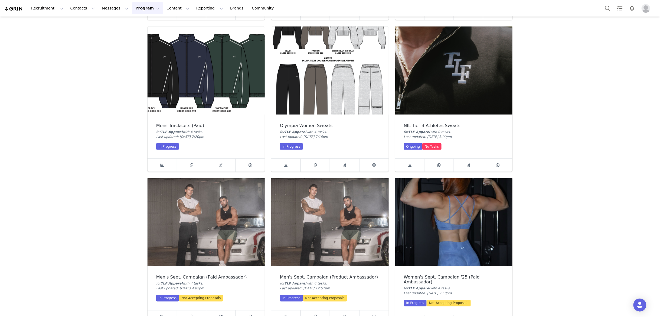
scroll to position [318, 0]
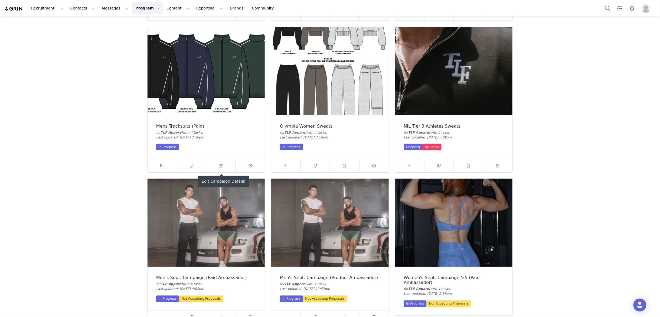
click at [222, 164] on icon at bounding box center [221, 166] width 4 height 4
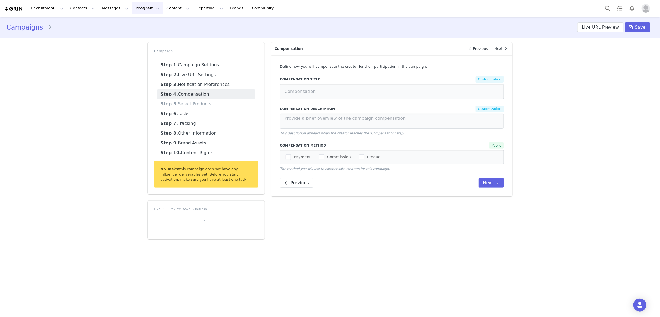
type input "Products"
type textarea "Color selection is up to your preference. *Please ensure that you include a var…"
select select "1430"
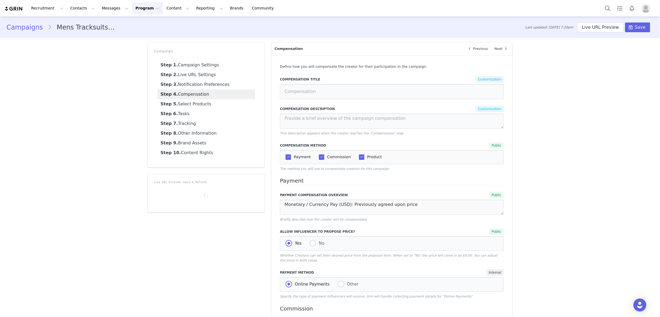
select select "1531"
select select "in"
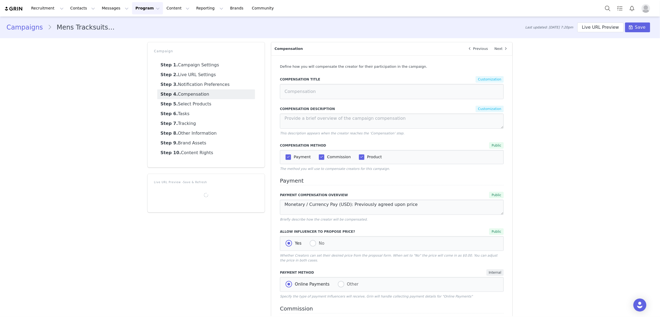
select select "in"
click at [219, 107] on link "Step 5. Select Products" at bounding box center [206, 104] width 98 height 10
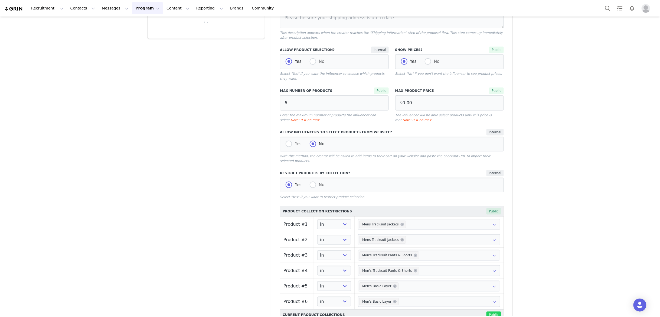
scroll to position [290, 0]
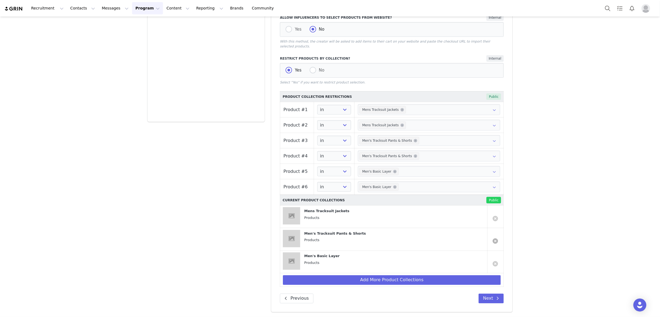
click at [495, 262] on link at bounding box center [495, 263] width 5 height 5
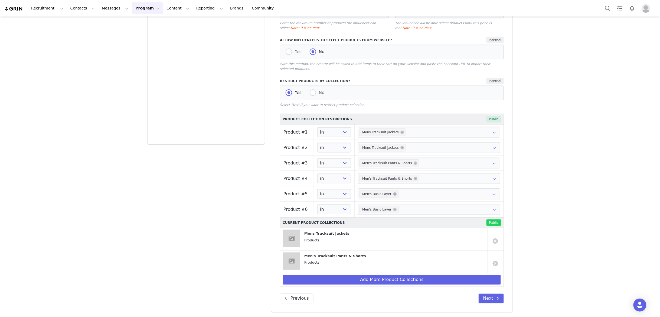
click at [493, 192] on icon at bounding box center [494, 193] width 9 height 11
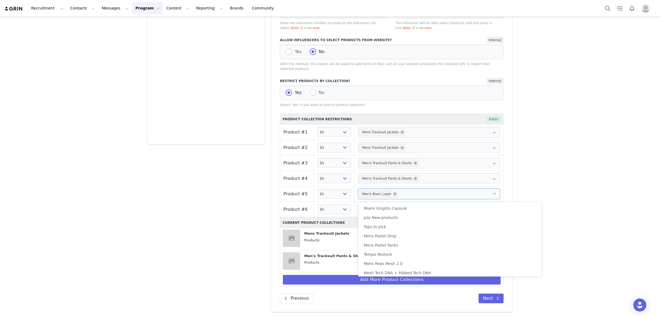
scroll to position [654, 0]
drag, startPoint x: 393, startPoint y: 194, endPoint x: 394, endPoint y: 196, distance: 2.9
click at [393, 194] on icon at bounding box center [395, 194] width 4 height 4
drag, startPoint x: 422, startPoint y: 191, endPoint x: 432, endPoint y: 198, distance: 12.3
click at [422, 192] on input "text" at bounding box center [429, 193] width 142 height 11
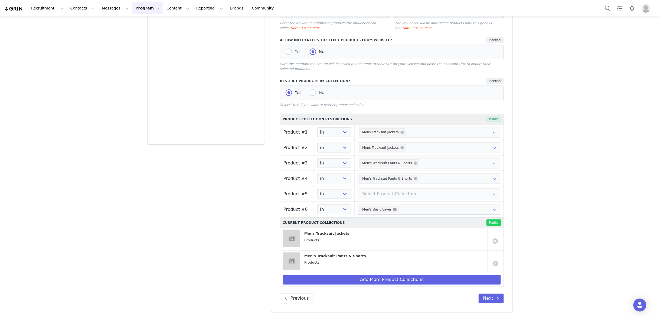
click at [394, 208] on icon at bounding box center [395, 210] width 4 height 4
click at [356, 279] on button "Add More Product Collections" at bounding box center [392, 280] width 218 height 10
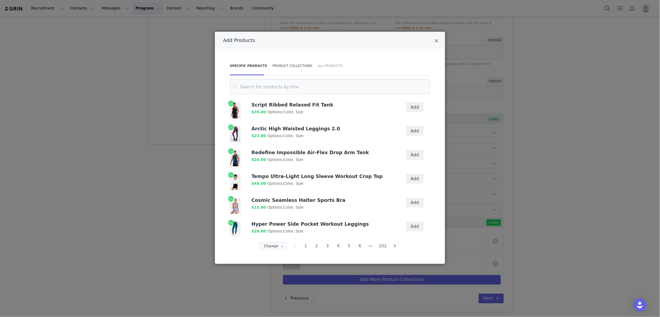
drag, startPoint x: 290, startPoint y: 67, endPoint x: 286, endPoint y: 72, distance: 7.0
click at [289, 67] on div "Product Collections" at bounding box center [292, 65] width 45 height 19
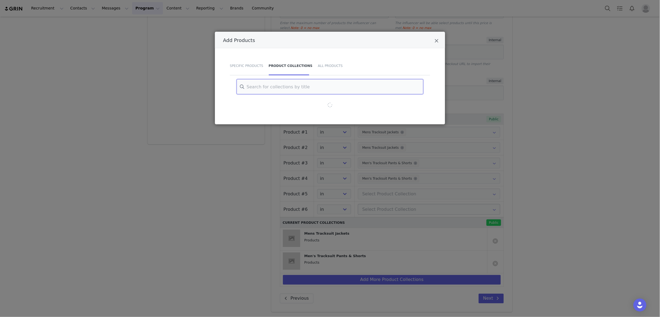
click at [282, 85] on input "Add Products" at bounding box center [330, 86] width 187 height 15
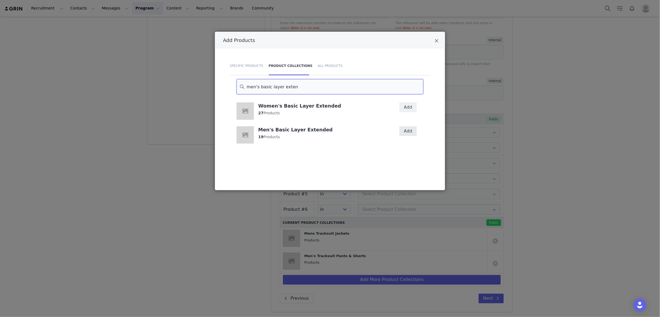
type input "men's basic layer exten"
click at [405, 135] on button "Add" at bounding box center [408, 131] width 18 height 10
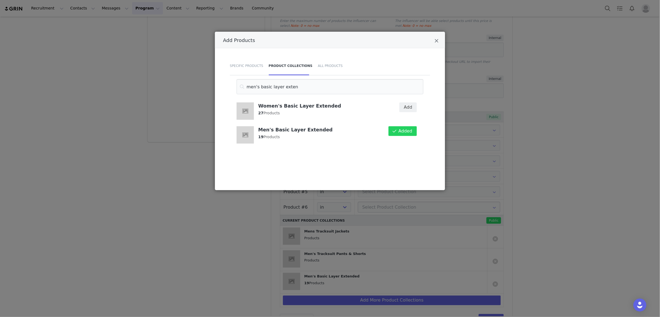
click at [523, 181] on div "Add Products Specific Products Product Collections All Products men's basic lay…" at bounding box center [330, 158] width 660 height 317
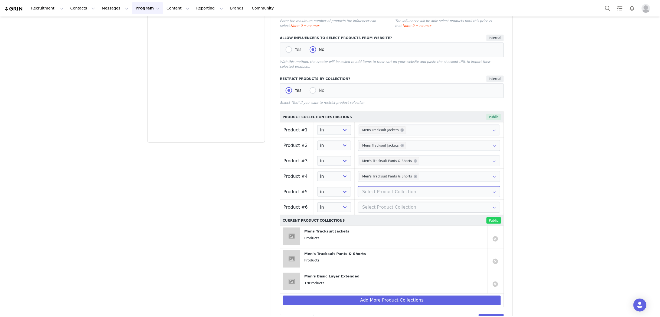
click at [376, 194] on input "text" at bounding box center [429, 191] width 142 height 11
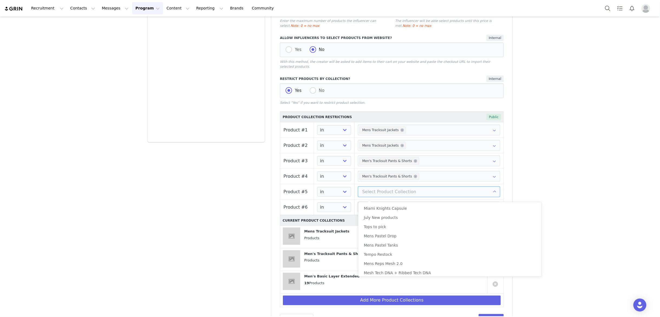
scroll to position [714, 0]
click at [397, 245] on li "Men's Basic Layer Extended" at bounding box center [449, 248] width 183 height 9
click at [523, 246] on div "Campaigns Mens Tracksuits (Paid) Last updated: [DATE] 7:20pm Live URL Preview S…" at bounding box center [330, 42] width 660 height 587
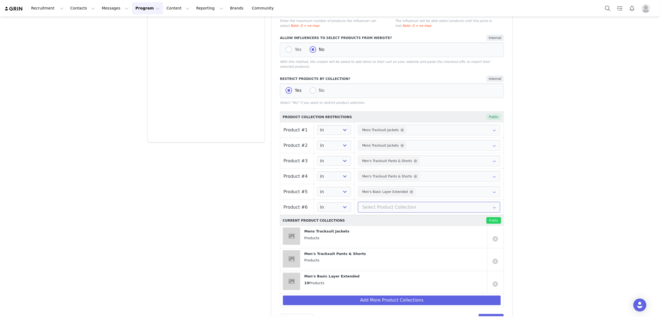
click at [397, 207] on input "text" at bounding box center [429, 207] width 142 height 11
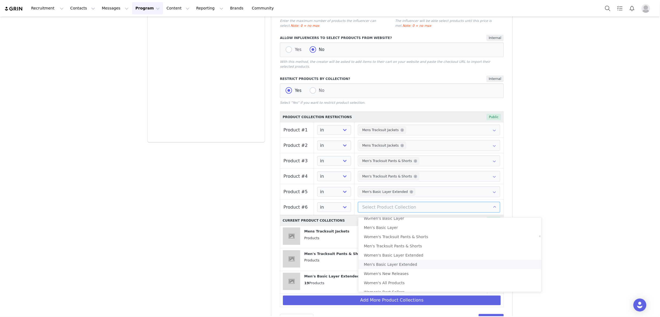
click at [401, 261] on li "Men's Basic Layer Extended" at bounding box center [449, 264] width 183 height 9
click at [523, 201] on div "Campaigns Mens Tracksuits (Paid) Last updated: [DATE] 7:20pm Live URL Preview S…" at bounding box center [330, 42] width 660 height 587
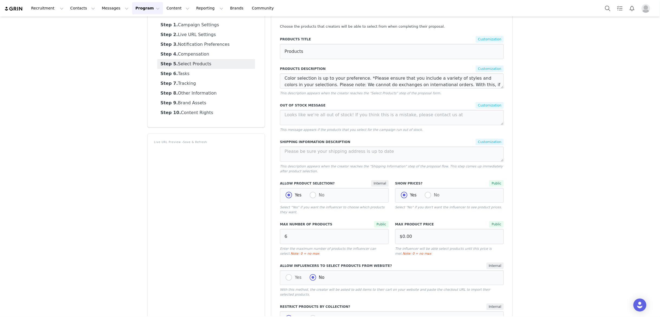
scroll to position [0, 0]
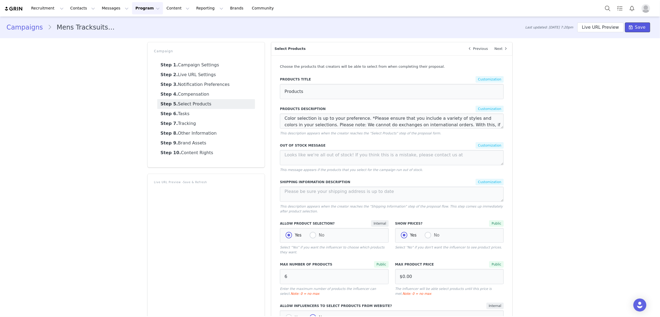
click at [523, 29] on icon at bounding box center [631, 27] width 4 height 4
click at [17, 28] on link "Campaigns" at bounding box center [26, 27] width 41 height 10
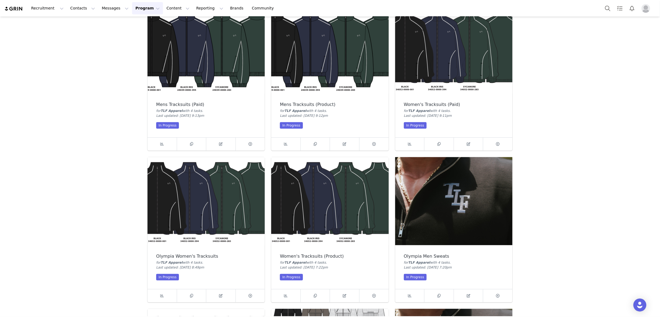
scroll to position [77, 0]
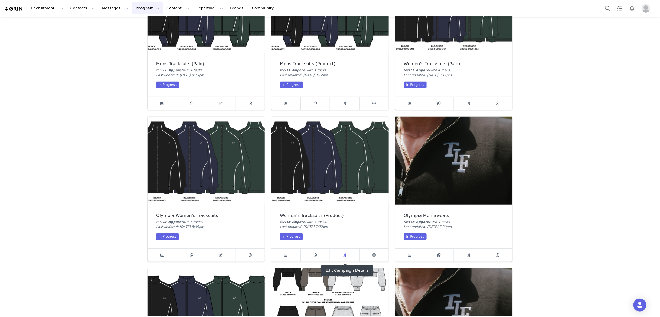
click at [343, 253] on icon at bounding box center [345, 255] width 4 height 4
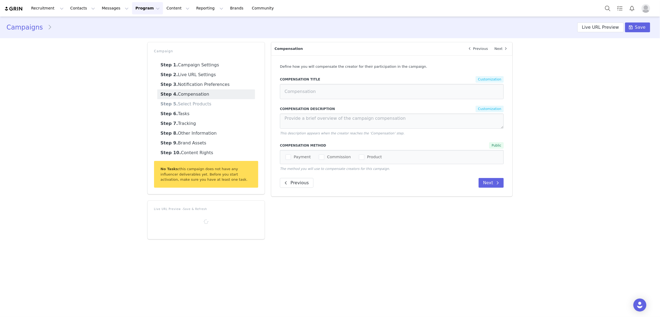
type input "Products"
type textarea "Color selection is up to your preference. *Please ensure that you include a var…"
select select "1430"
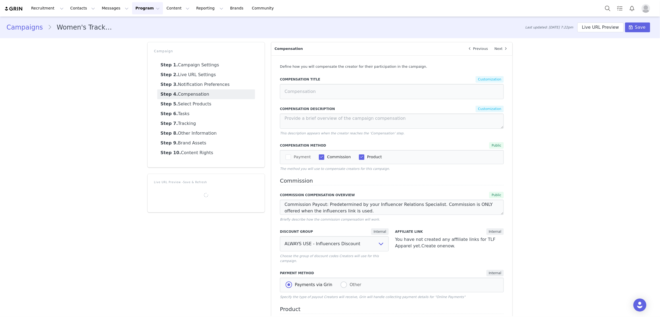
select select "1531"
select select "in"
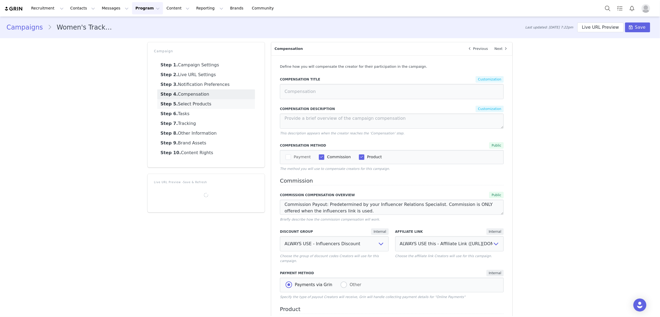
click at [206, 107] on link "Step 5. Select Products" at bounding box center [206, 104] width 98 height 10
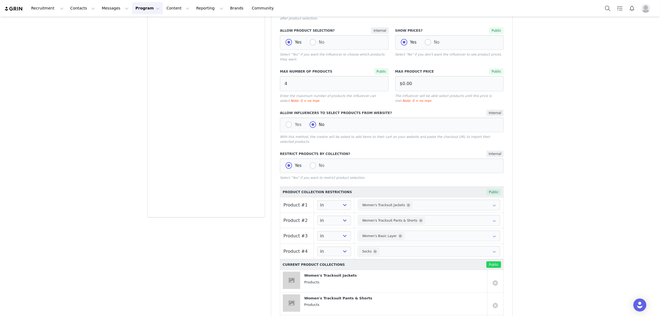
scroll to position [283, 0]
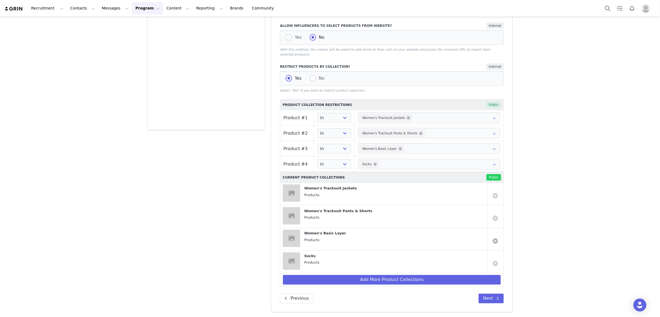
click at [496, 240] on link at bounding box center [495, 240] width 5 height 5
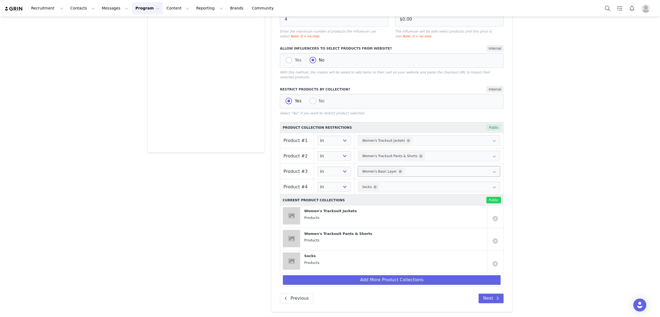
click at [399, 170] on icon at bounding box center [401, 172] width 4 height 4
click at [350, 280] on button "Add More Product Collections" at bounding box center [392, 280] width 218 height 10
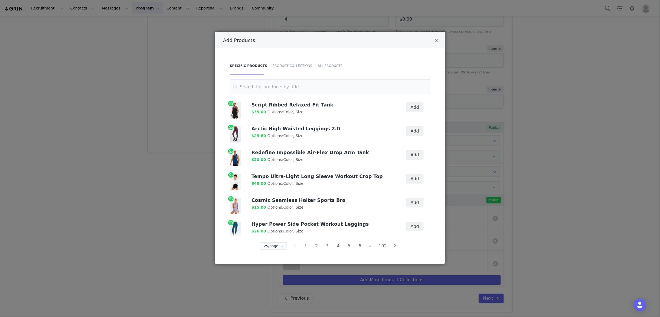
drag, startPoint x: 291, startPoint y: 66, endPoint x: 290, endPoint y: 78, distance: 12.8
click at [291, 66] on div "Product Collections" at bounding box center [292, 65] width 45 height 19
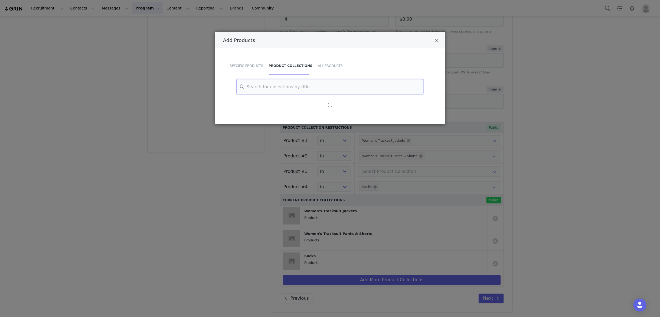
click at [283, 88] on input "Add Products" at bounding box center [330, 86] width 187 height 15
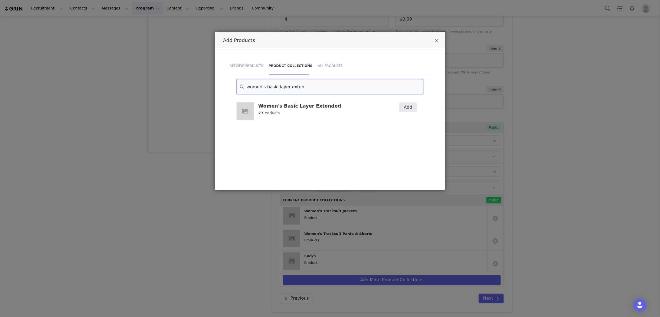
type input "women's basic layer exten"
click at [407, 107] on button "Add" at bounding box center [408, 107] width 18 height 10
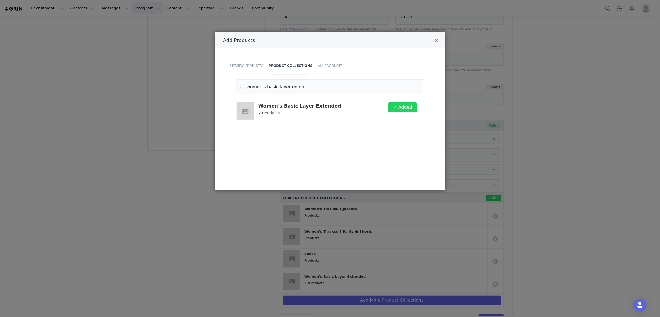
drag, startPoint x: 522, startPoint y: 178, endPoint x: 520, endPoint y: 179, distance: 2.8
click at [522, 178] on div "Add Products Specific Products Product Collections All Products women's basic l…" at bounding box center [330, 158] width 660 height 317
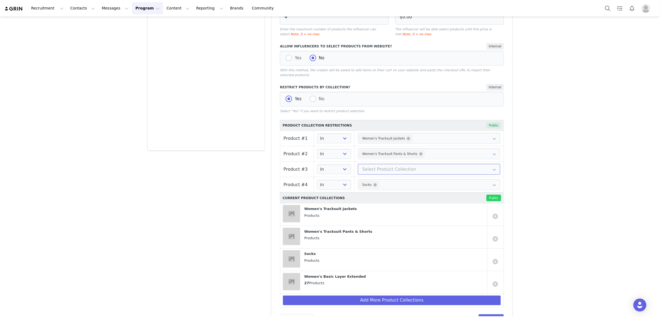
click at [413, 171] on input "text" at bounding box center [429, 169] width 142 height 11
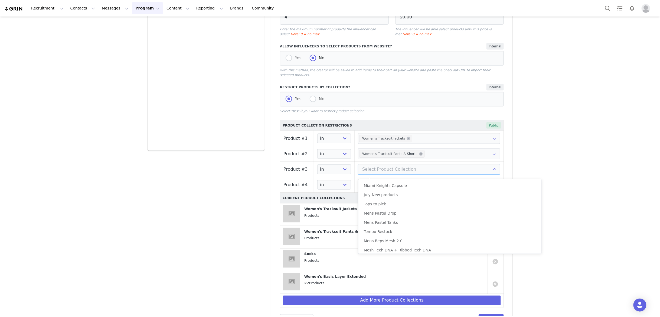
scroll to position [714, 0]
click at [407, 217] on li "Women's Basic Layer Extended" at bounding box center [449, 216] width 183 height 9
click at [523, 208] on div "Campaigns Women's Tracksuits (Product) Last updated: [DATE] 7:22pm Live URL Pre…" at bounding box center [330, 46] width 660 height 579
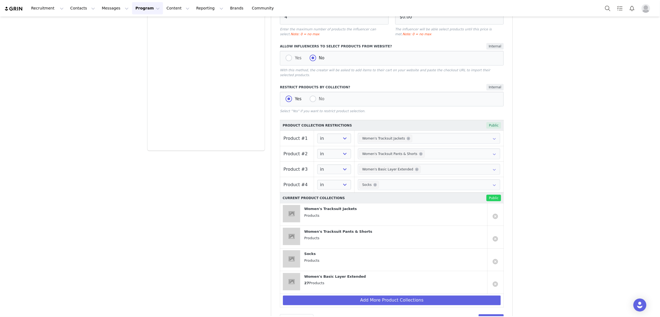
click at [523, 169] on div "Campaigns Women's Tracksuits (Product) Last updated: [DATE] 7:22pm Live URL Pre…" at bounding box center [330, 46] width 660 height 579
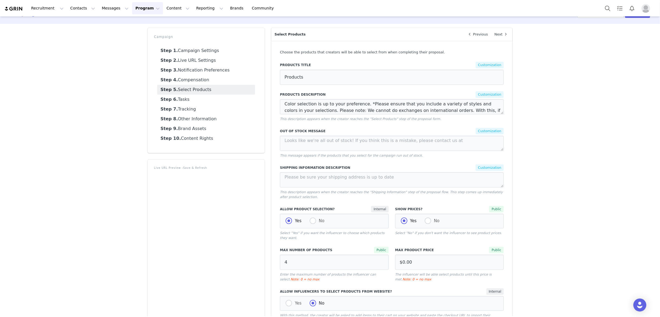
scroll to position [0, 0]
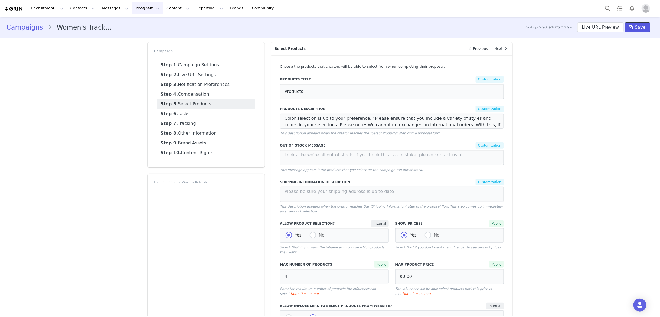
click at [523, 31] on button "Save" at bounding box center [637, 27] width 25 height 10
click at [29, 27] on link "Campaigns" at bounding box center [26, 26] width 41 height 10
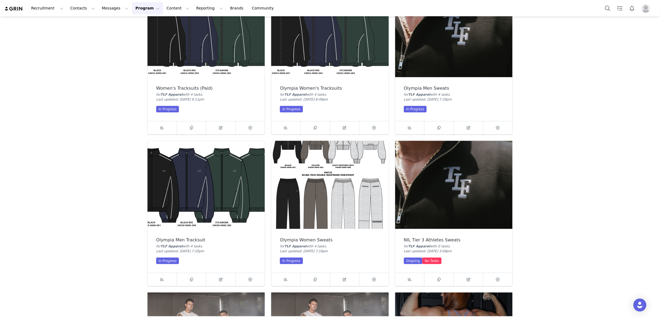
scroll to position [206, 0]
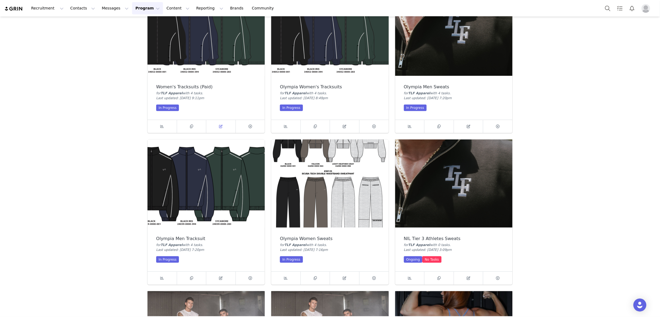
click at [220, 126] on icon at bounding box center [221, 126] width 4 height 4
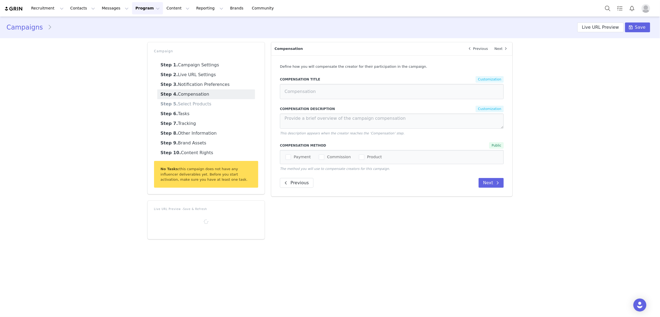
type input "Products"
type textarea "Color selection is up to your preference. *Please ensure that you include a var…"
select select "1430"
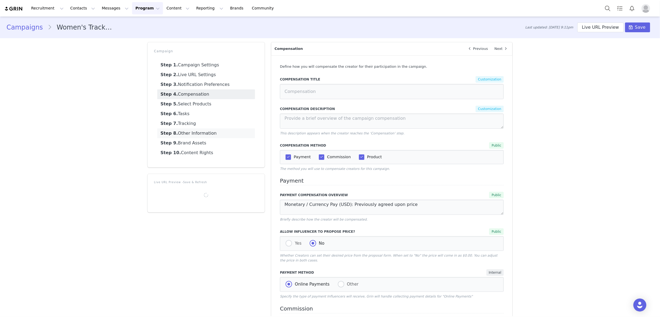
select select "1531"
select select "in"
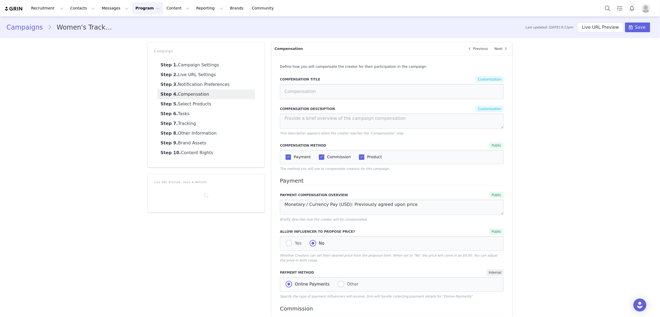
select select "in"
click at [199, 108] on link "Step 5. Select Products" at bounding box center [206, 104] width 98 height 10
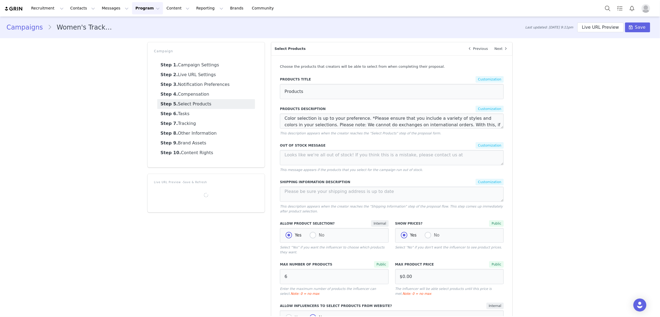
click at [27, 29] on link "Campaigns" at bounding box center [26, 27] width 41 height 10
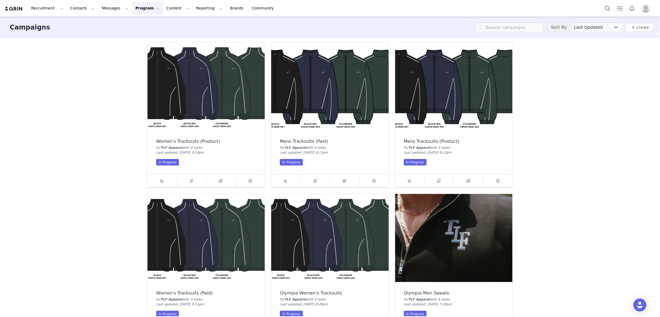
drag, startPoint x: 113, startPoint y: 179, endPoint x: 111, endPoint y: 179, distance: 2.7
click at [113, 179] on div "Campaigns Sort By Last Updated Newest to Oldest Oldest to Newest Title A-Z Titl…" at bounding box center [330, 166] width 660 height 299
